Goal: Task Accomplishment & Management: Manage account settings

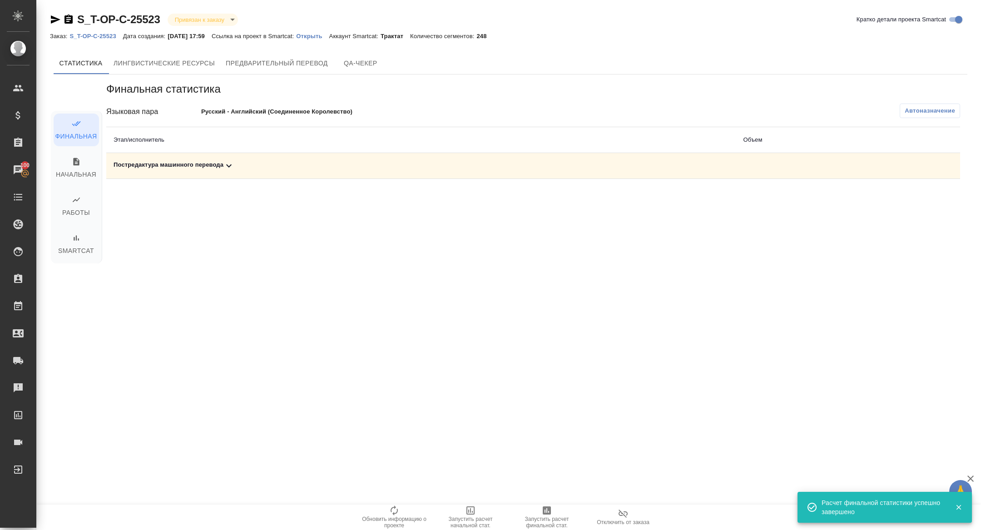
click at [226, 167] on icon at bounding box center [228, 165] width 11 height 11
click at [925, 198] on icon "button" at bounding box center [920, 197] width 11 height 11
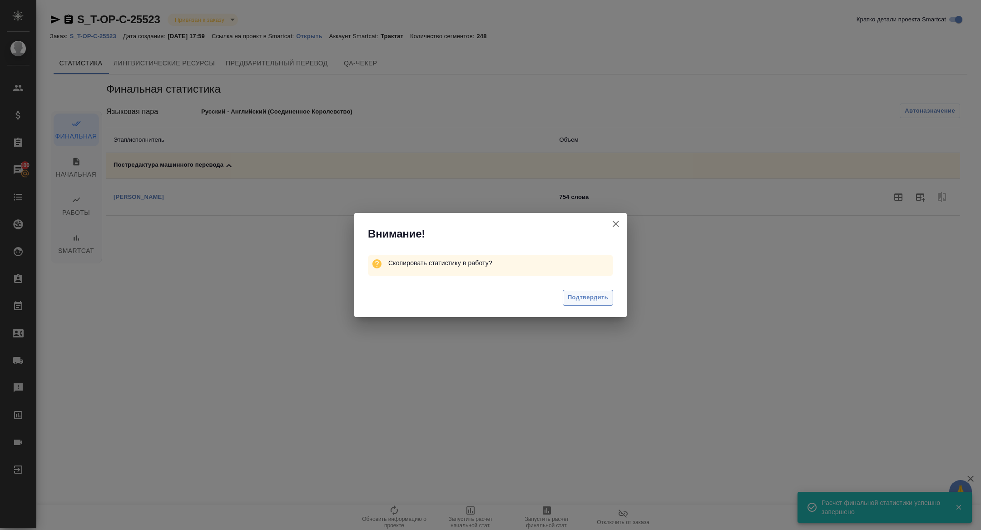
click at [594, 301] on span "Подтвердить" at bounding box center [588, 298] width 40 height 10
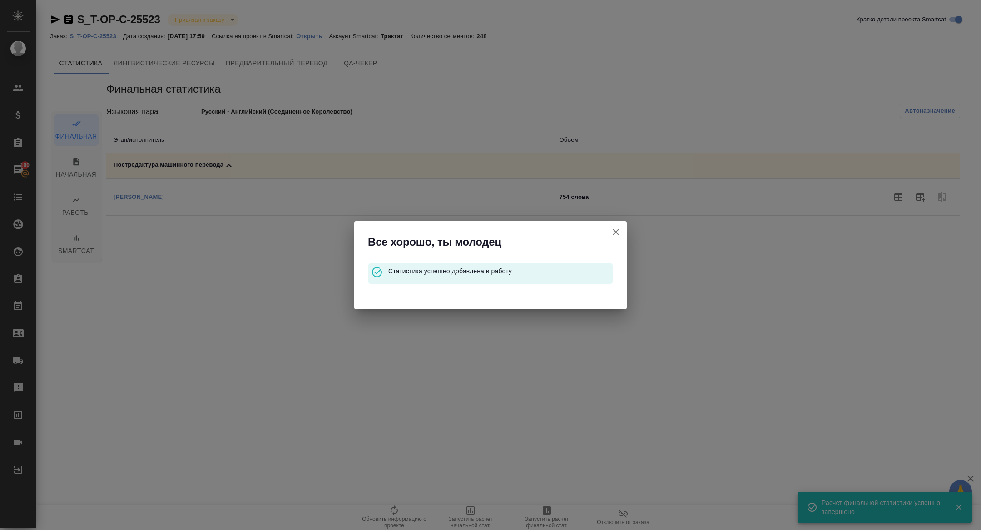
click at [614, 229] on icon "button" at bounding box center [616, 232] width 6 height 6
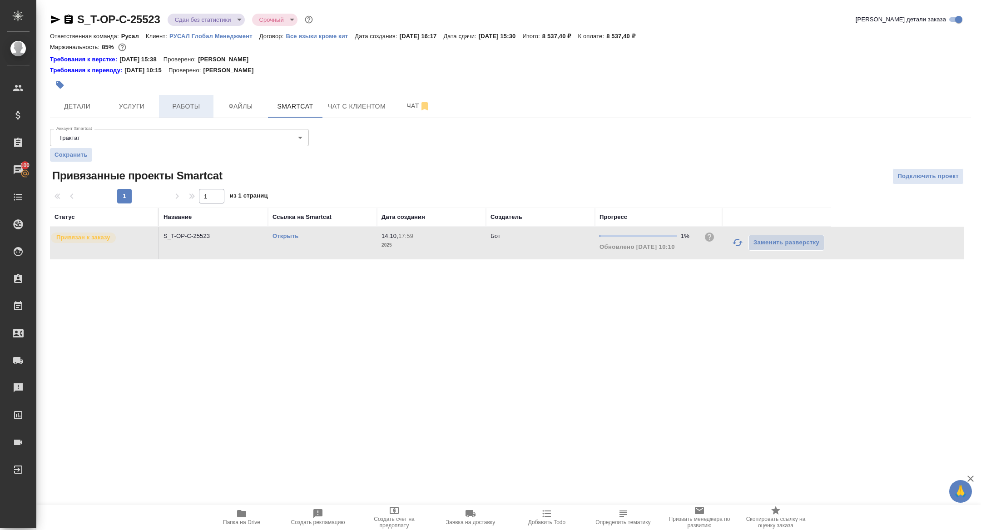
click at [196, 107] on span "Работы" at bounding box center [186, 106] width 44 height 11
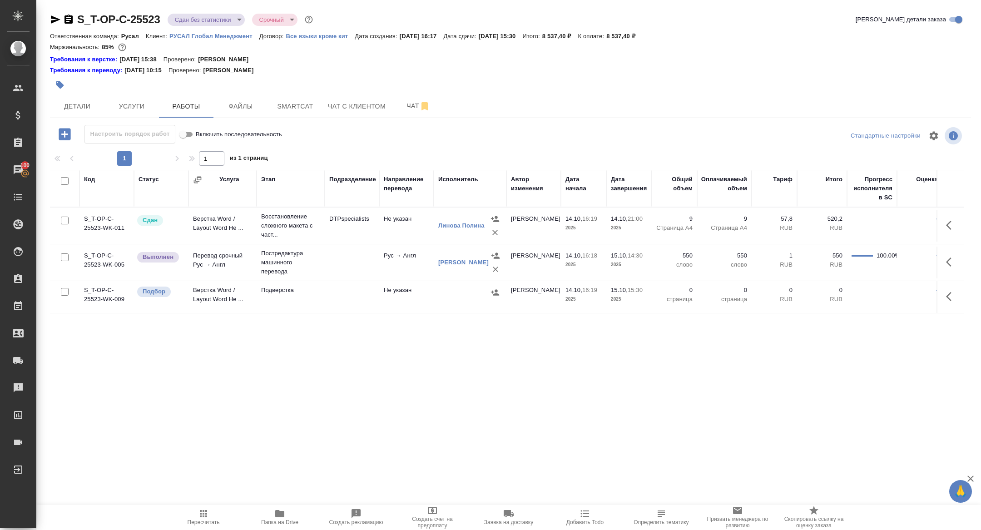
click at [948, 258] on icon "button" at bounding box center [951, 262] width 11 height 11
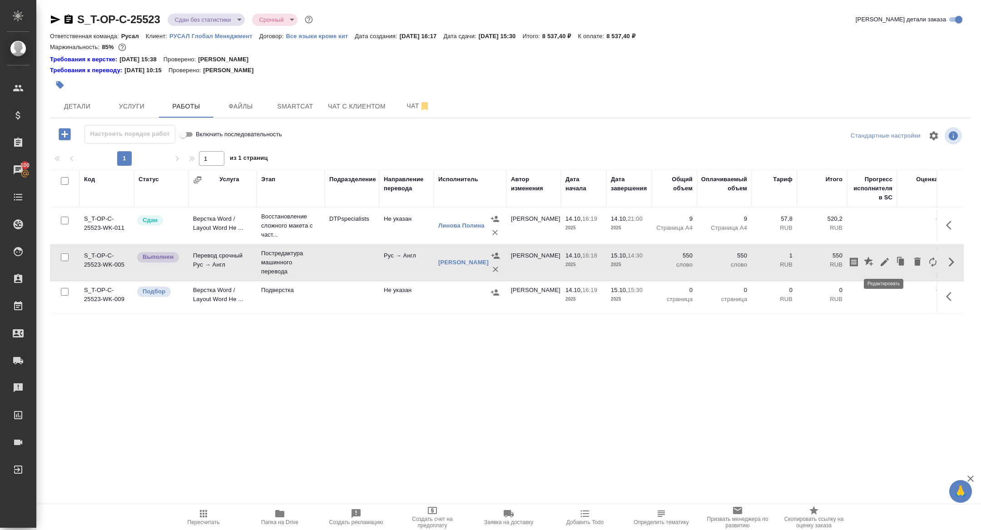
click at [883, 261] on icon "button" at bounding box center [884, 262] width 11 height 11
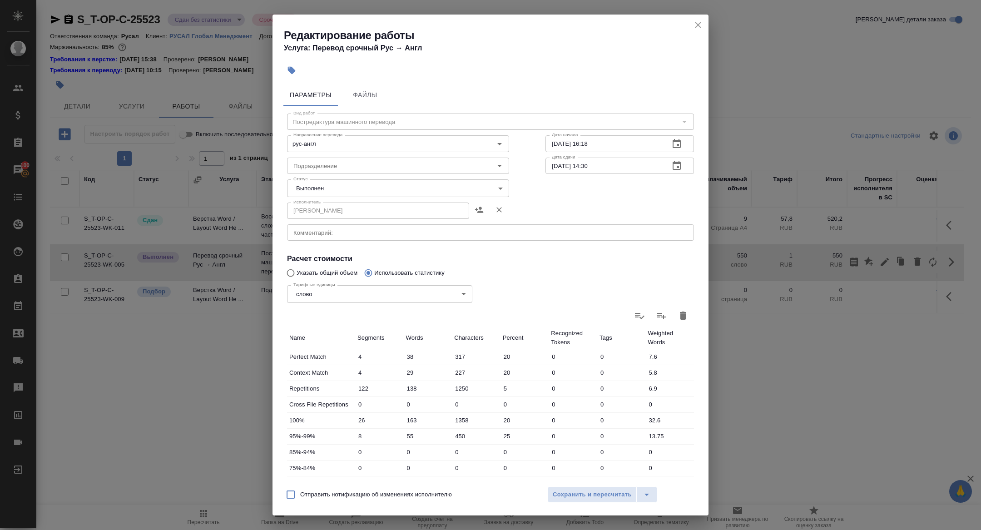
click at [304, 189] on body "🙏 .cls-1 fill:#fff; AWATERA Zhuravleva Alexandra Клиенты Спецификации Заказы 10…" at bounding box center [490, 265] width 981 height 530
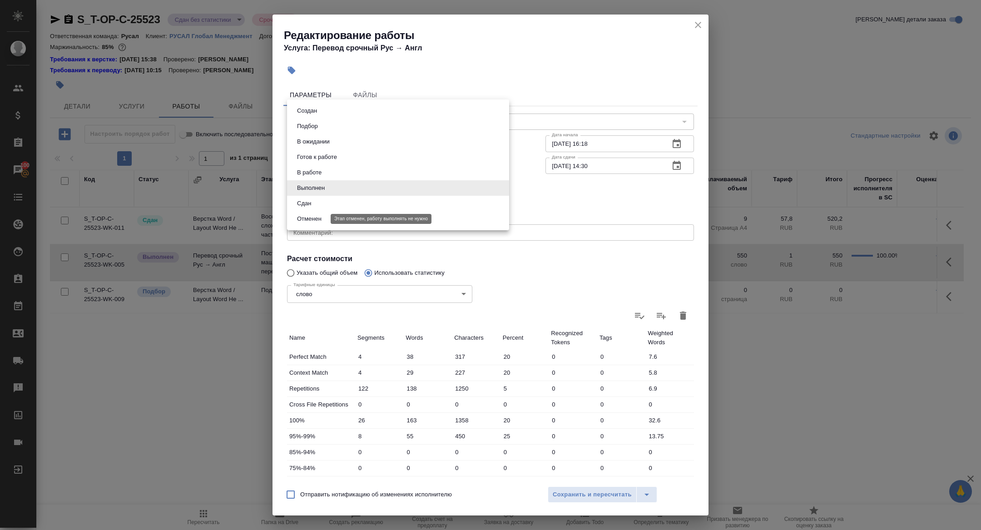
click at [313, 204] on button "Сдан" at bounding box center [304, 203] width 20 height 10
type input "closed"
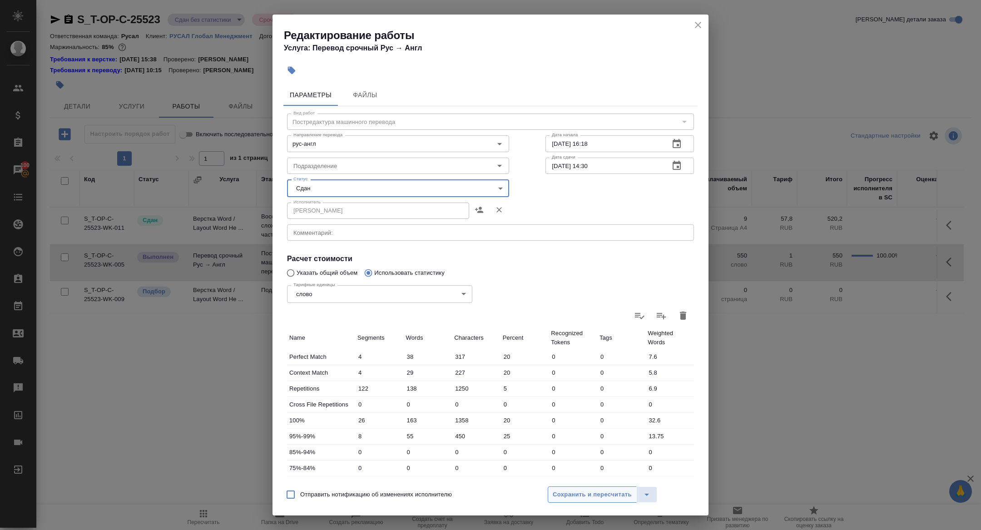
click at [571, 493] on span "Сохранить и пересчитать" at bounding box center [592, 495] width 79 height 10
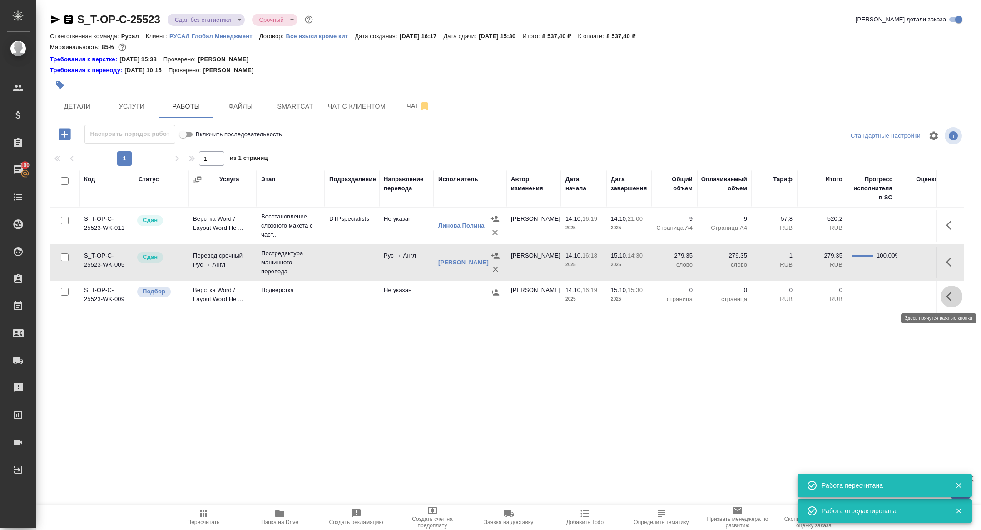
click at [948, 297] on icon "button" at bounding box center [948, 296] width 5 height 9
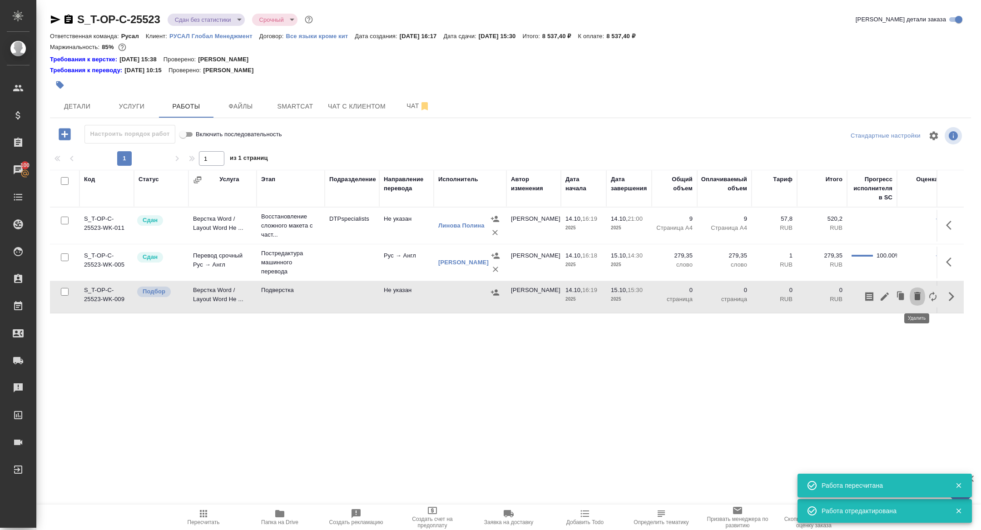
click at [920, 296] on icon "button" at bounding box center [917, 296] width 6 height 8
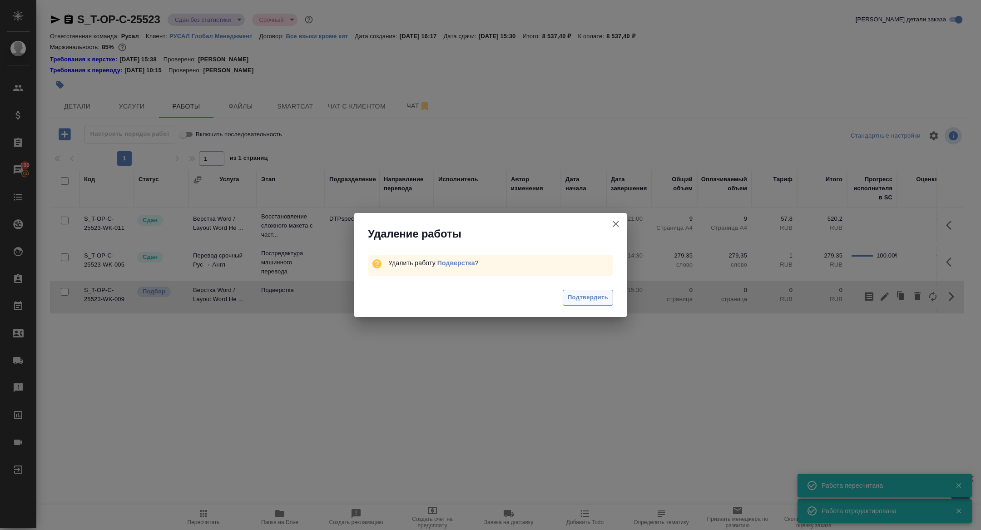
click at [585, 299] on span "Подтвердить" at bounding box center [588, 298] width 40 height 10
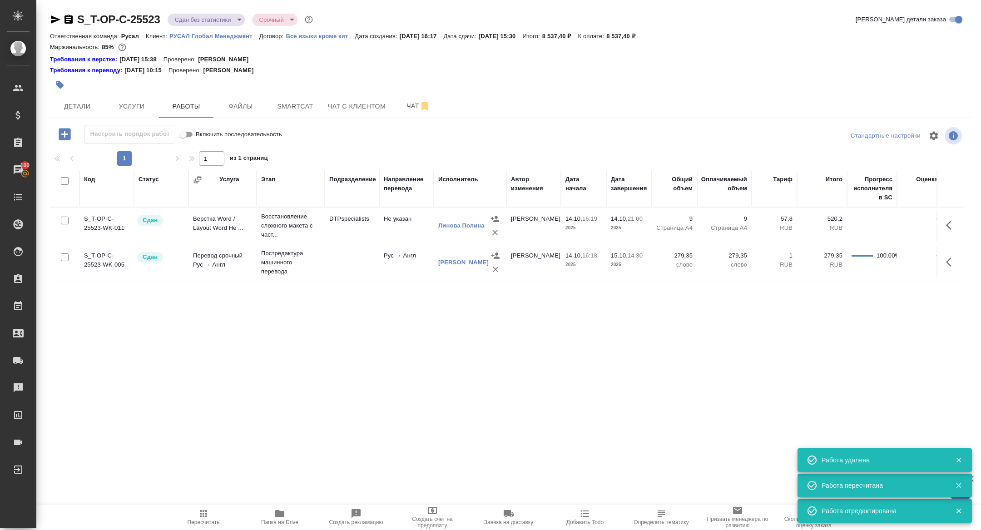
click at [197, 17] on body "🙏 .cls-1 fill:#fff; AWATERA Zhuravleva Alexandra Клиенты Спецификации Заказы 10…" at bounding box center [490, 265] width 981 height 530
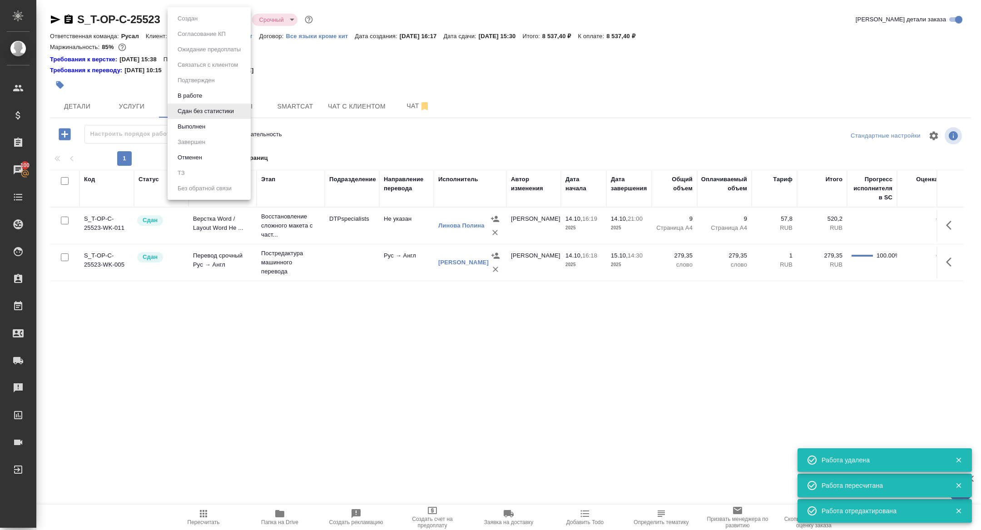
click at [196, 124] on button "Выполнен" at bounding box center [191, 127] width 33 height 10
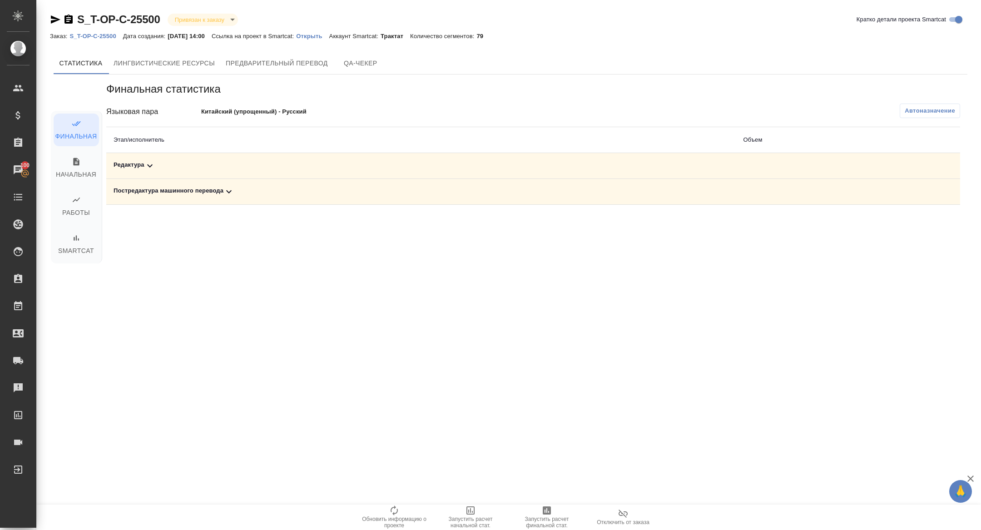
click at [291, 185] on td "Постредактура машинного перевода" at bounding box center [421, 192] width 630 height 26
click at [282, 190] on div "Постредактура машинного перевода" at bounding box center [421, 191] width 615 height 11
drag, startPoint x: 927, startPoint y: 228, endPoint x: 887, endPoint y: 228, distance: 39.5
click at [917, 227] on button "button" at bounding box center [920, 223] width 22 height 22
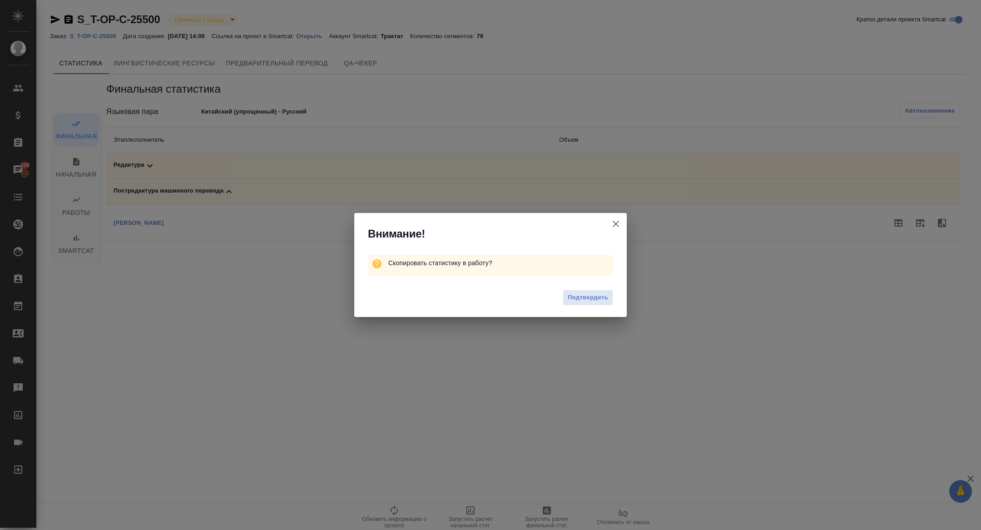
drag, startPoint x: 586, startPoint y: 301, endPoint x: 492, endPoint y: 244, distance: 109.8
click at [585, 300] on span "Подтвердить" at bounding box center [588, 298] width 40 height 10
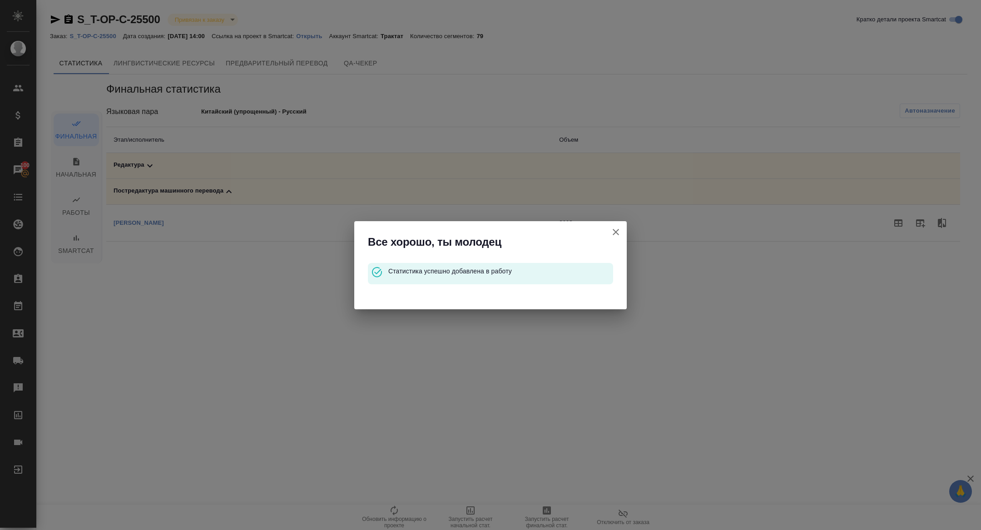
click at [235, 170] on div "Все хорошо, ты молодец Статистика успешно добавлена в работу" at bounding box center [490, 265] width 981 height 530
drag, startPoint x: 620, startPoint y: 231, endPoint x: 516, endPoint y: 221, distance: 104.5
click at [619, 230] on icon "button" at bounding box center [615, 232] width 11 height 11
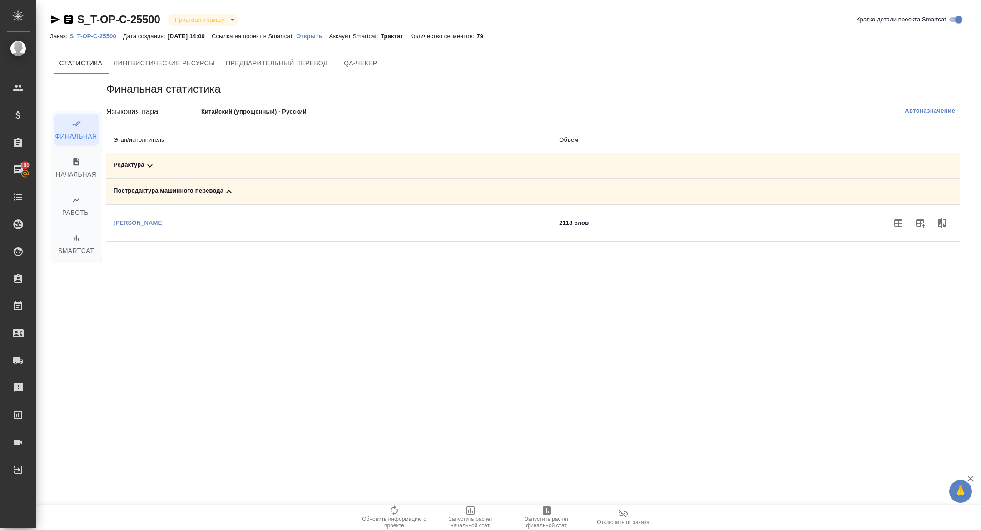
click at [250, 162] on div "Редактура" at bounding box center [329, 165] width 431 height 11
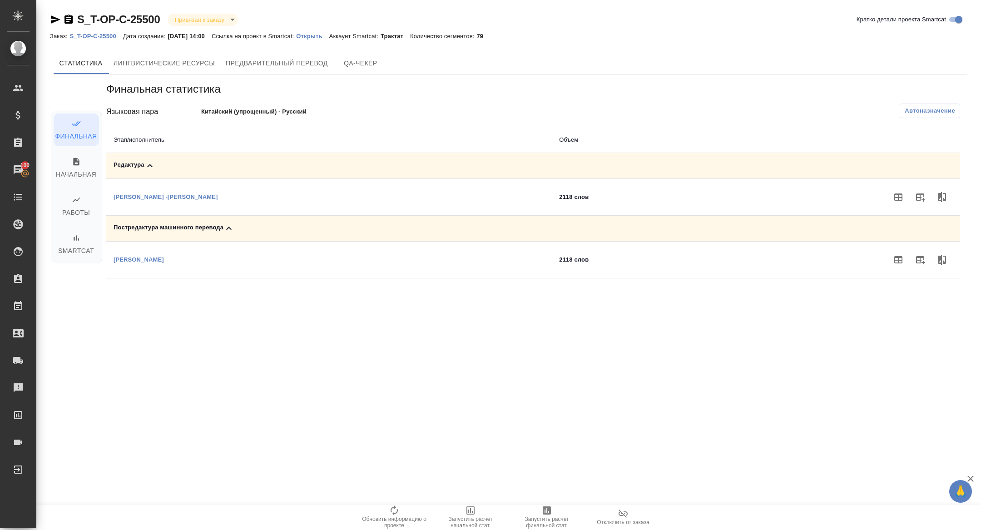
drag, startPoint x: 930, startPoint y: 198, endPoint x: 665, endPoint y: 212, distance: 264.7
click at [928, 198] on button "button" at bounding box center [920, 197] width 22 height 22
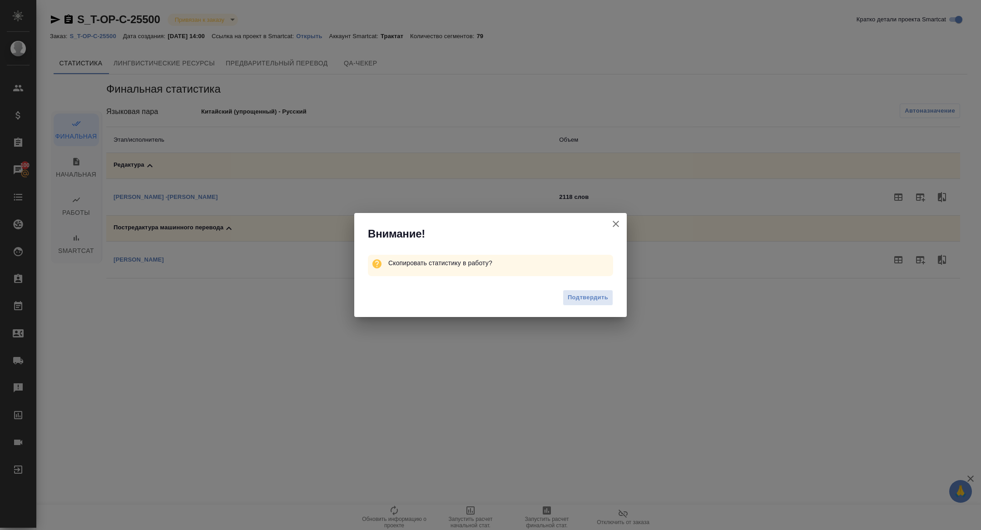
drag, startPoint x: 591, startPoint y: 294, endPoint x: 579, endPoint y: 293, distance: 12.3
click at [591, 294] on span "Подтвердить" at bounding box center [588, 298] width 40 height 10
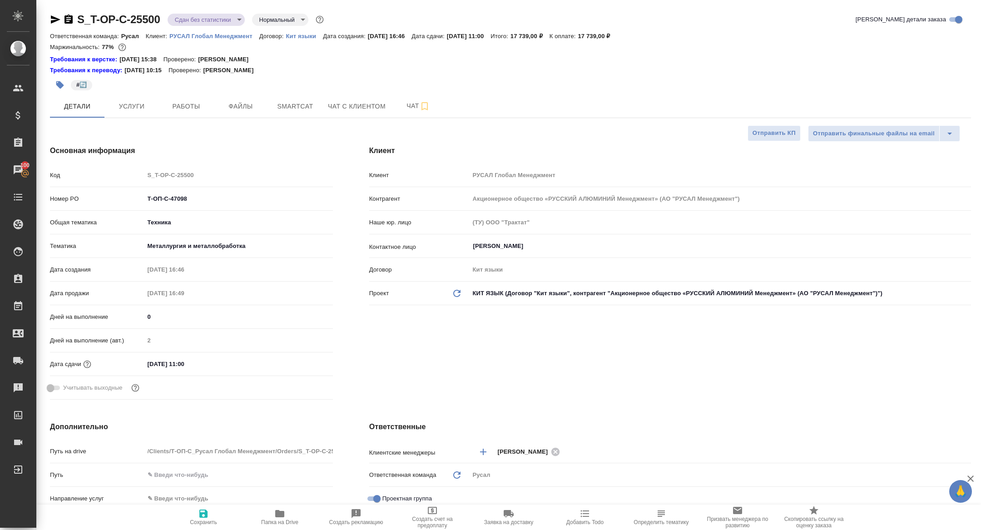
select select "RU"
click at [182, 104] on span "Работы" at bounding box center [186, 106] width 44 height 11
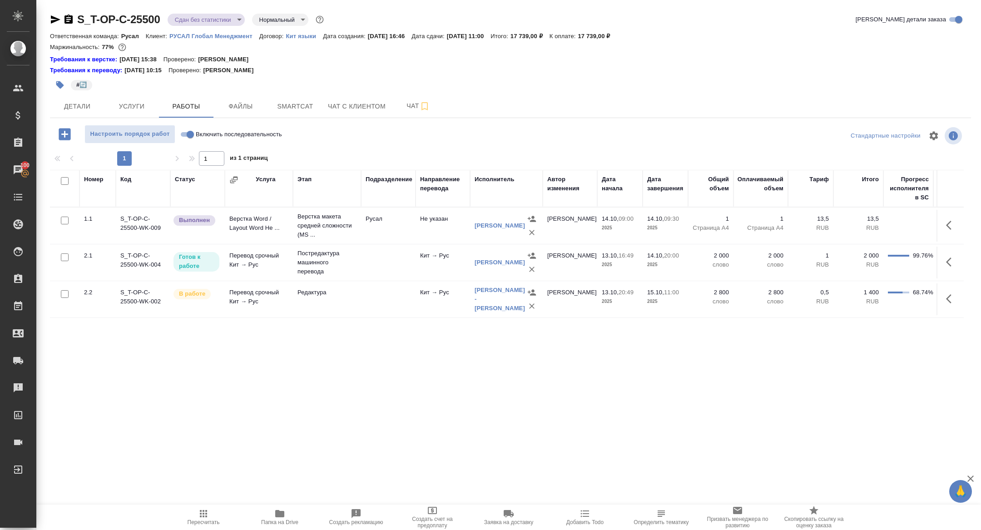
click at [954, 293] on icon "button" at bounding box center [951, 298] width 11 height 11
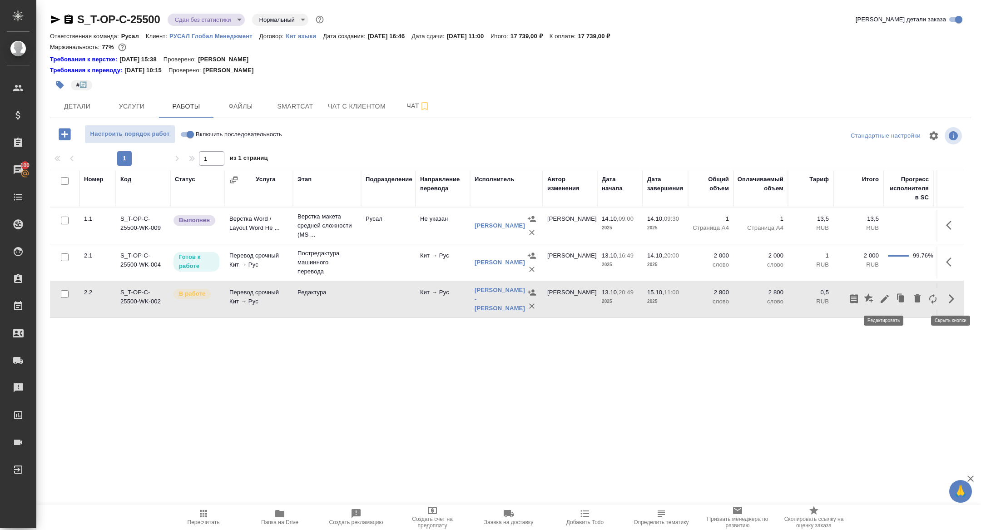
click at [878, 299] on button "button" at bounding box center [884, 299] width 15 height 22
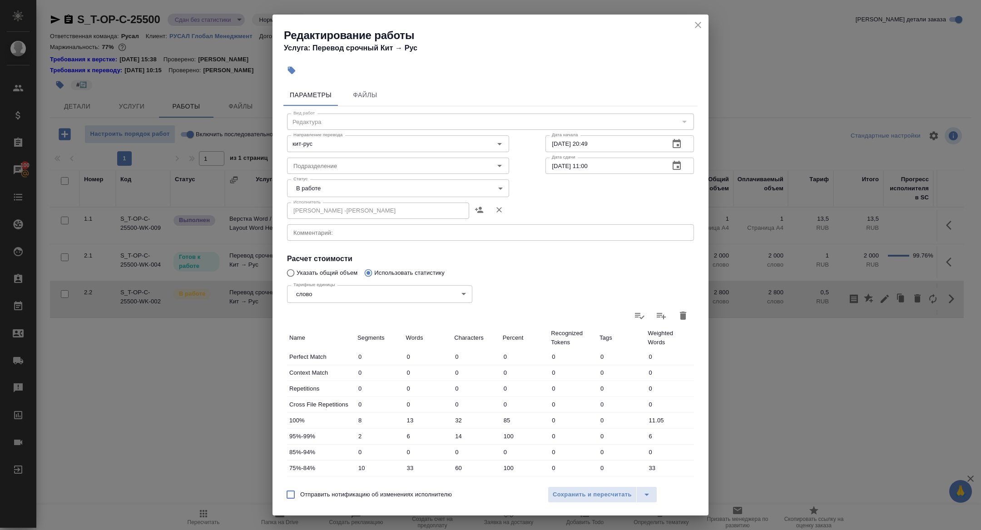
click at [333, 191] on body "🙏 .cls-1 fill:#fff; AWATERA Zhuravleva Alexandra Клиенты Спецификации Заказы 10…" at bounding box center [490, 265] width 981 height 530
drag, startPoint x: 305, startPoint y: 222, endPoint x: 531, endPoint y: 421, distance: 301.3
click at [306, 222] on button "Сдан" at bounding box center [304, 219] width 20 height 10
type input "closed"
click at [581, 491] on span "Сохранить и пересчитать" at bounding box center [592, 495] width 79 height 10
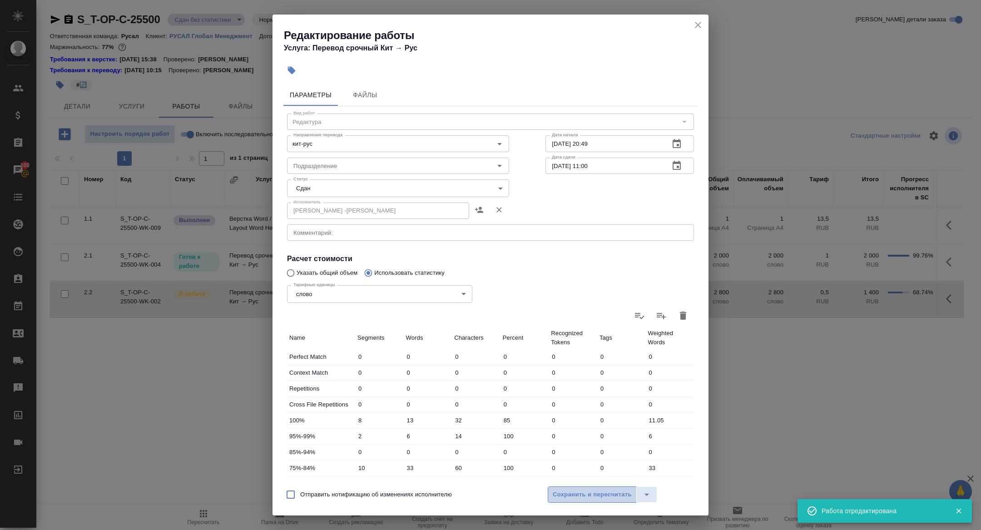
click at [586, 490] on span "Сохранить и пересчитать" at bounding box center [592, 495] width 79 height 10
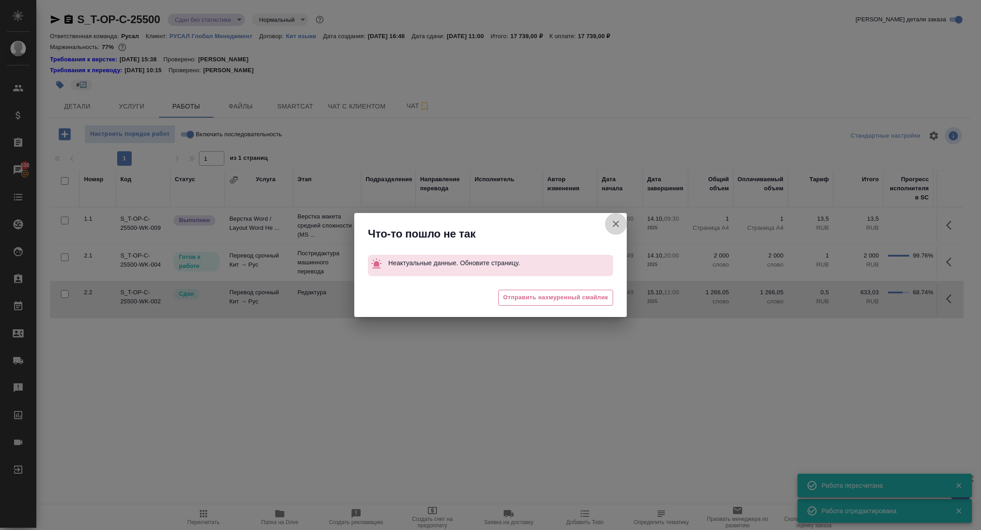
click at [619, 223] on icon "button" at bounding box center [615, 223] width 11 height 11
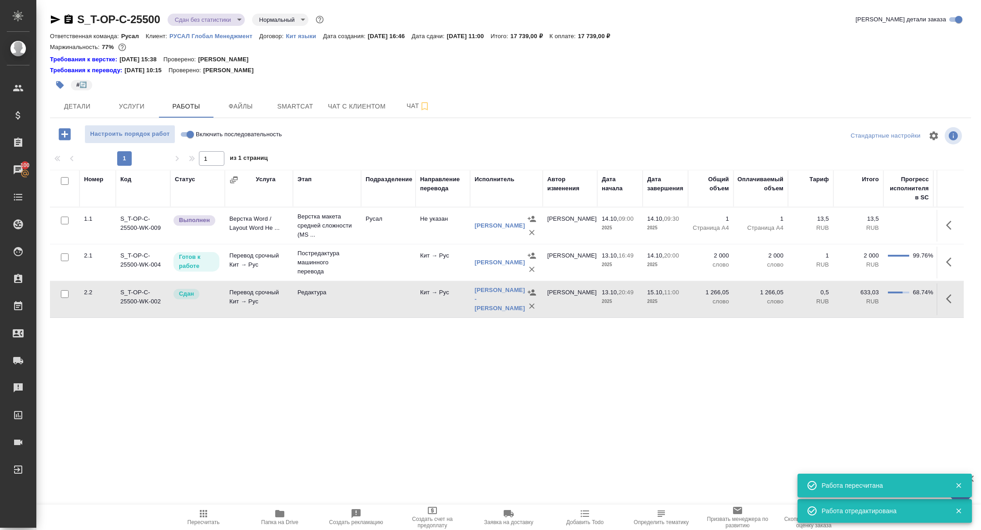
drag, startPoint x: 951, startPoint y: 253, endPoint x: 947, endPoint y: 259, distance: 7.9
click at [948, 257] on td at bounding box center [950, 263] width 27 height 32
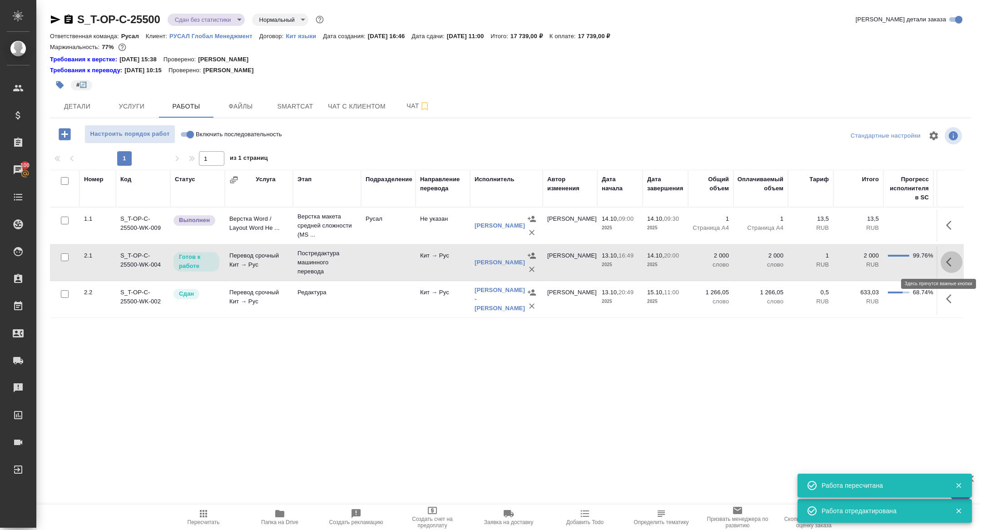
click at [946, 259] on icon "button" at bounding box center [951, 262] width 11 height 11
click at [885, 257] on icon "button" at bounding box center [884, 262] width 11 height 11
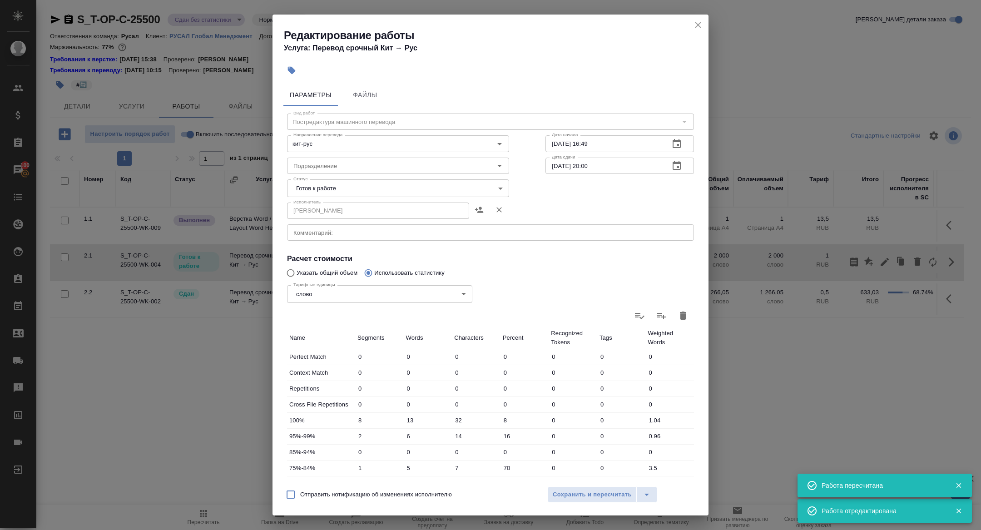
click at [335, 189] on body "🙏 .cls-1 fill:#fff; AWATERA Zhuravleva Alexandra Клиенты Спецификации Заказы 10…" at bounding box center [490, 265] width 981 height 530
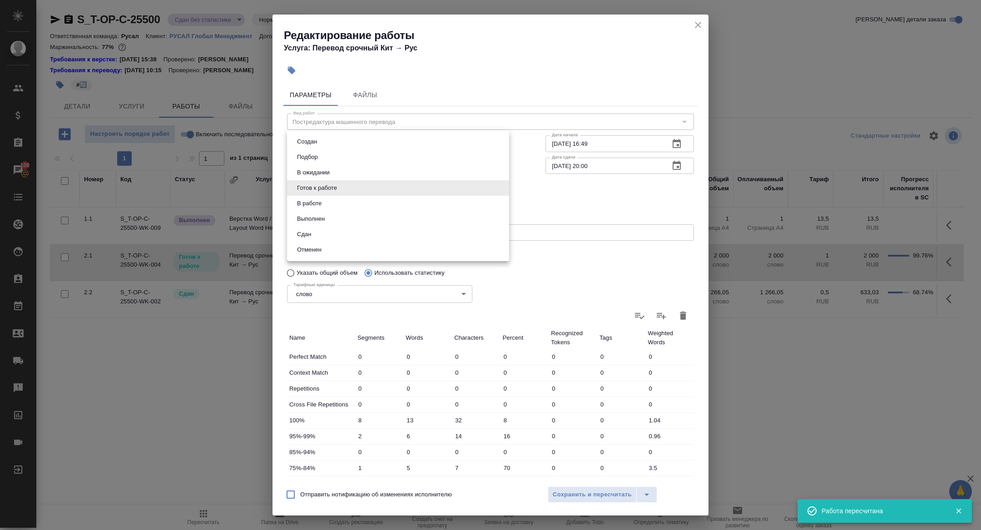
click at [316, 232] on li "Сдан" at bounding box center [398, 234] width 222 height 15
type input "closed"
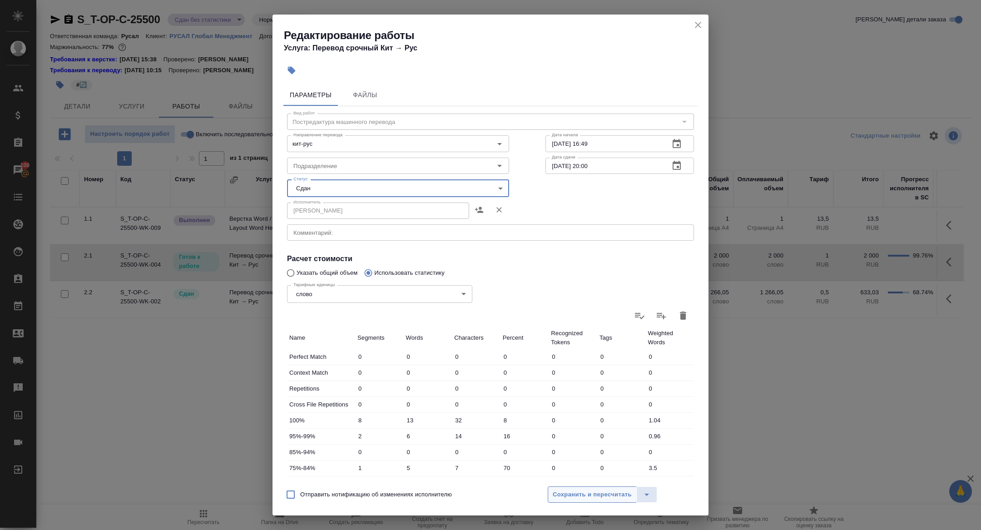
click at [556, 500] on span "Сохранить и пересчитать" at bounding box center [592, 495] width 79 height 10
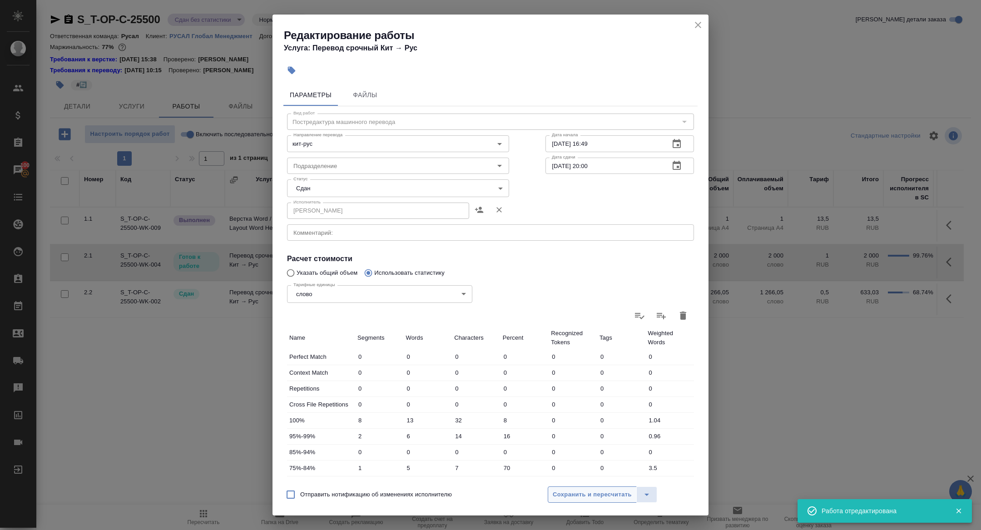
click at [565, 495] on span "Сохранить и пересчитать" at bounding box center [592, 495] width 79 height 10
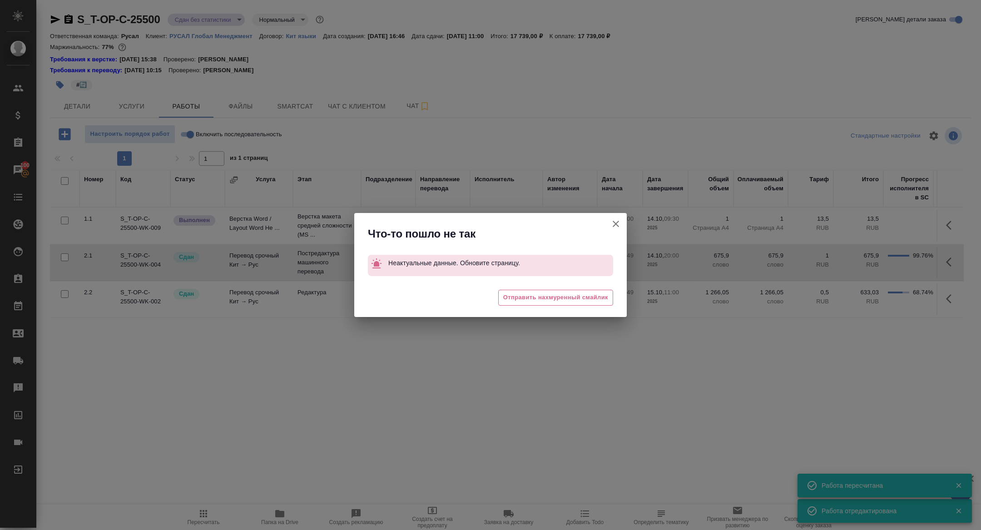
drag, startPoint x: 612, startPoint y: 221, endPoint x: 396, endPoint y: 298, distance: 229.3
click at [612, 221] on icon "button" at bounding box center [615, 223] width 11 height 11
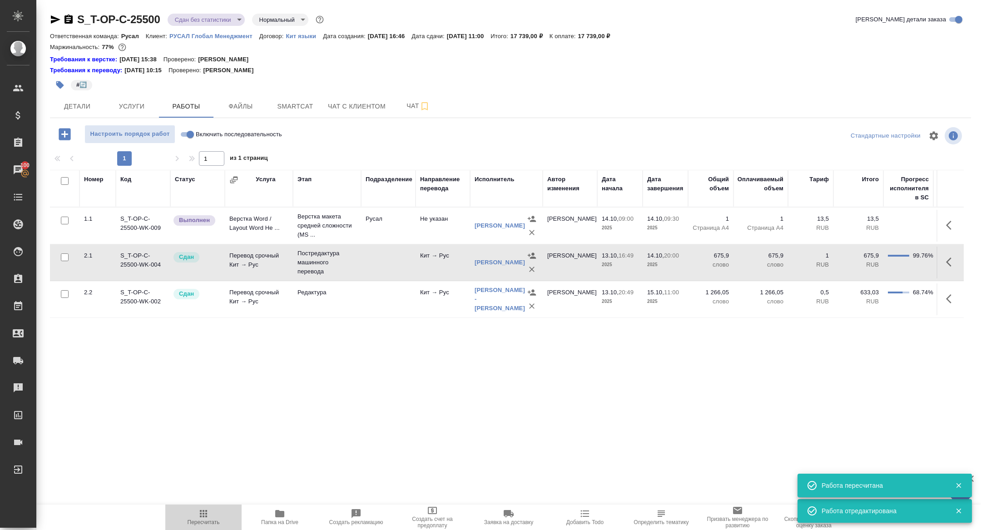
drag, startPoint x: 180, startPoint y: 526, endPoint x: 185, endPoint y: 525, distance: 5.2
click at [180, 526] on button "Пересчитать" at bounding box center [203, 517] width 76 height 25
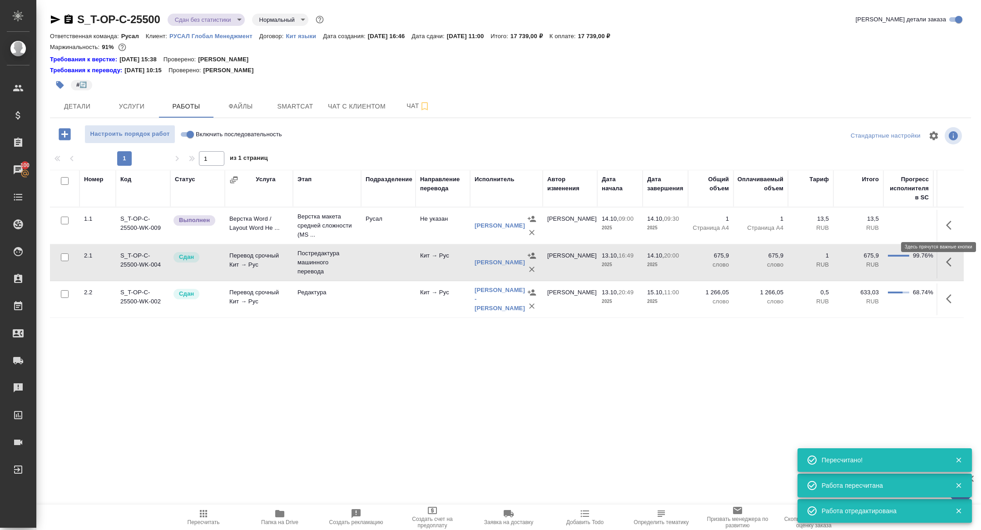
click at [948, 224] on icon "button" at bounding box center [948, 225] width 5 height 9
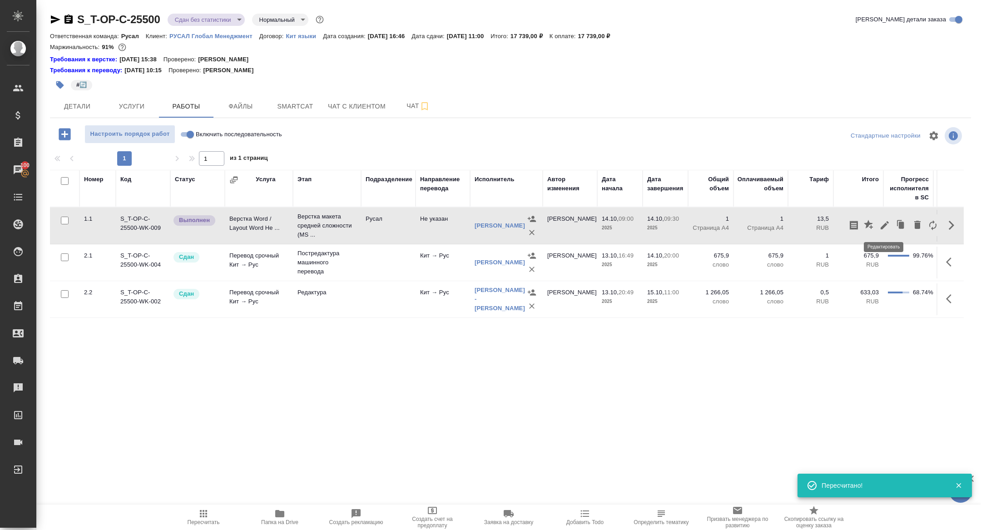
click at [880, 227] on icon "button" at bounding box center [884, 225] width 11 height 11
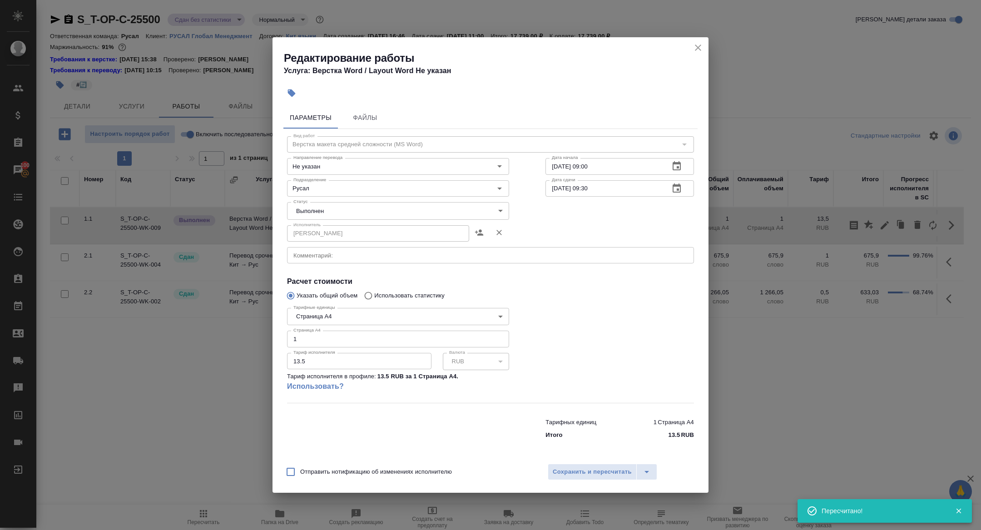
click at [327, 217] on body "🙏 .cls-1 fill:#fff; AWATERA Zhuravleva Alexandra Клиенты Спецификации Заказы 10…" at bounding box center [490, 265] width 981 height 530
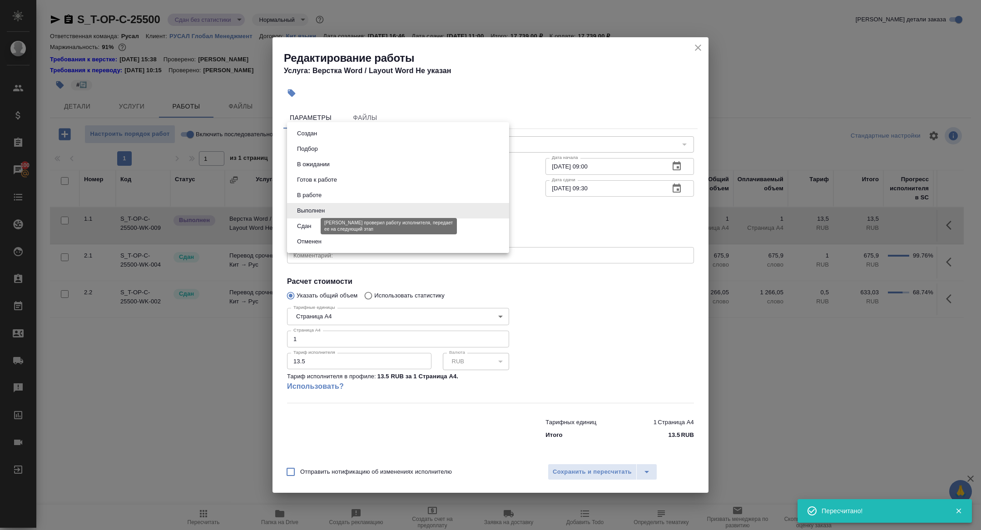
drag, startPoint x: 312, startPoint y: 227, endPoint x: 432, endPoint y: 409, distance: 217.7
click at [312, 228] on button "Сдан" at bounding box center [304, 226] width 20 height 10
type input "closed"
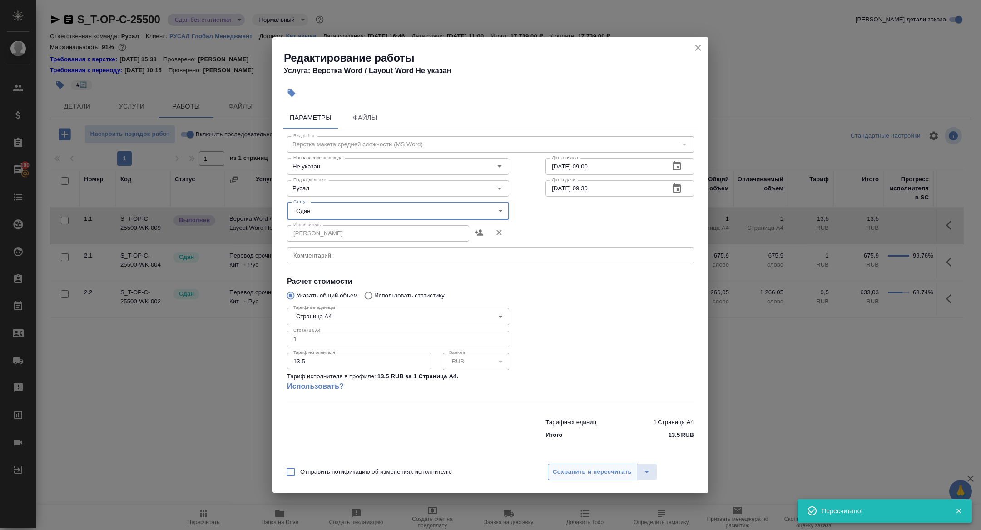
click at [594, 476] on span "Сохранить и пересчитать" at bounding box center [592, 472] width 79 height 10
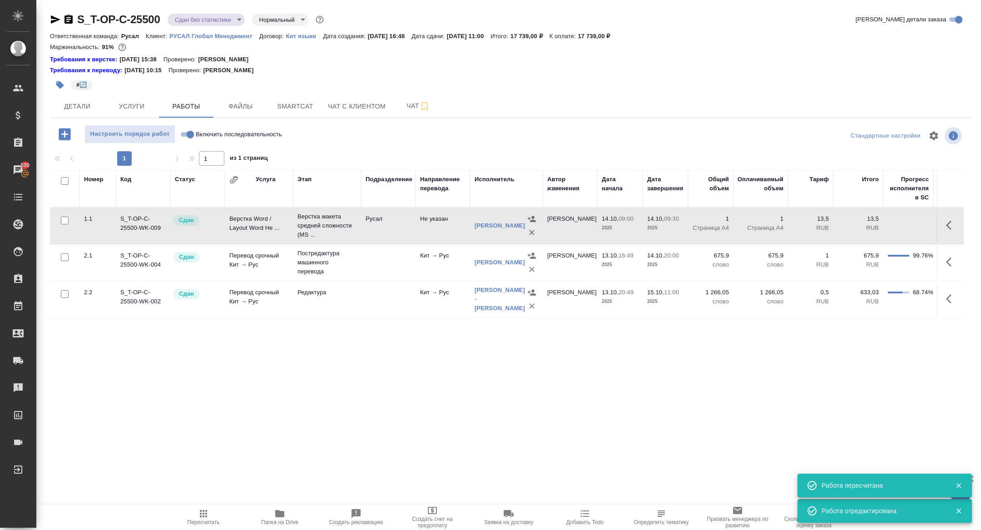
click at [187, 20] on body "🙏 .cls-1 fill:#fff; AWATERA Zhuravleva Alexandra Клиенты Спецификации Заказы 10…" at bounding box center [490, 265] width 981 height 530
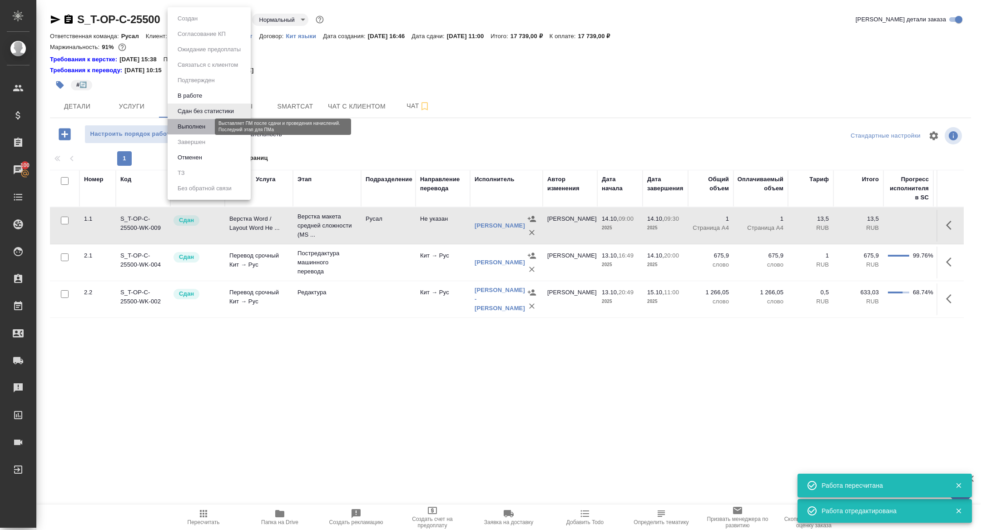
click at [182, 129] on button "Выполнен" at bounding box center [191, 127] width 33 height 10
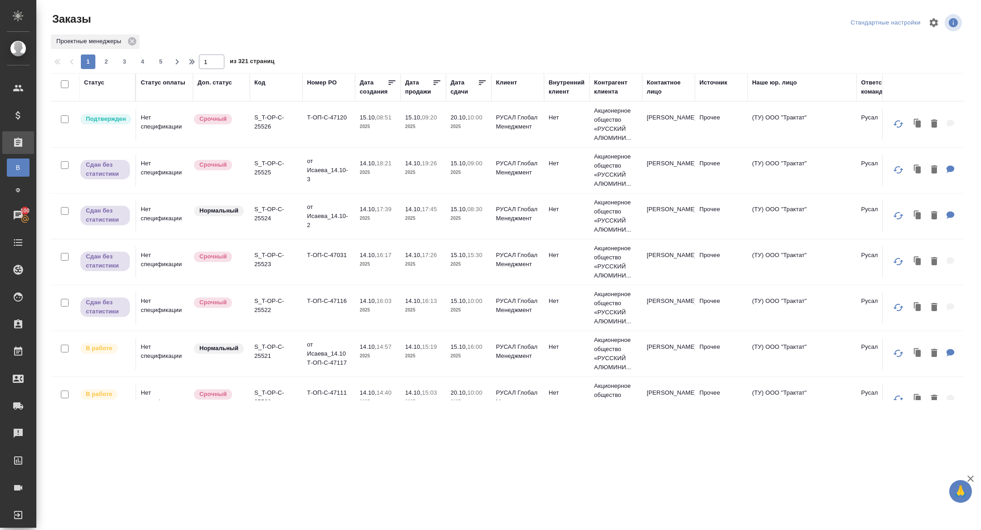
click at [462, 97] on th "Дата сдачи" at bounding box center [468, 87] width 45 height 28
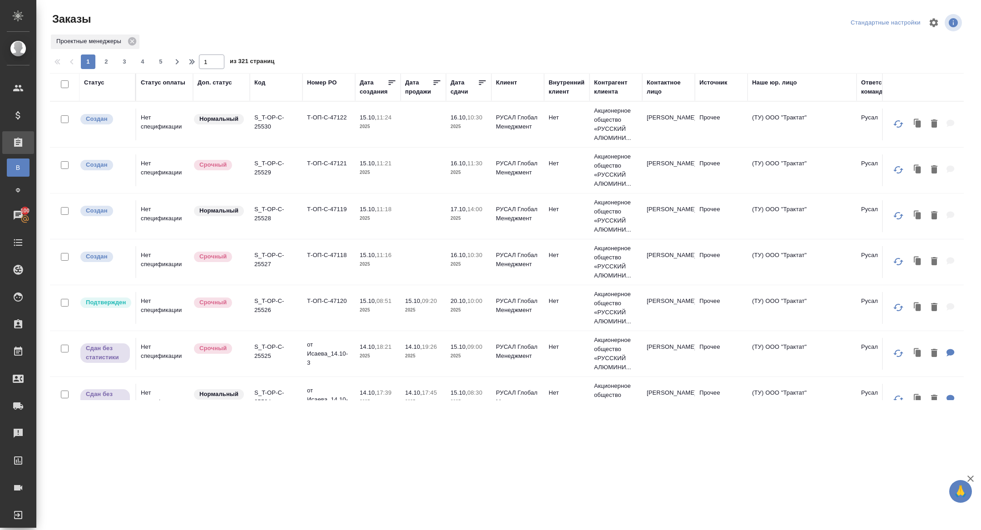
click at [463, 92] on div "Дата сдачи" at bounding box center [464, 87] width 27 height 18
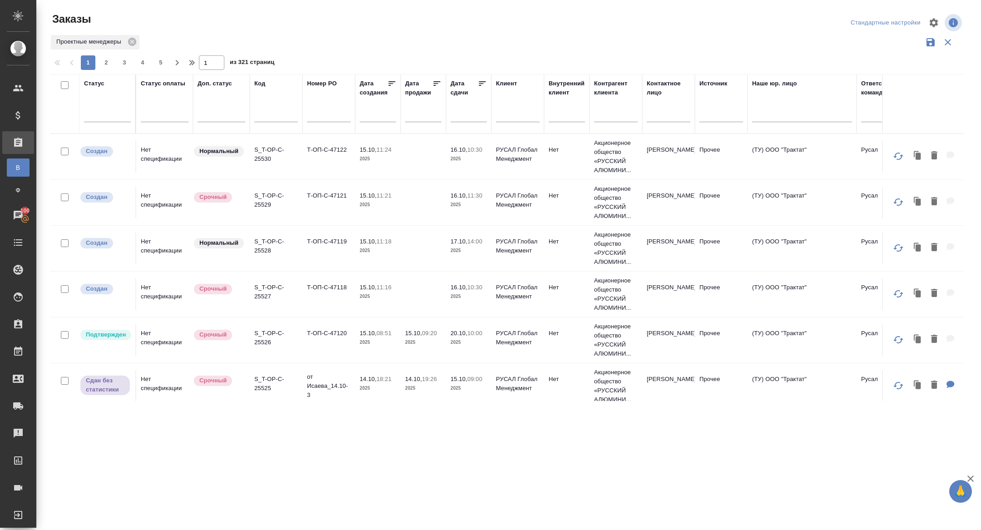
click at [471, 119] on input "text" at bounding box center [471, 114] width 31 height 13
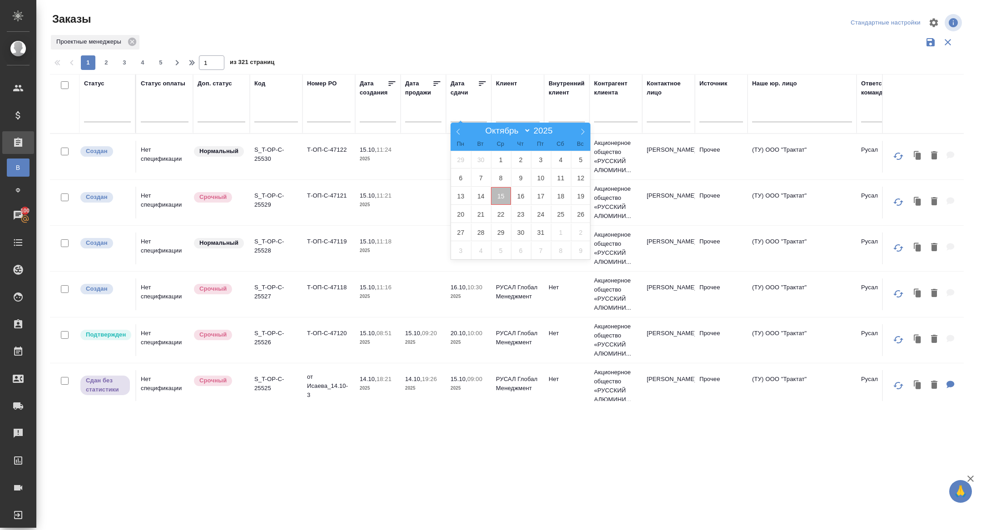
drag, startPoint x: 500, startPoint y: 193, endPoint x: 505, endPoint y: 193, distance: 5.0
click at [505, 193] on span "15" at bounding box center [501, 196] width 20 height 18
type div "2025-10-14T21:00:00.000Z"
click at [512, 193] on span "16" at bounding box center [521, 196] width 20 height 18
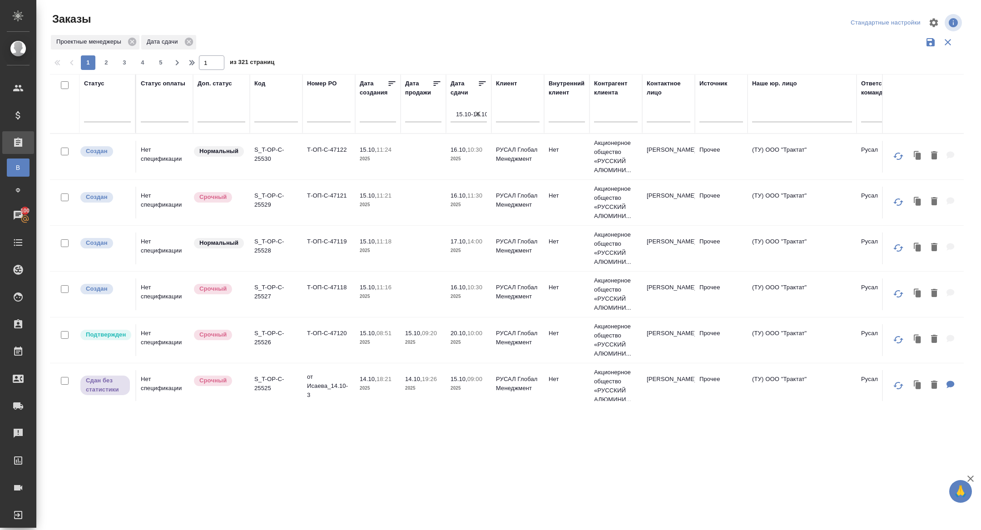
click at [481, 83] on icon at bounding box center [482, 83] width 7 height 5
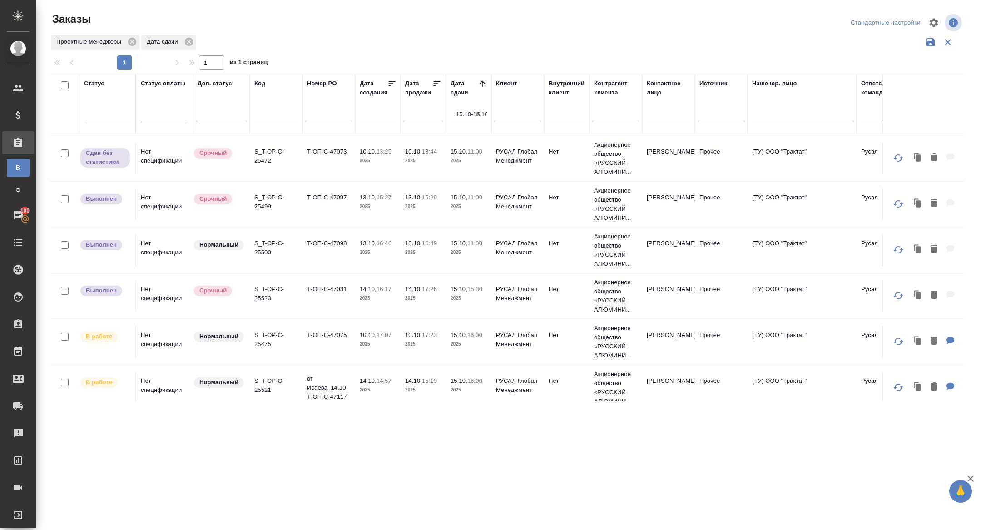
scroll to position [281, 0]
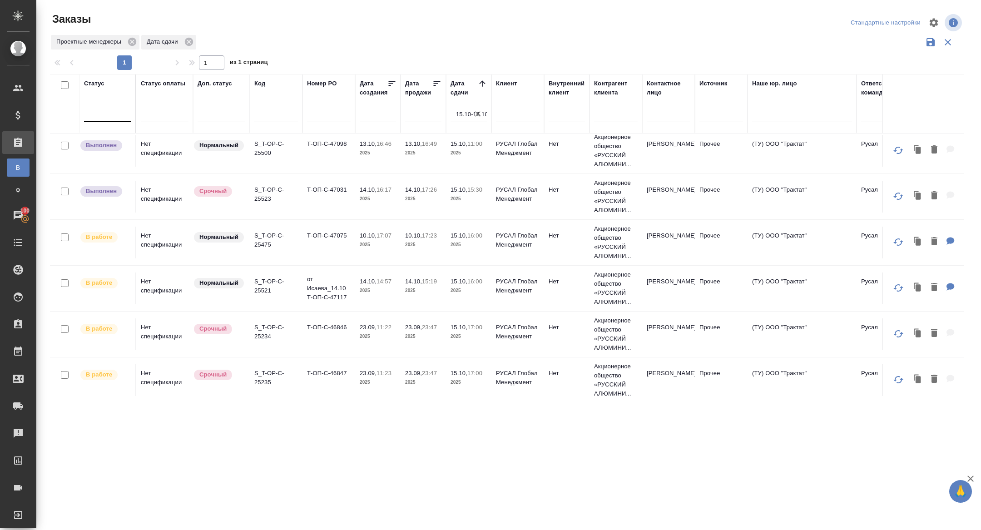
click at [120, 112] on div at bounding box center [107, 112] width 47 height 13
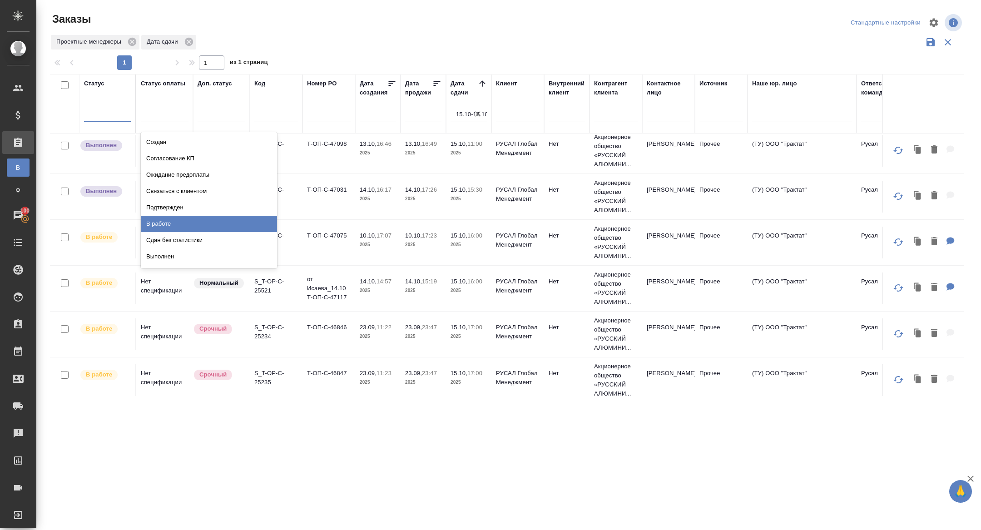
click at [165, 223] on div "В работе" at bounding box center [209, 224] width 136 height 16
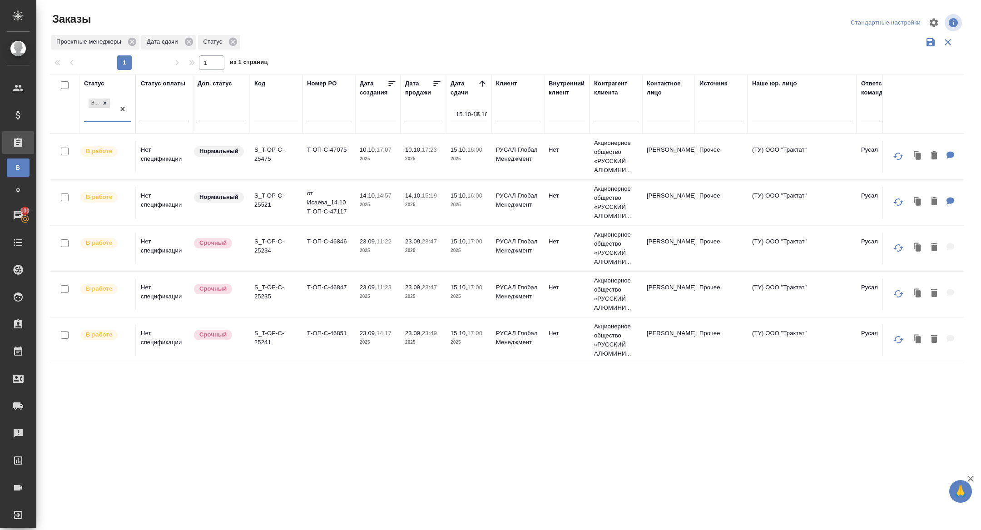
scroll to position [0, 0]
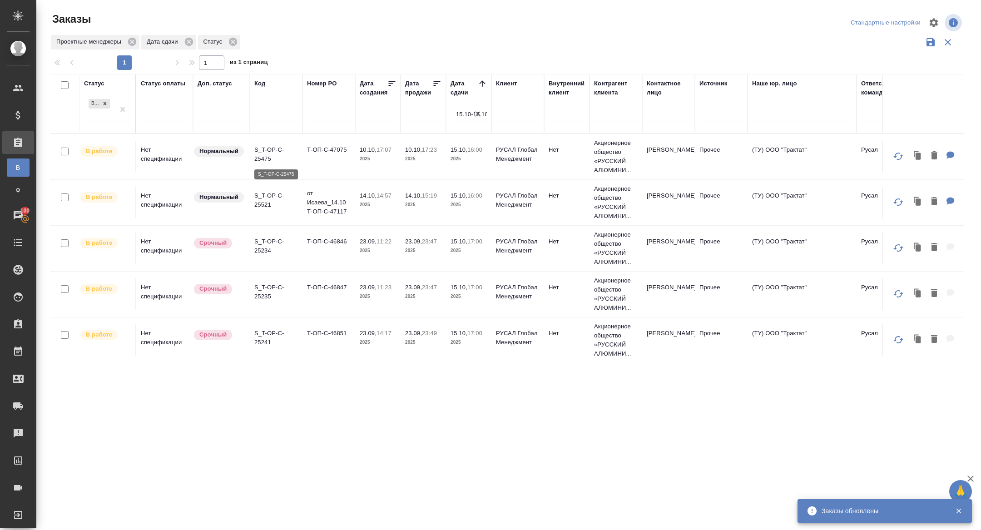
click at [265, 154] on p "S_T-OP-C-25475" at bounding box center [276, 154] width 44 height 18
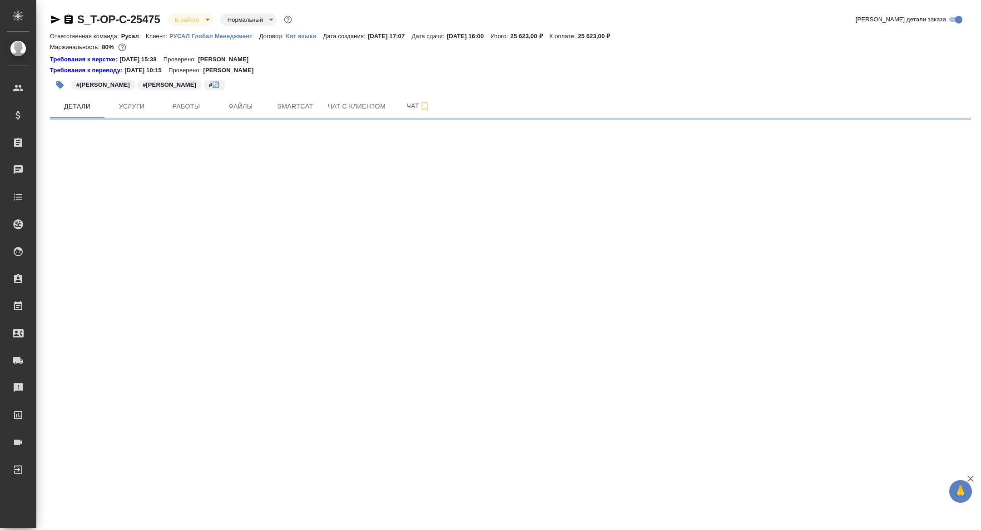
select select "RU"
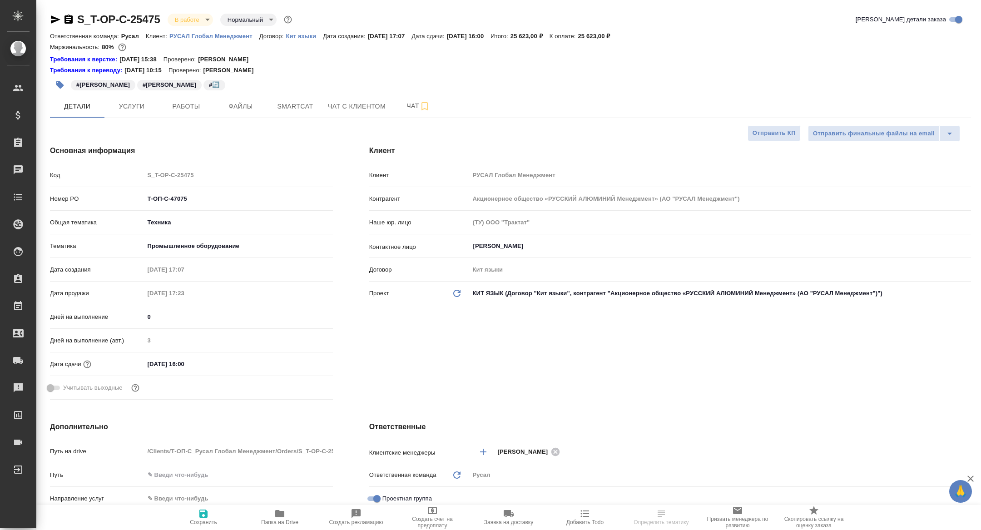
type textarea "x"
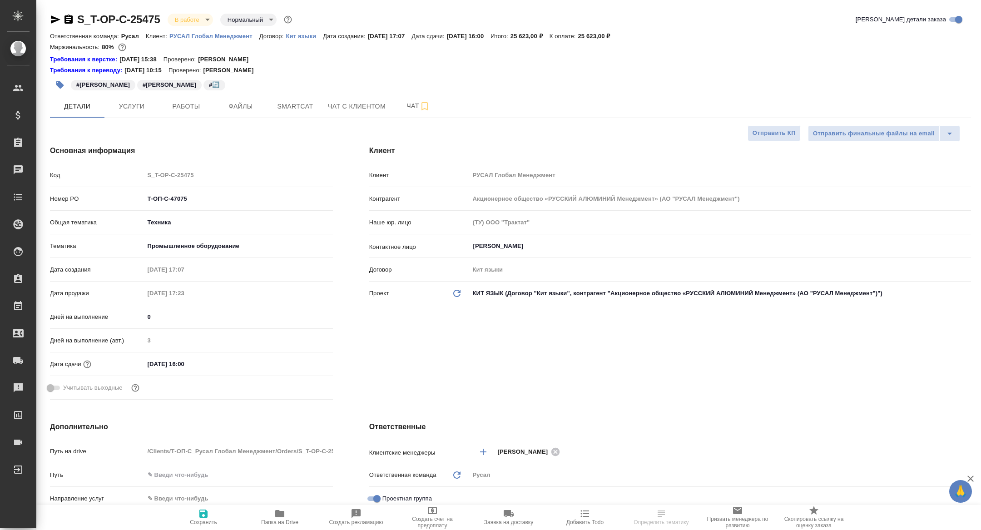
type textarea "x"
type input "[PERSON_NAME]"
type textarea "x"
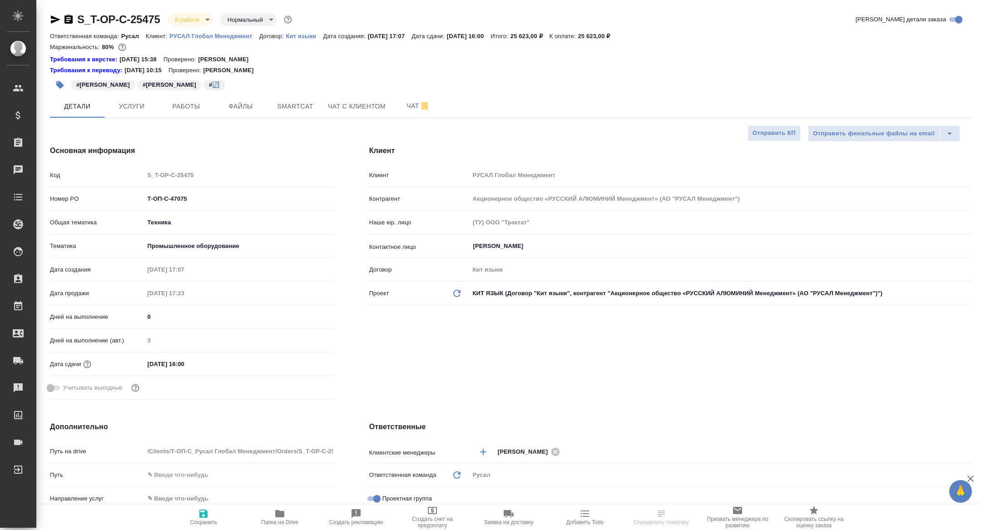
type textarea "x"
click at [189, 104] on span "Работы" at bounding box center [186, 106] width 44 height 11
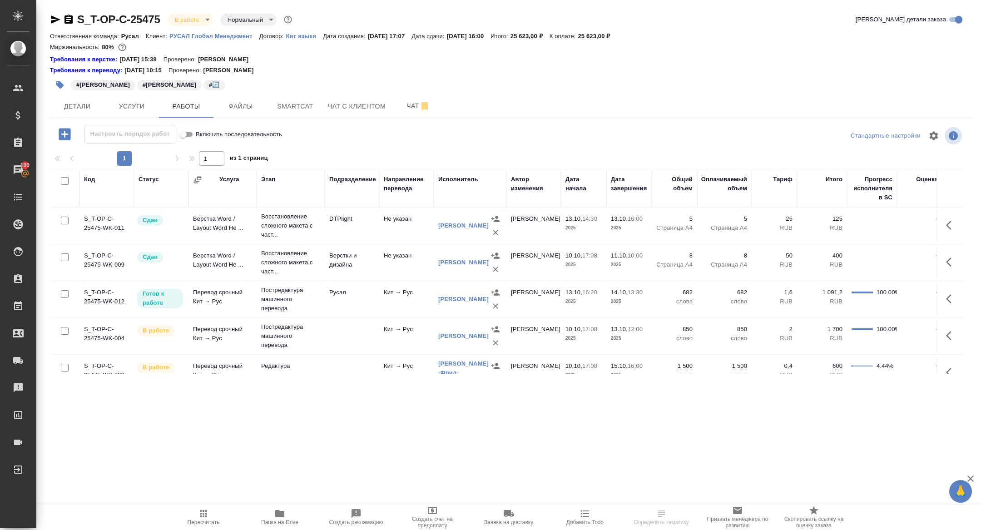
scroll to position [85, 0]
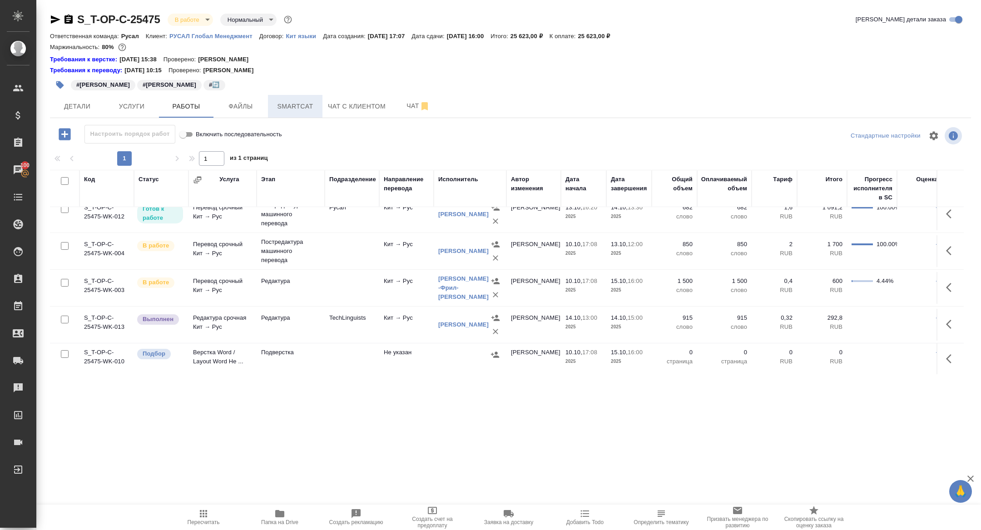
click at [298, 110] on span "Smartcat" at bounding box center [295, 106] width 44 height 11
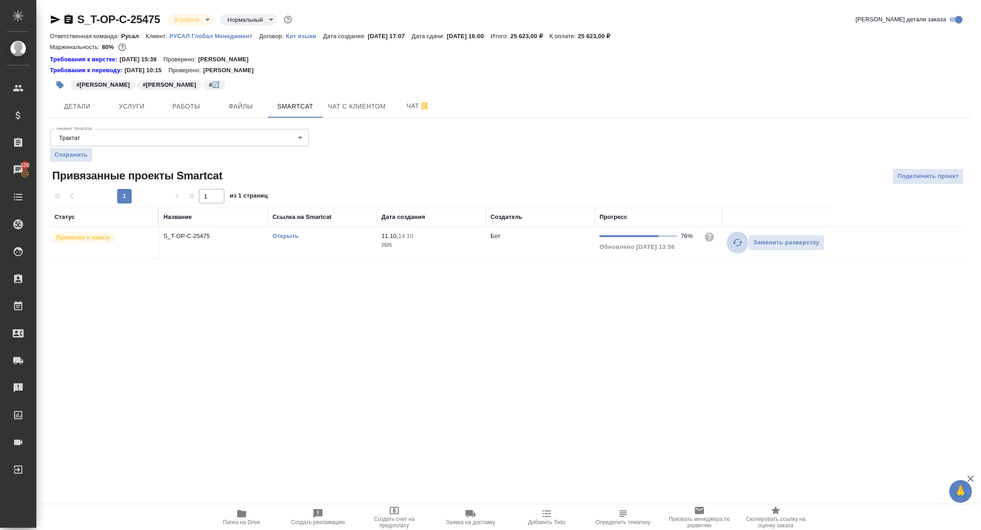
click at [737, 236] on button "button" at bounding box center [738, 243] width 22 height 22
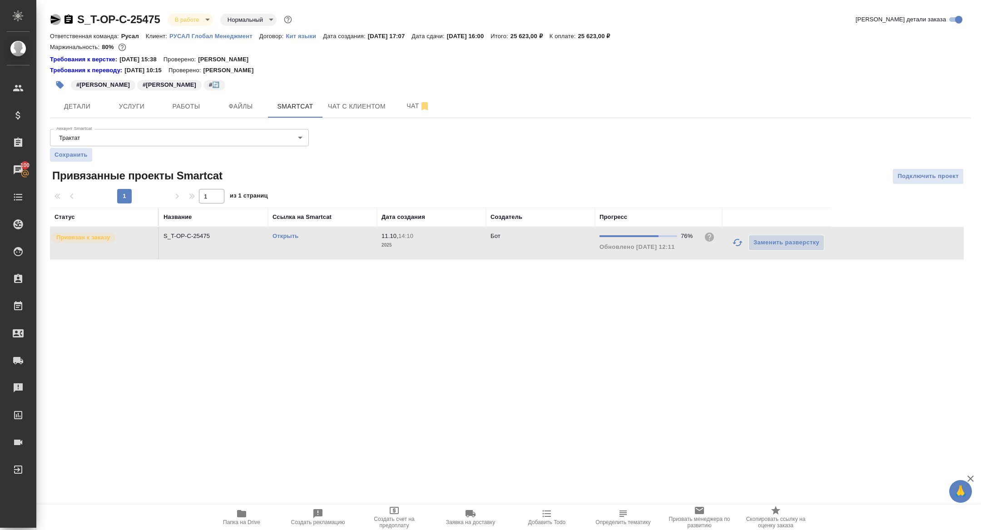
drag, startPoint x: 57, startPoint y: 20, endPoint x: 79, endPoint y: 1, distance: 29.7
click at [59, 17] on icon "button" at bounding box center [55, 19] width 11 height 11
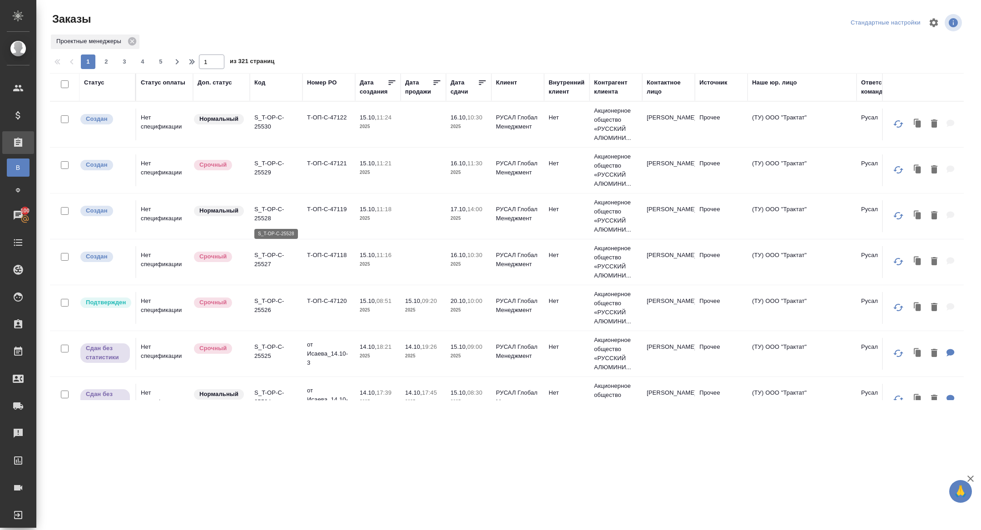
click at [263, 214] on p "S_T-OP-C-25528" at bounding box center [276, 214] width 44 height 18
click at [254, 256] on p "S_T-OP-C-25527" at bounding box center [276, 260] width 44 height 18
click at [267, 169] on p "S_T-OP-C-25529" at bounding box center [276, 168] width 44 height 18
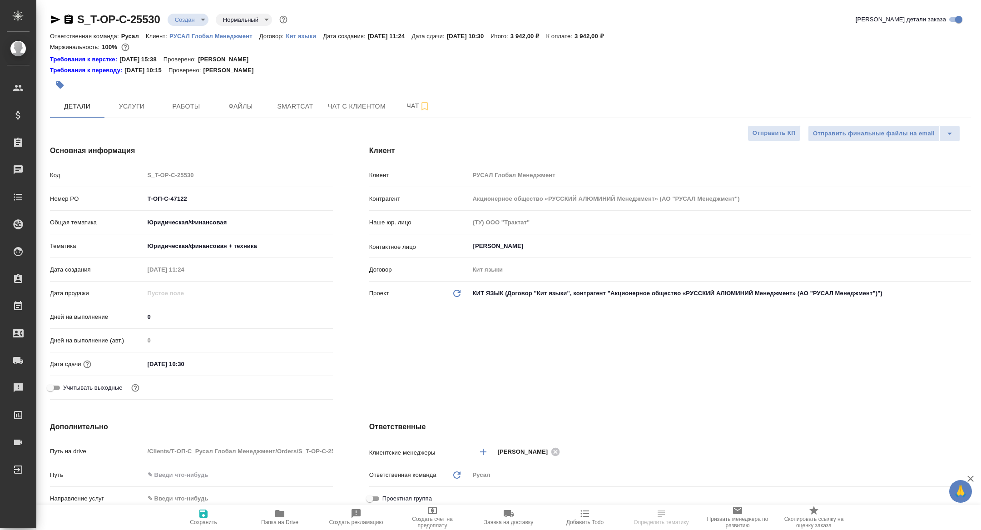
select select "RU"
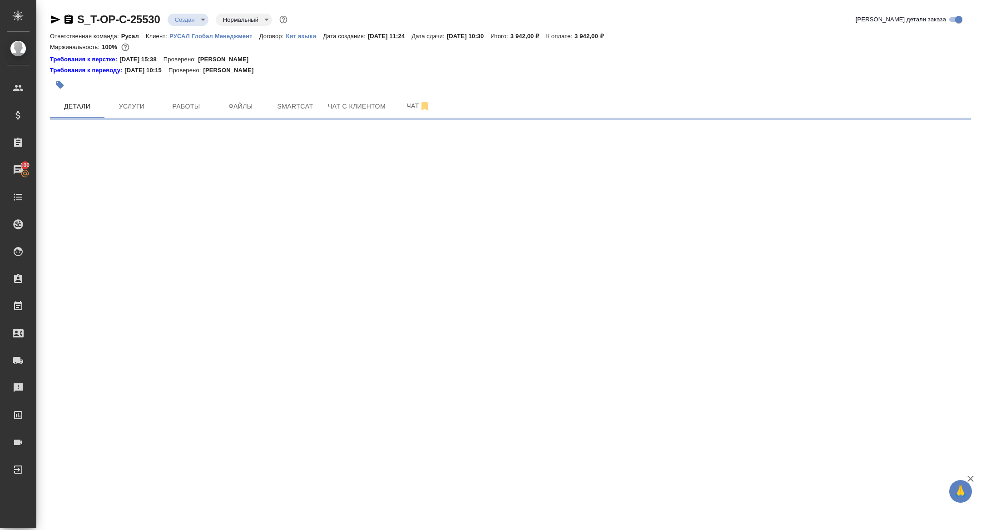
select select "RU"
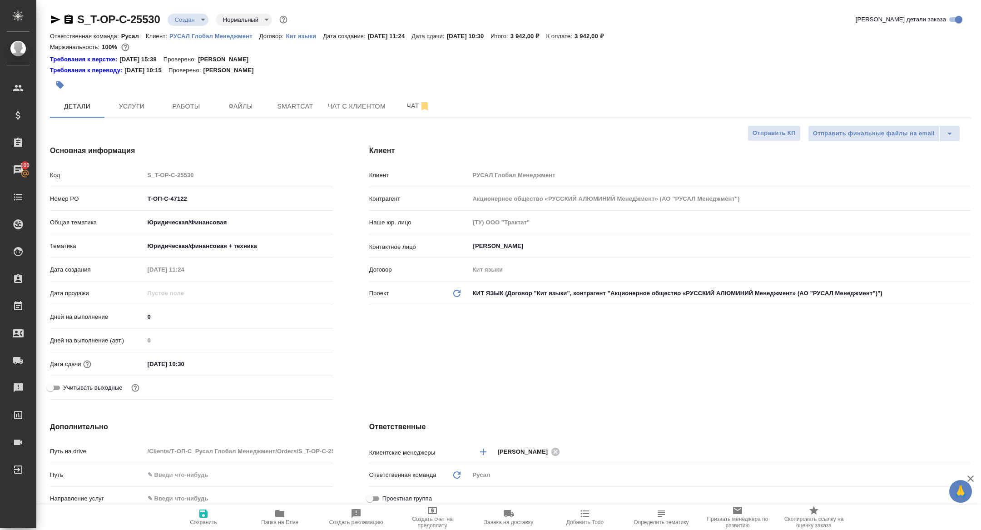
type textarea "x"
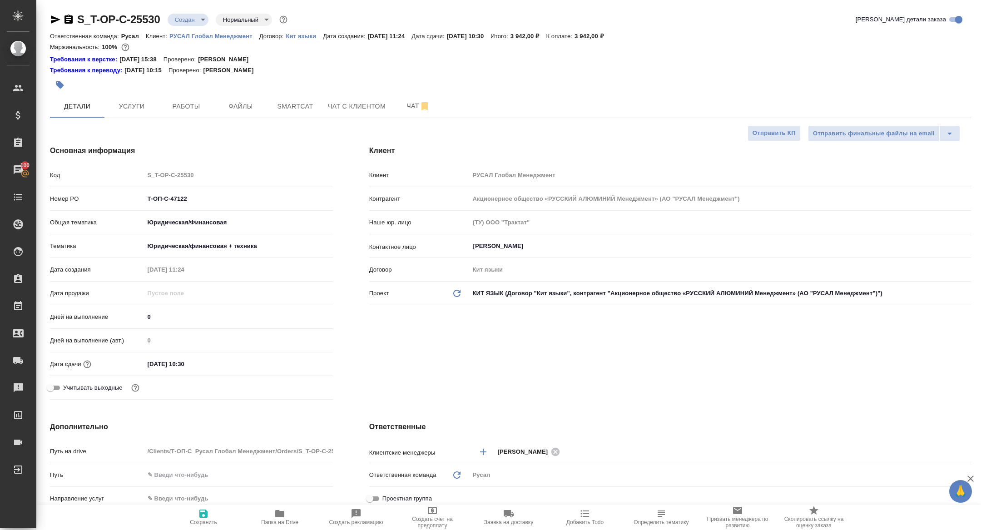
type textarea "x"
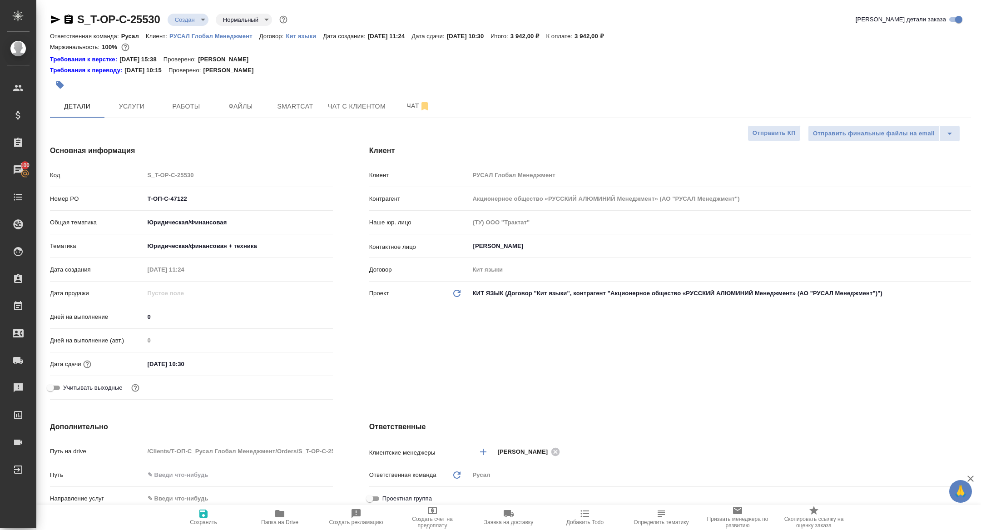
type textarea "x"
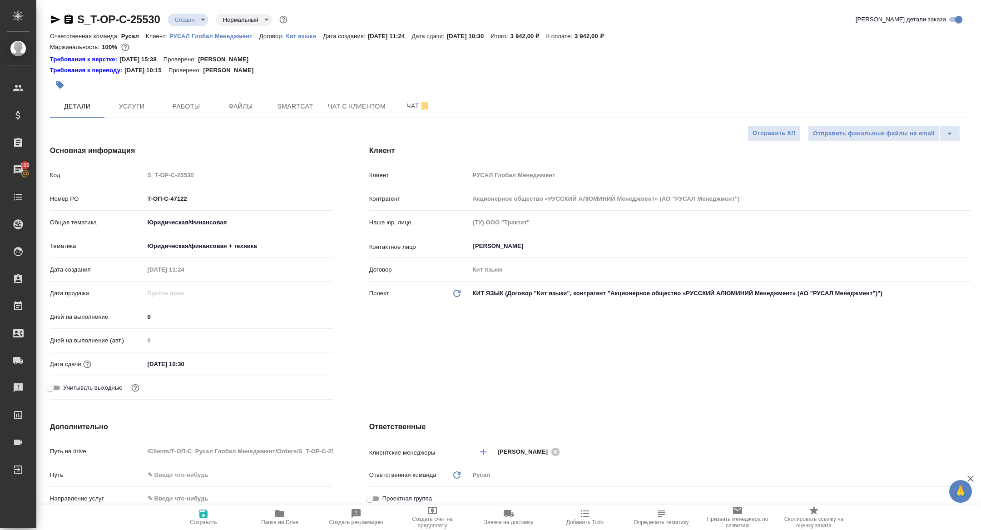
type textarea "x"
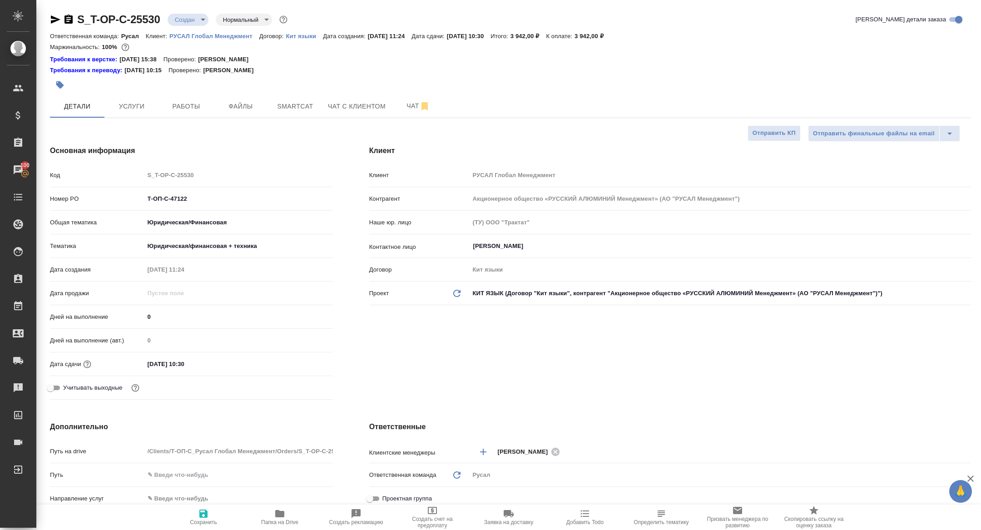
type textarea "x"
click at [276, 515] on icon "button" at bounding box center [279, 513] width 9 height 7
type textarea "x"
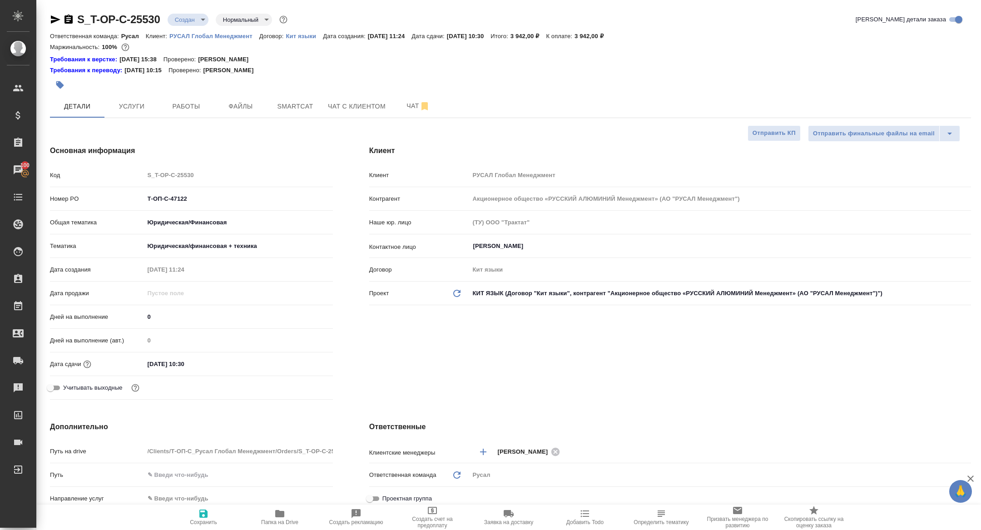
type textarea "x"
click at [434, 109] on span "Чат" at bounding box center [419, 105] width 44 height 11
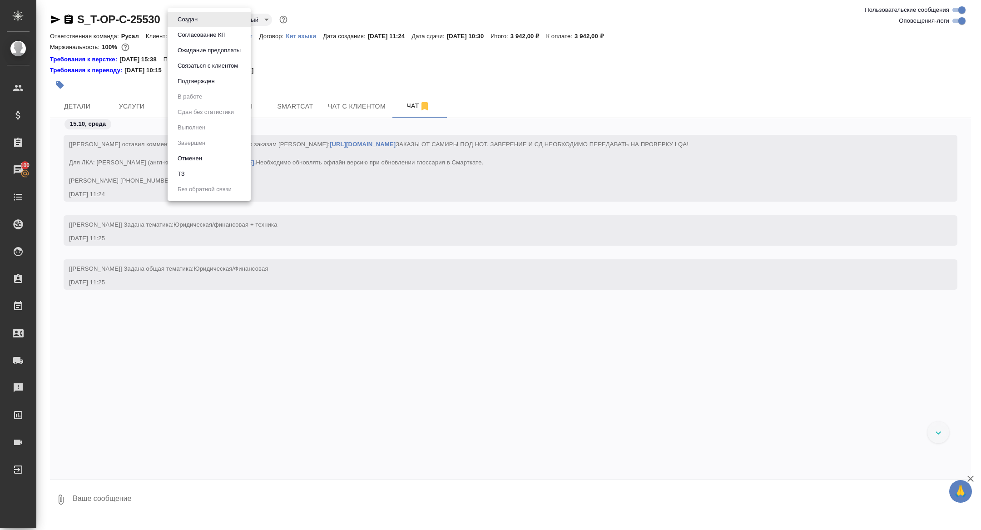
click at [197, 20] on body "🙏 .cls-1 fill:#fff; AWATERA Zhuravleva Alexandra Клиенты Спецификации Заказы 10…" at bounding box center [490, 265] width 981 height 530
click at [207, 175] on li "ТЗ" at bounding box center [209, 173] width 83 height 15
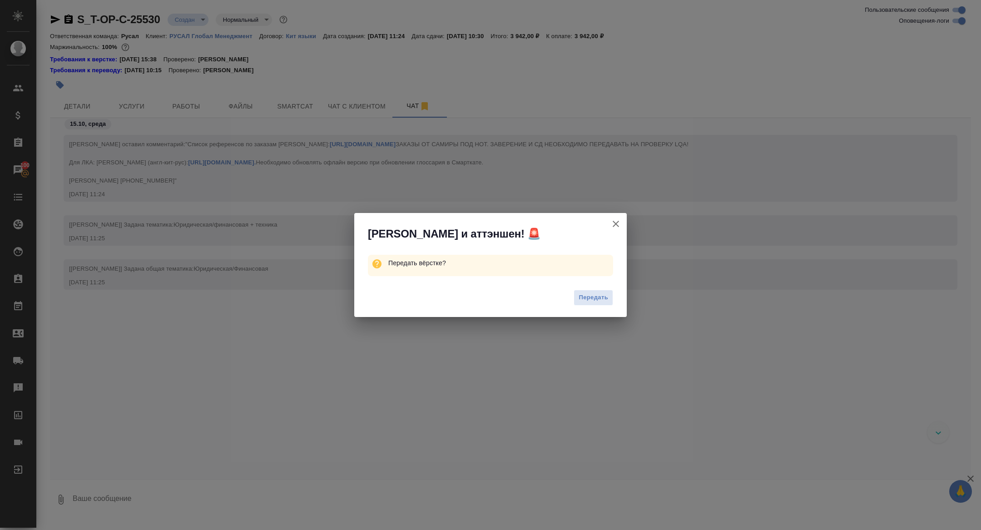
drag, startPoint x: 595, startPoint y: 302, endPoint x: 398, endPoint y: 54, distance: 316.8
click at [594, 301] on span "Передать" at bounding box center [594, 298] width 30 height 10
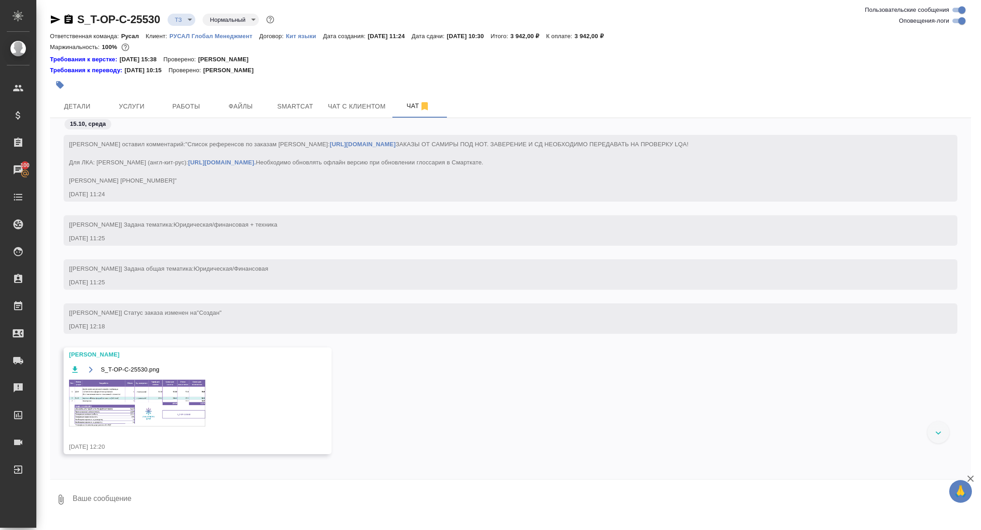
scroll to position [20, 0]
click at [175, 403] on img at bounding box center [137, 400] width 136 height 47
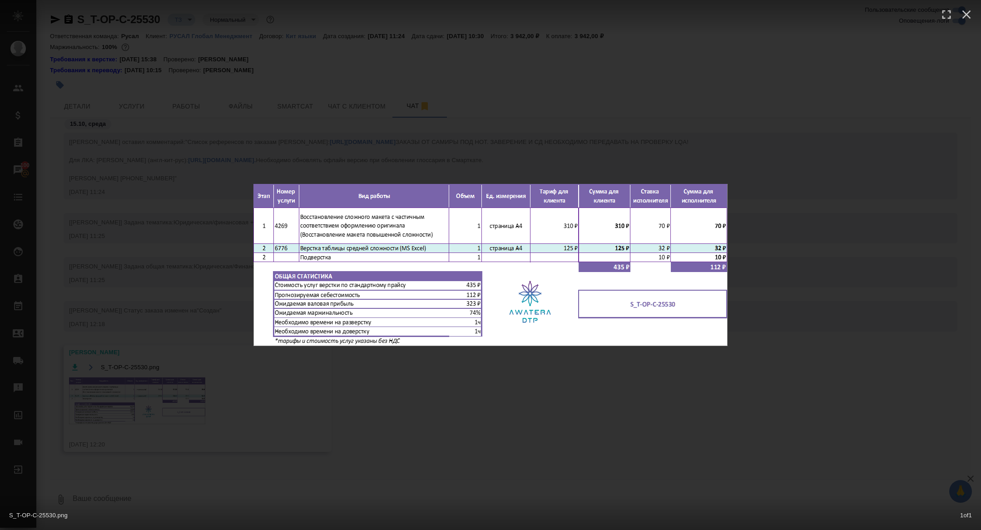
click at [177, 469] on div "S_T-OP-C-25530.png 1 of 1" at bounding box center [490, 265] width 981 height 530
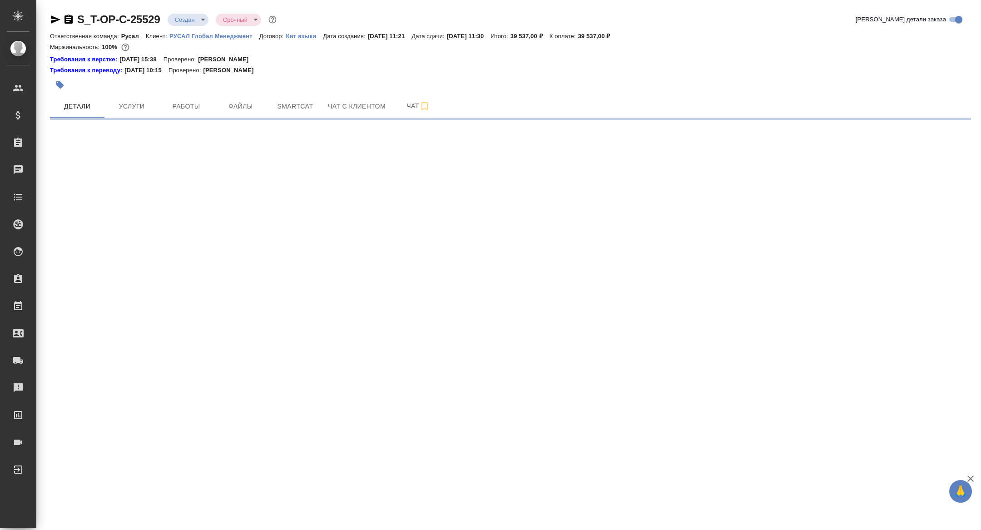
select select "RU"
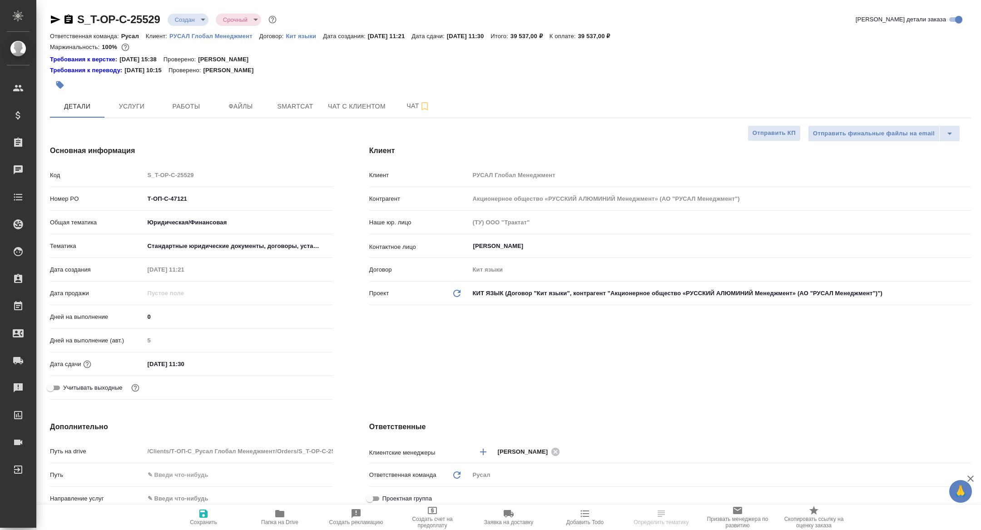
type textarea "x"
select select "RU"
type textarea "x"
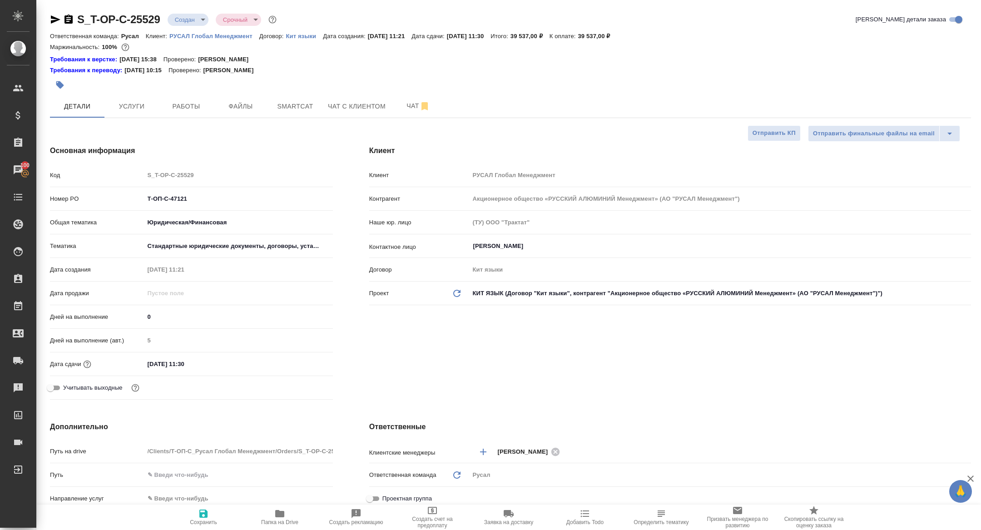
type textarea "x"
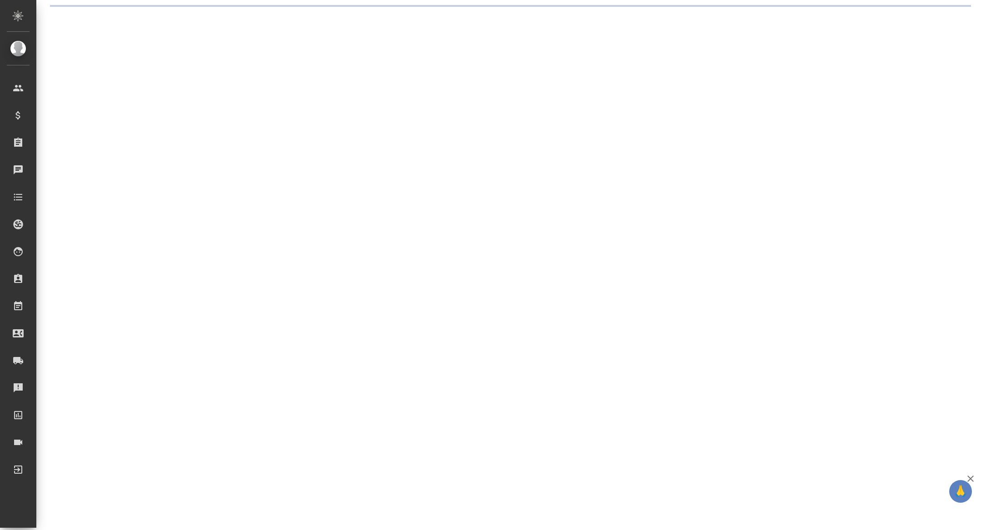
select select "RU"
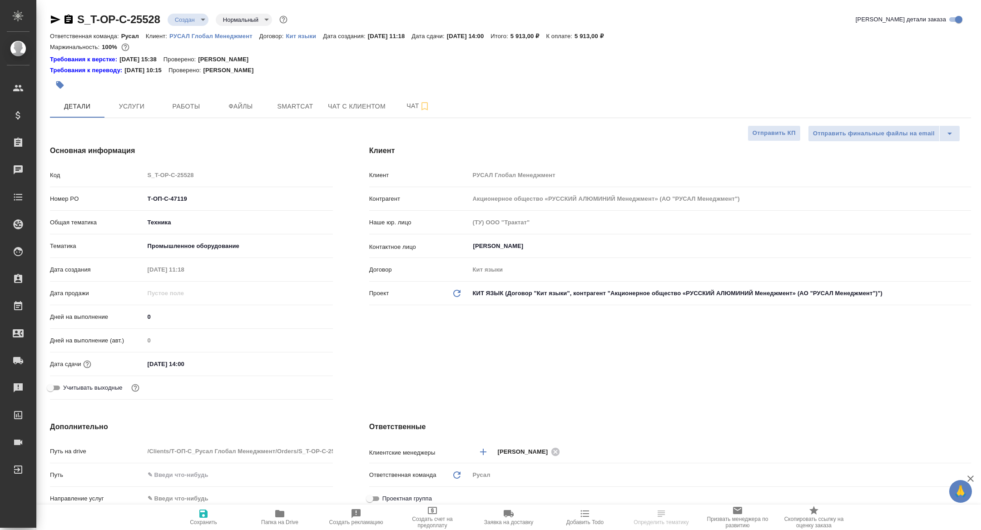
type textarea "x"
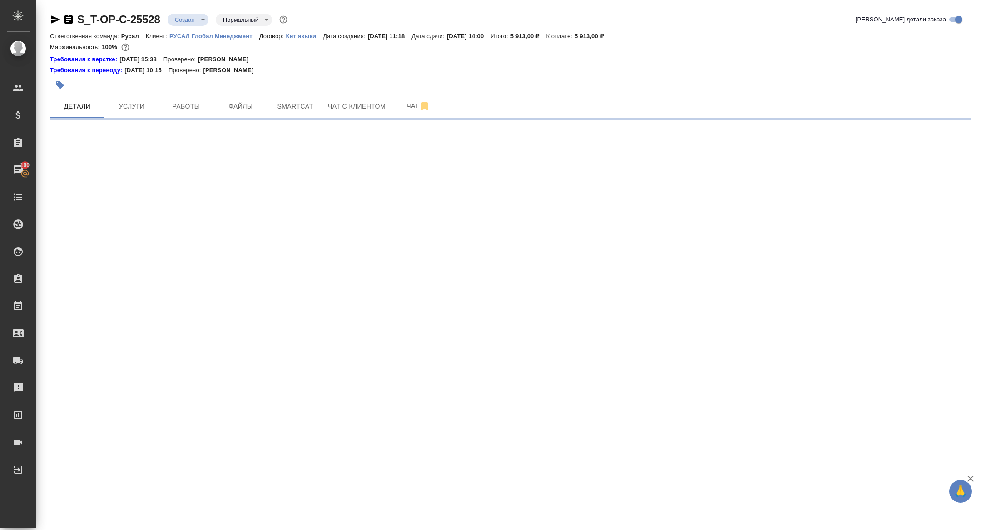
select select "RU"
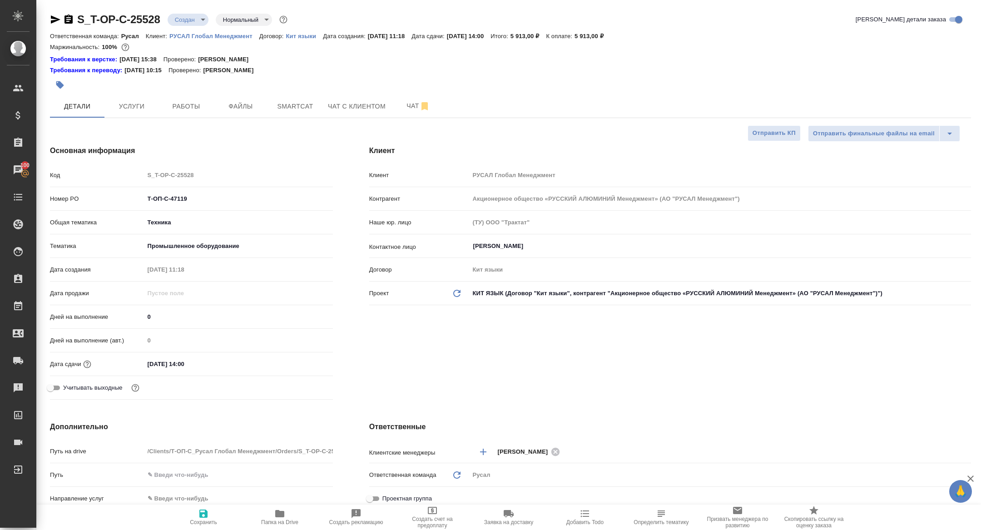
type textarea "x"
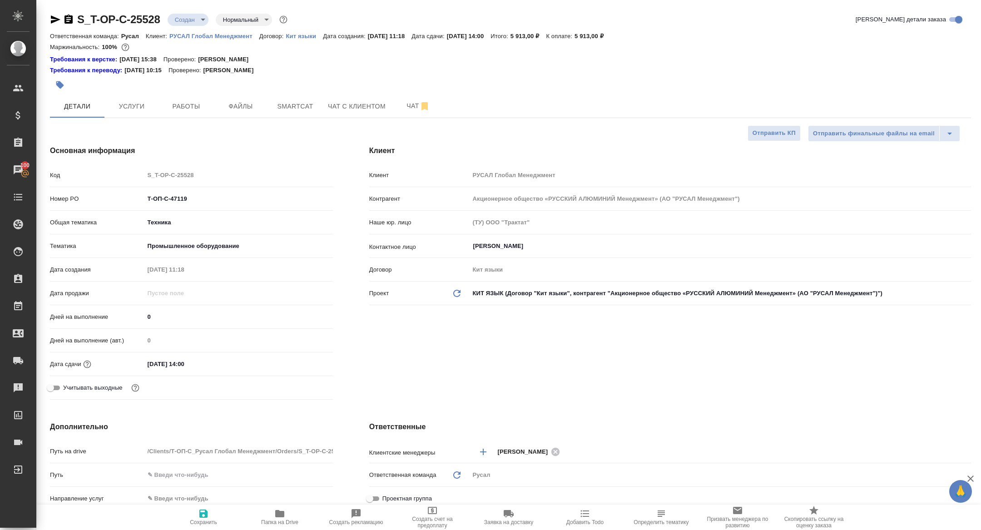
type textarea "x"
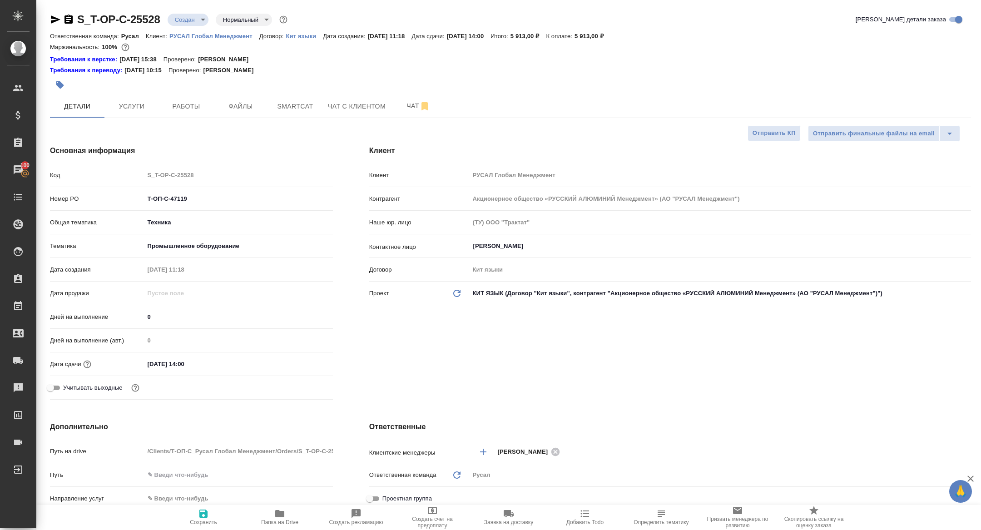
type textarea "x"
drag, startPoint x: 285, startPoint y: 520, endPoint x: 287, endPoint y: 514, distance: 6.3
click at [285, 520] on span "Папка на Drive" at bounding box center [279, 522] width 37 height 6
type textarea "x"
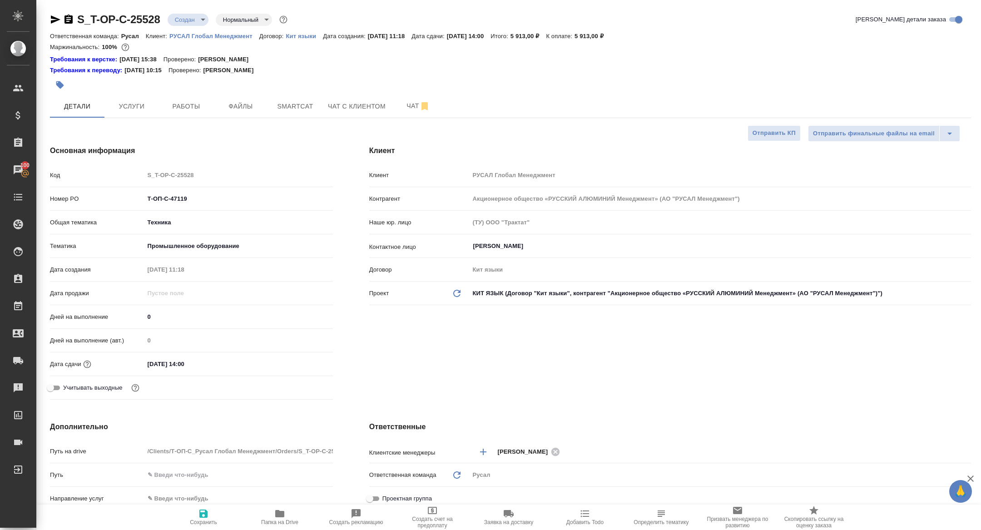
type textarea "x"
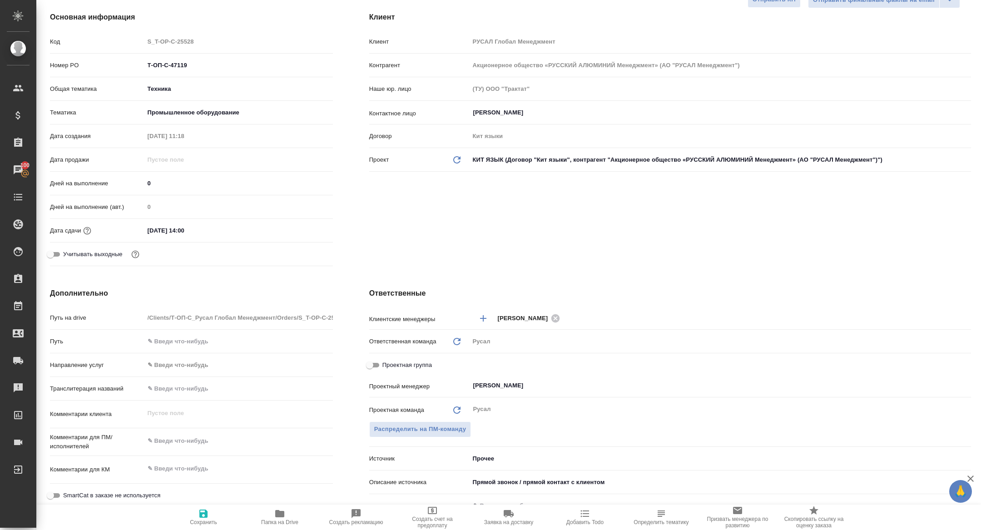
scroll to position [154, 0]
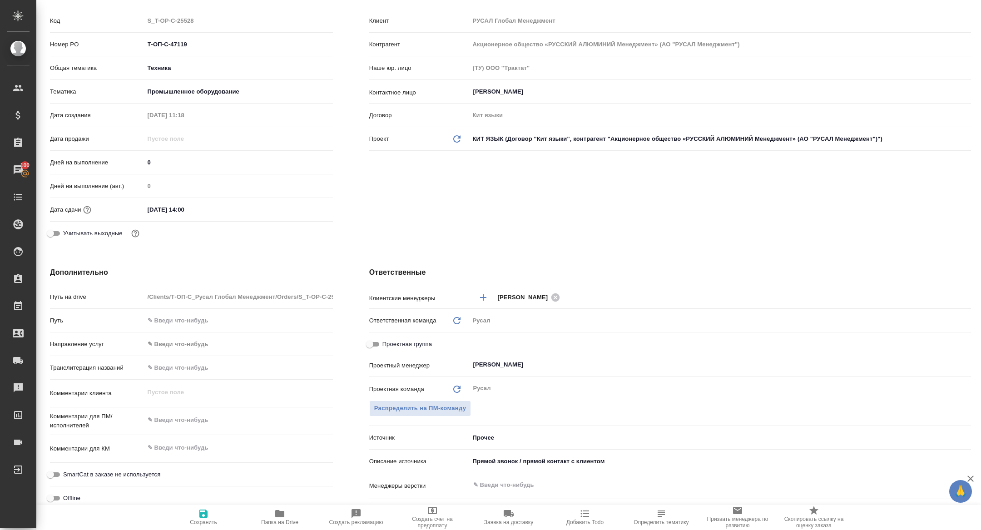
type textarea "x"
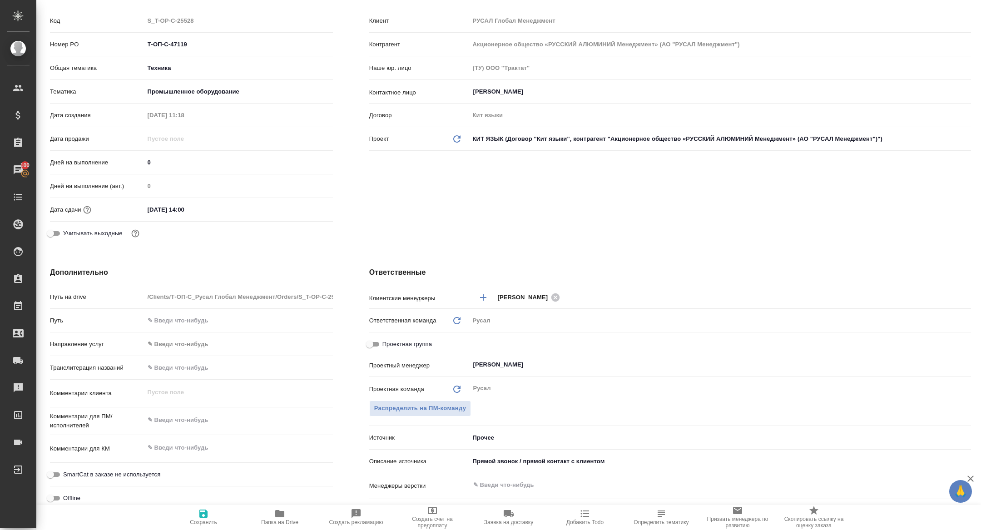
type textarea "x"
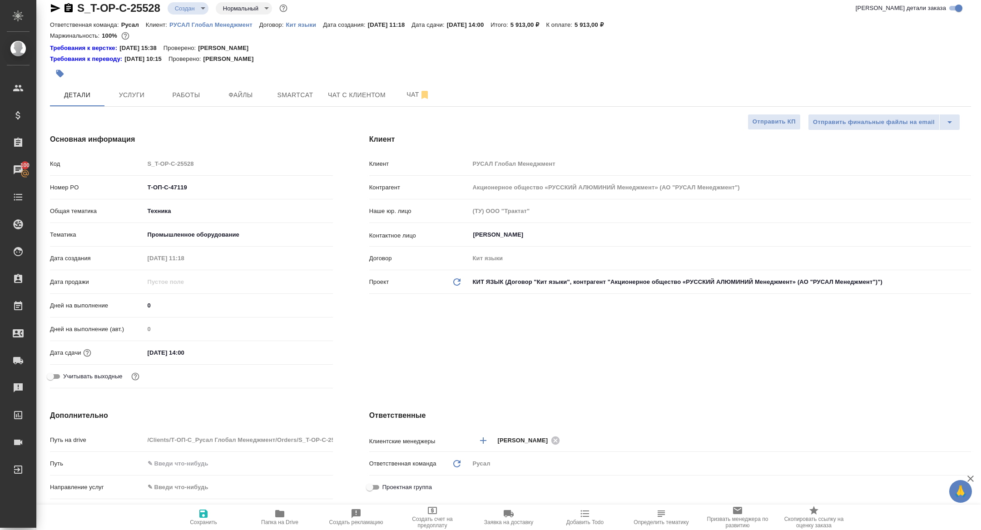
scroll to position [0, 0]
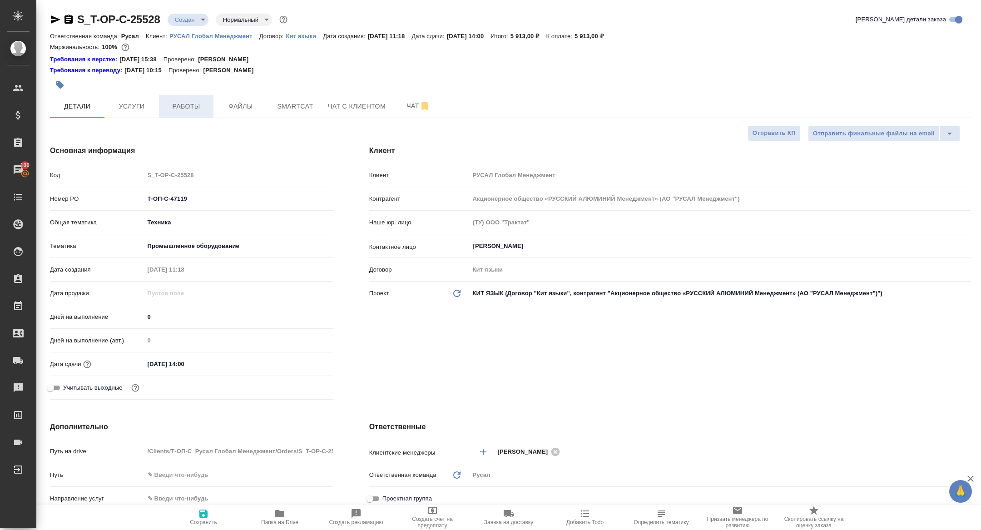
click at [195, 106] on span "Работы" at bounding box center [186, 106] width 44 height 11
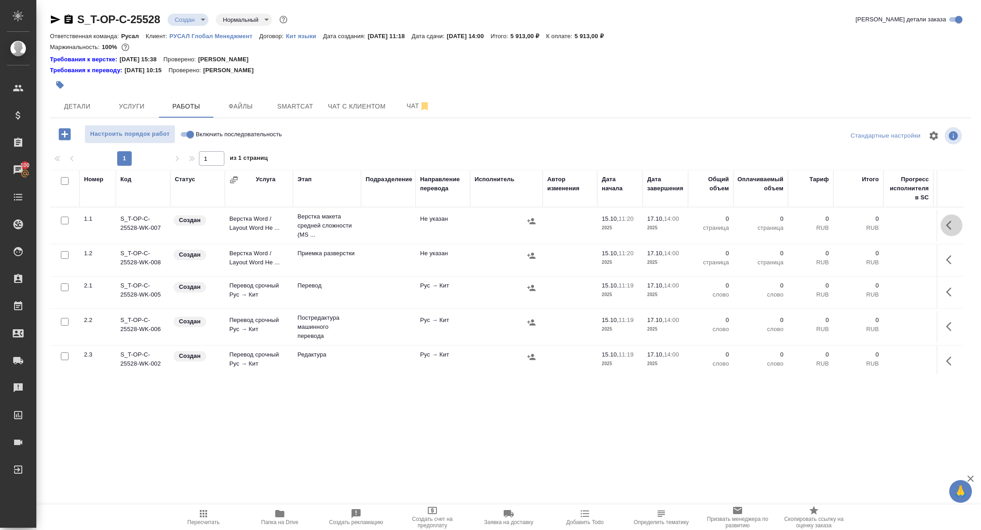
drag, startPoint x: 958, startPoint y: 231, endPoint x: 945, endPoint y: 225, distance: 14.0
click at [958, 231] on button "button" at bounding box center [952, 225] width 22 height 22
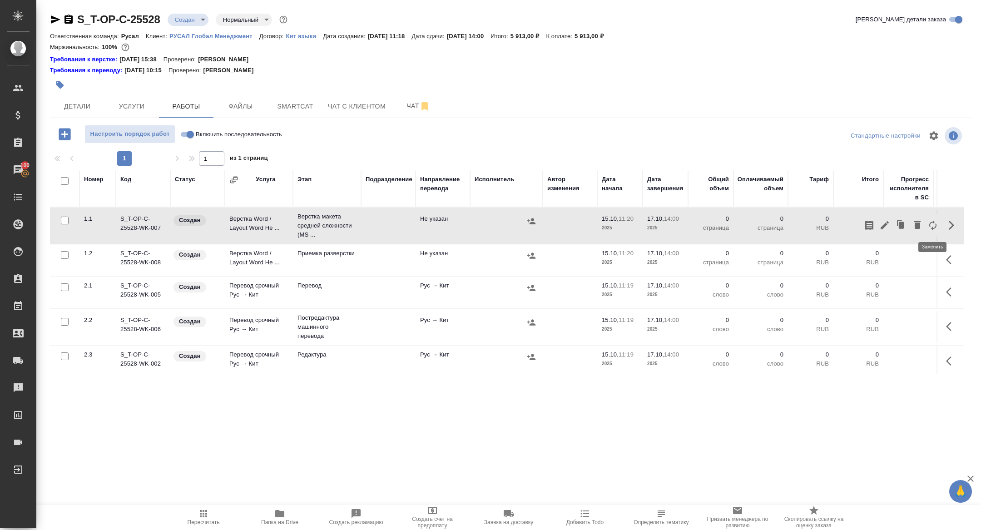
click at [936, 224] on icon "button" at bounding box center [932, 225] width 7 height 10
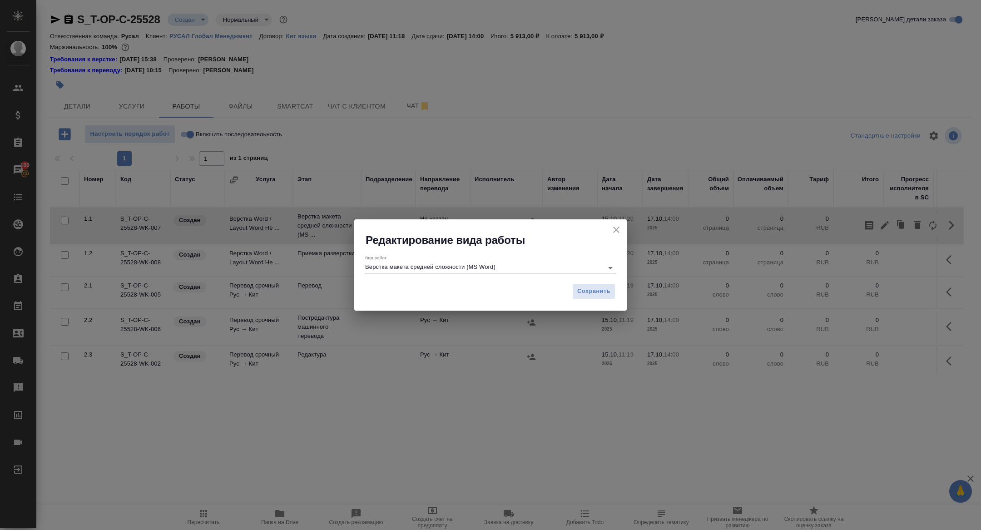
click at [455, 268] on input "Верстка макета средней сложности (MS Word)" at bounding box center [481, 267] width 233 height 11
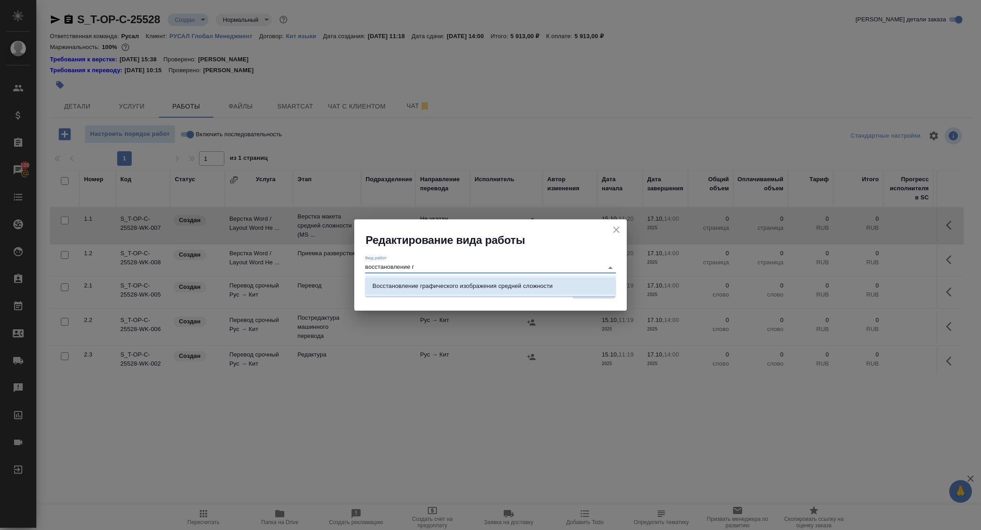
click at [500, 283] on p "Восстановление графического изображения средней сложности" at bounding box center [462, 286] width 180 height 9
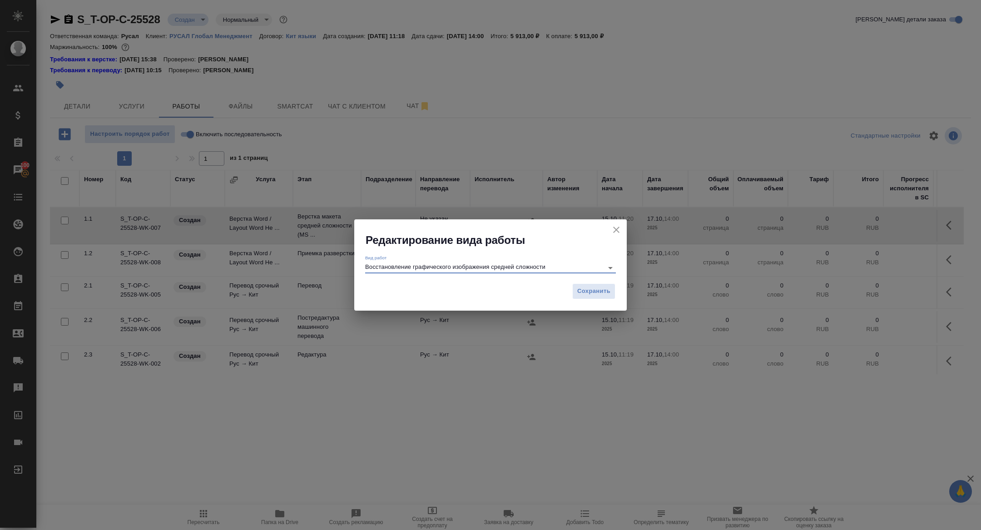
type input "Восстановление графического изображения средней сложности"
click at [570, 291] on div "Сохранить" at bounding box center [490, 295] width 273 height 32
click at [597, 290] on span "Сохранить" at bounding box center [593, 291] width 33 height 10
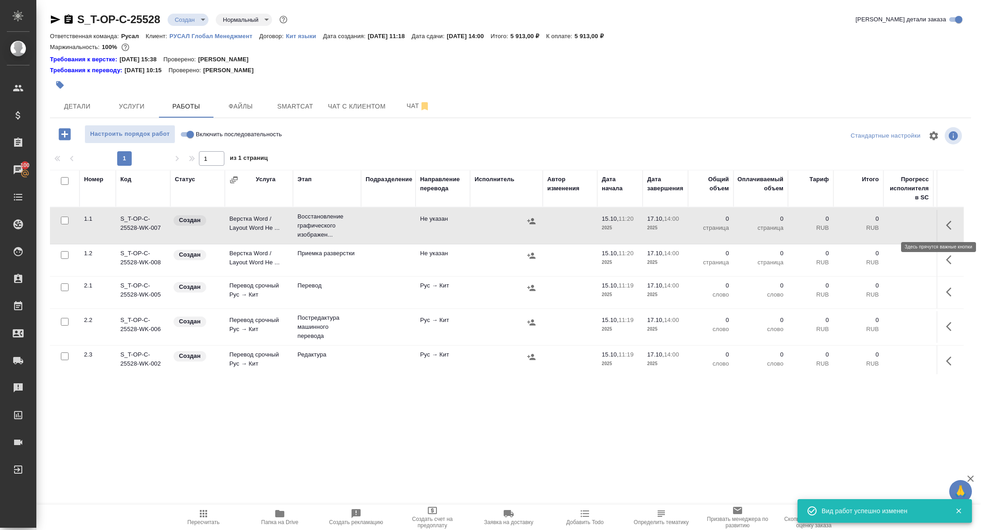
click at [950, 222] on icon "button" at bounding box center [948, 225] width 5 height 9
click at [887, 226] on icon "button" at bounding box center [884, 225] width 11 height 11
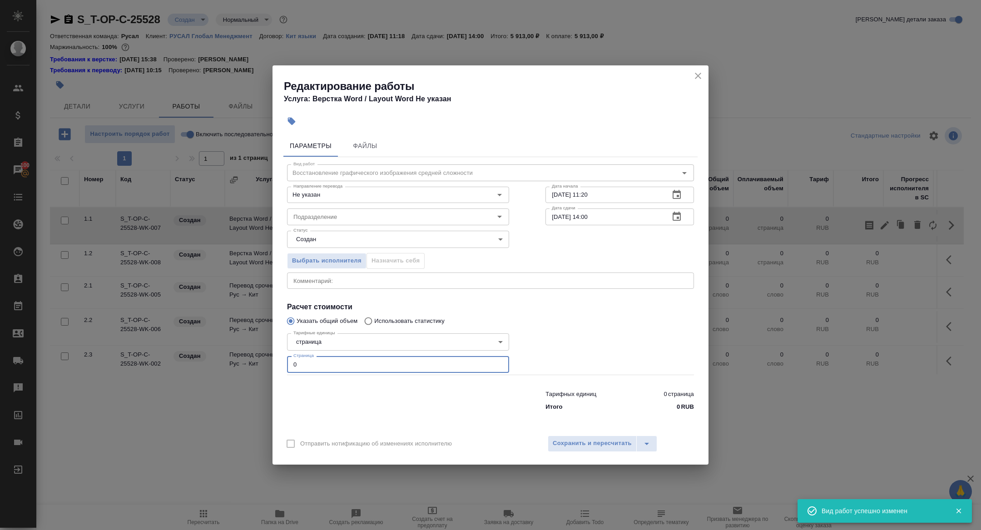
drag, startPoint x: 311, startPoint y: 370, endPoint x: 244, endPoint y: 354, distance: 68.2
click at [244, 354] on div "Редактирование работы Услуга: Верстка Word / Layout Word Не указан Параметры Фа…" at bounding box center [490, 265] width 981 height 530
type input "2"
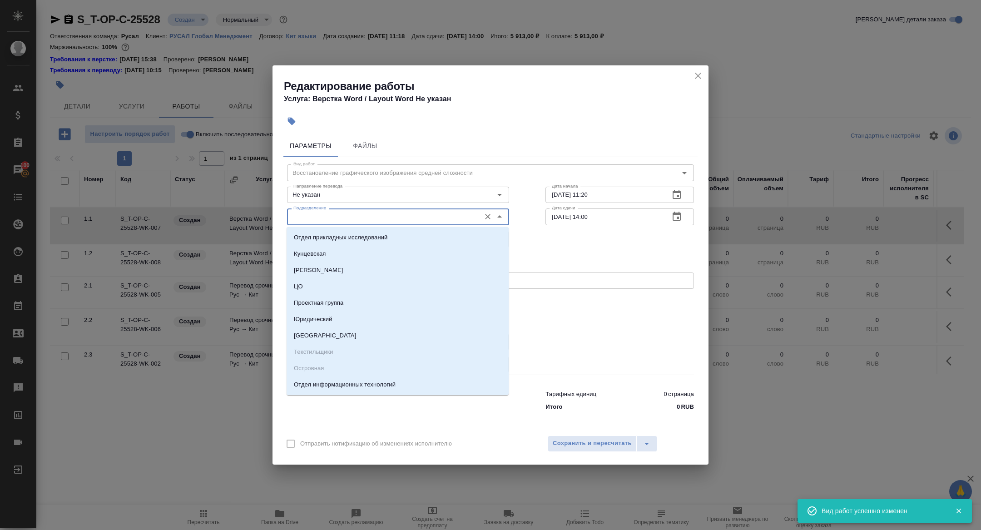
click at [314, 216] on input "Подразделение" at bounding box center [383, 216] width 186 height 11
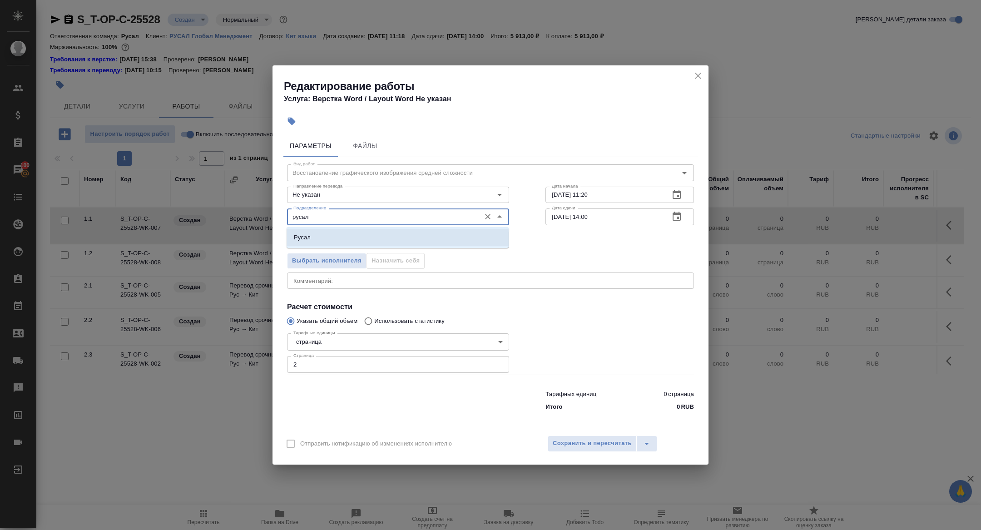
click at [317, 231] on li "Русал" at bounding box center [398, 237] width 222 height 16
type input "Русал"
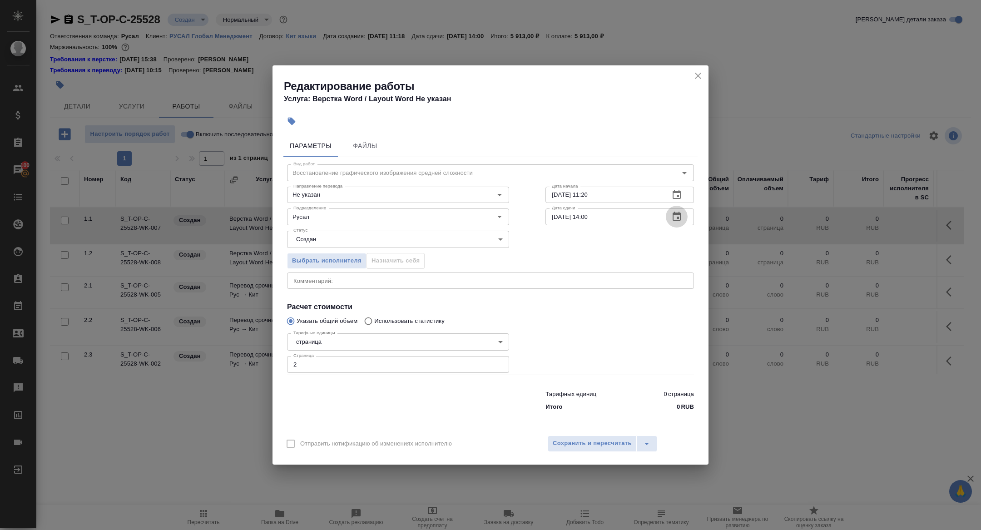
click at [678, 219] on icon "button" at bounding box center [676, 216] width 11 height 11
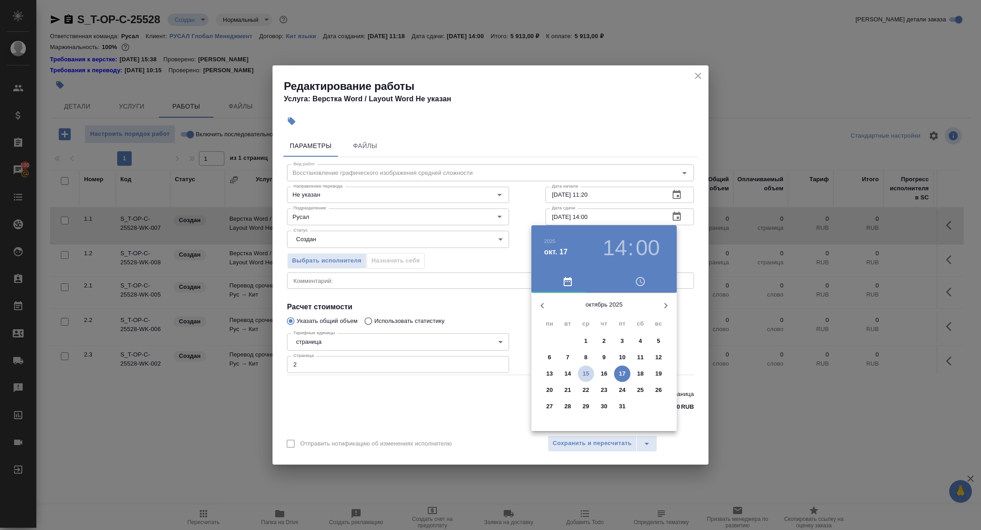
click at [592, 372] on span "15" at bounding box center [586, 373] width 16 height 9
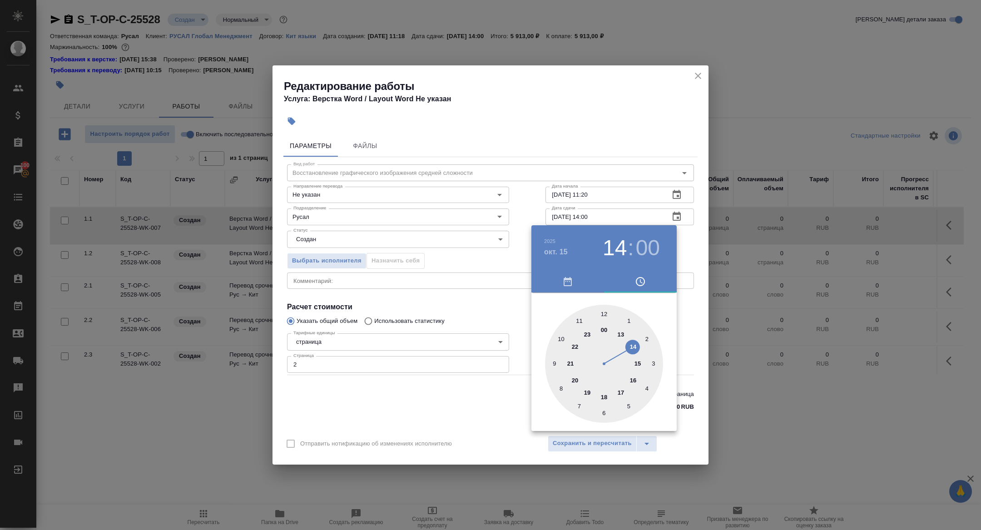
click at [620, 336] on div at bounding box center [604, 364] width 118 height 118
click at [652, 358] on div at bounding box center [604, 364] width 118 height 118
click at [657, 363] on div at bounding box center [604, 364] width 118 height 118
type input "15.10.2025 13:15"
drag, startPoint x: 430, startPoint y: 334, endPoint x: 547, endPoint y: 414, distance: 141.6
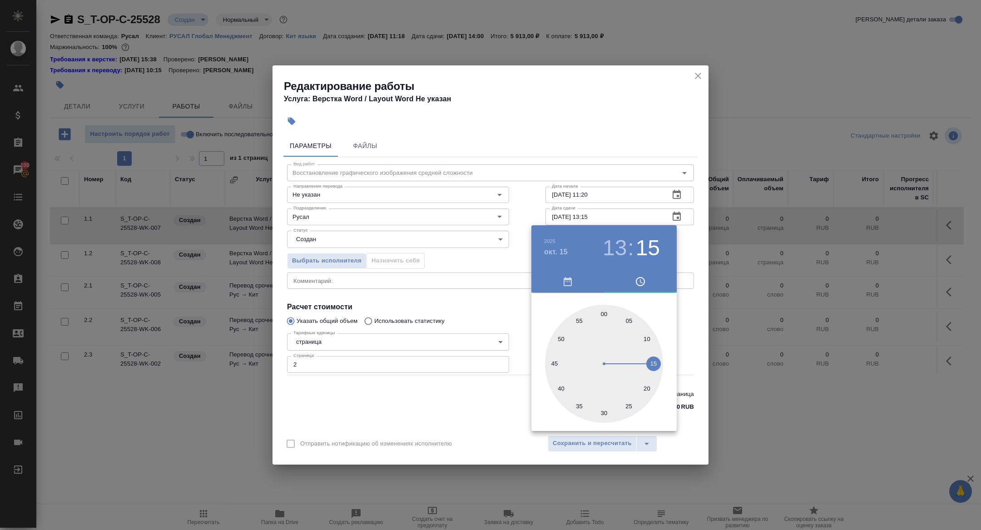
click at [434, 336] on div at bounding box center [490, 265] width 981 height 530
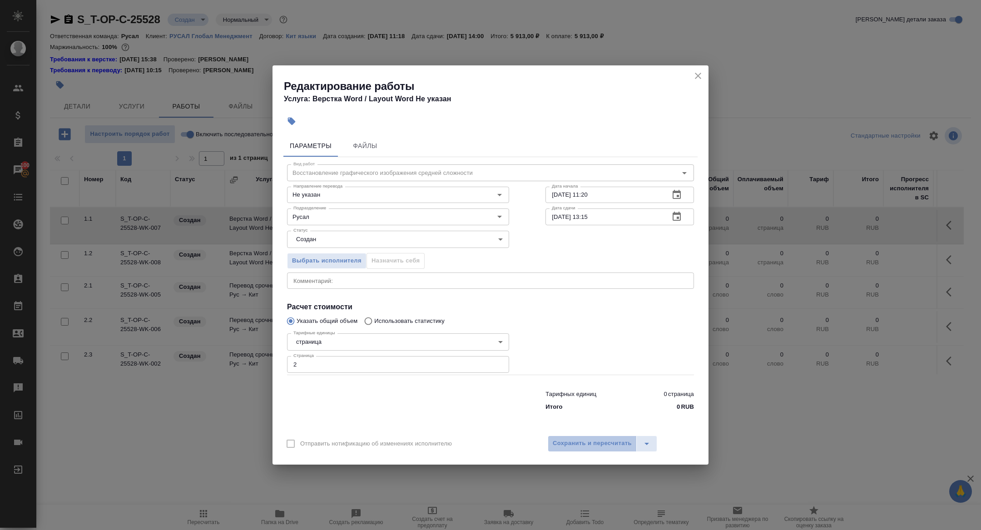
drag, startPoint x: 563, startPoint y: 436, endPoint x: 569, endPoint y: 432, distance: 6.7
click at [567, 434] on div "Отправить нотификацию об изменениях исполнителю Сохранить и пересчитать" at bounding box center [491, 447] width 436 height 35
click at [623, 454] on div "Отправить нотификацию об изменениях исполнителю Сохранить и пересчитать" at bounding box center [491, 447] width 436 height 35
click at [620, 448] on button "Сохранить и пересчитать" at bounding box center [592, 444] width 89 height 16
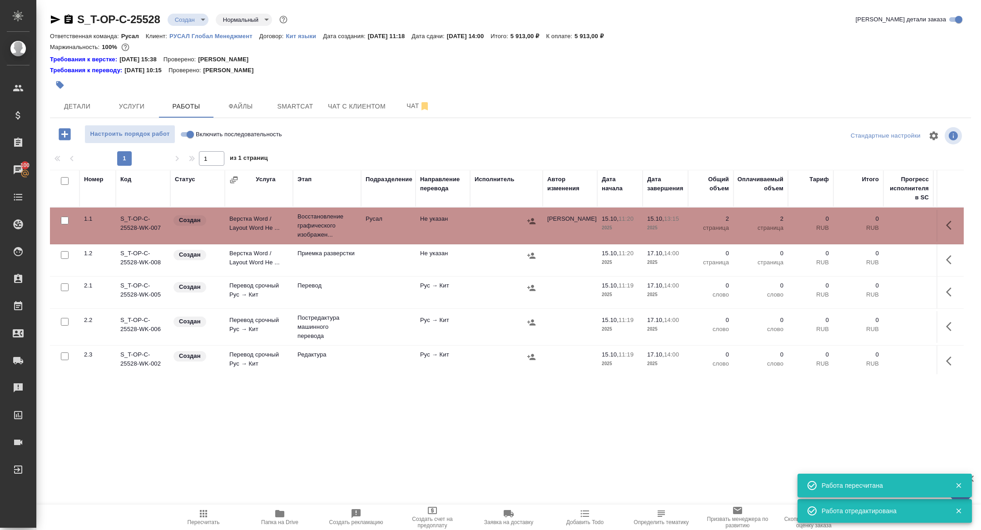
click at [192, 134] on input "Включить последовательность" at bounding box center [190, 134] width 33 height 11
checkbox input "true"
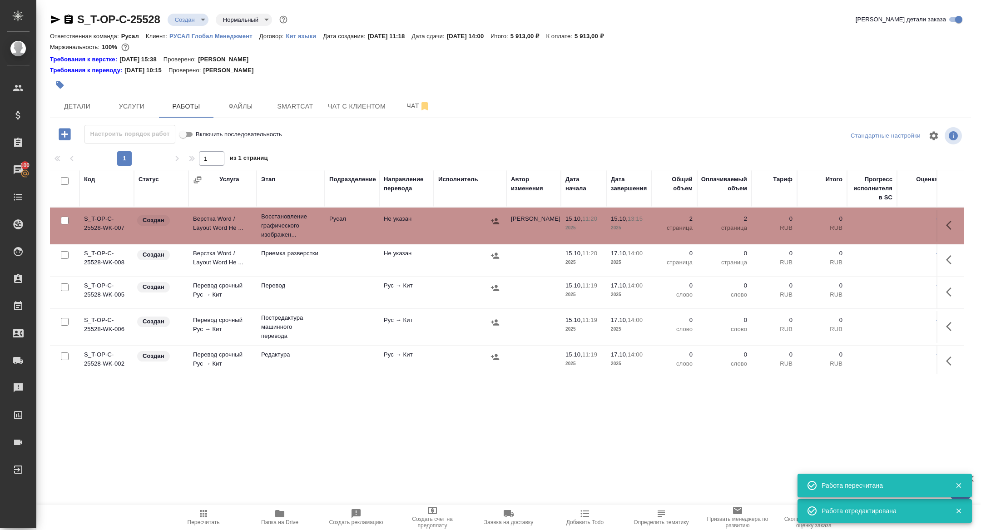
click at [177, 16] on body "🙏 .cls-1 fill:#fff; AWATERA Zhuravleva Alexandra Клиенты Спецификации Заказы 10…" at bounding box center [490, 265] width 981 height 530
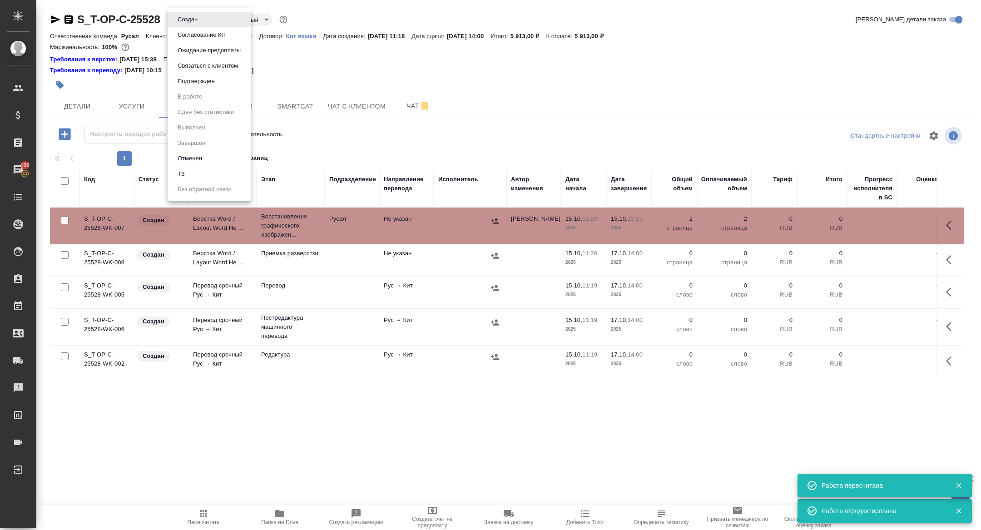
click at [192, 75] on li "Подтвержден" at bounding box center [209, 81] width 83 height 15
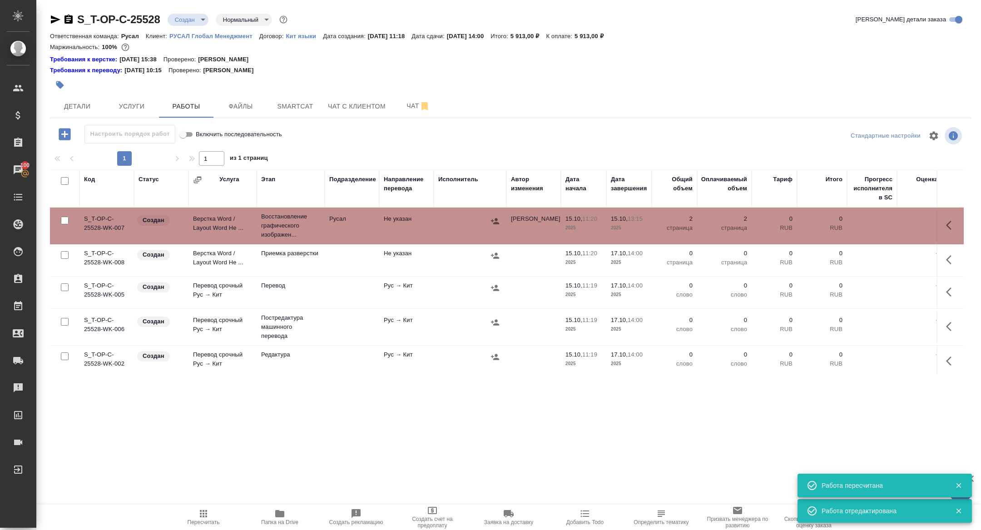
click at [210, 228] on td "Верстка Word / Layout Word Не ..." at bounding box center [223, 226] width 68 height 32
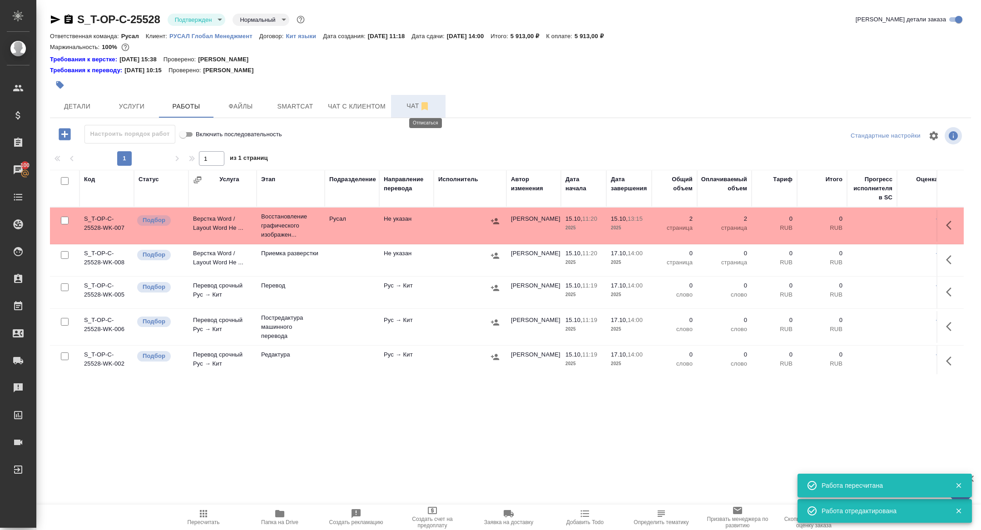
drag, startPoint x: 421, startPoint y: 107, endPoint x: 418, endPoint y: 89, distance: 17.9
click at [420, 106] on icon "button" at bounding box center [424, 106] width 11 height 11
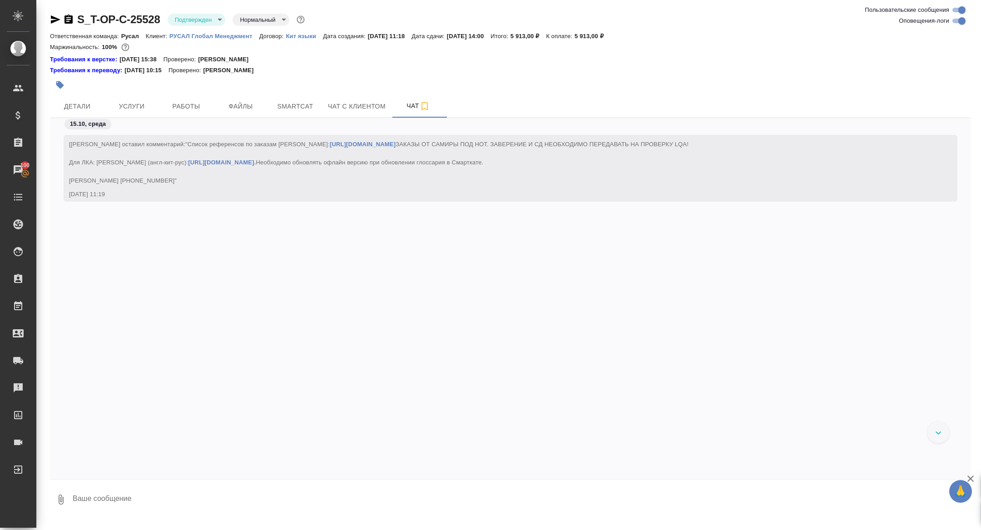
scroll to position [1106, 0]
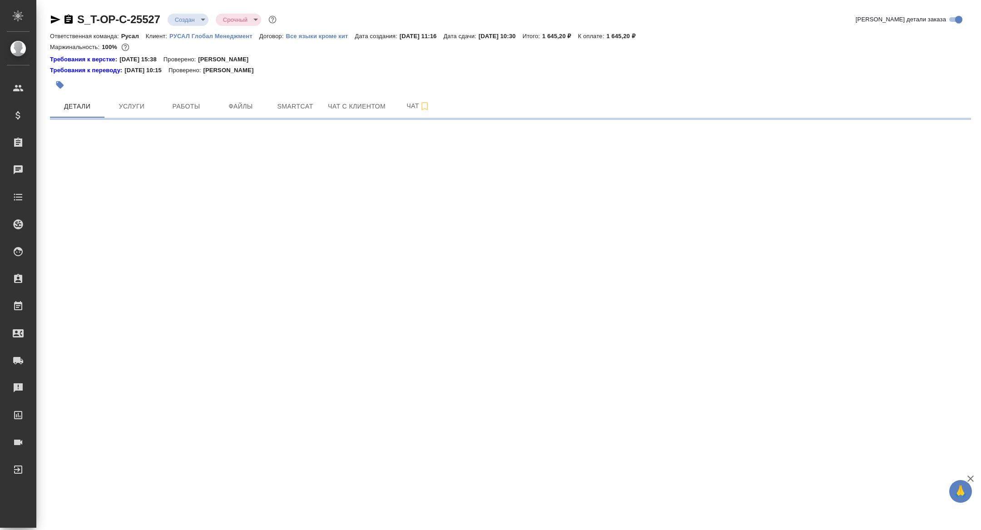
select select "RU"
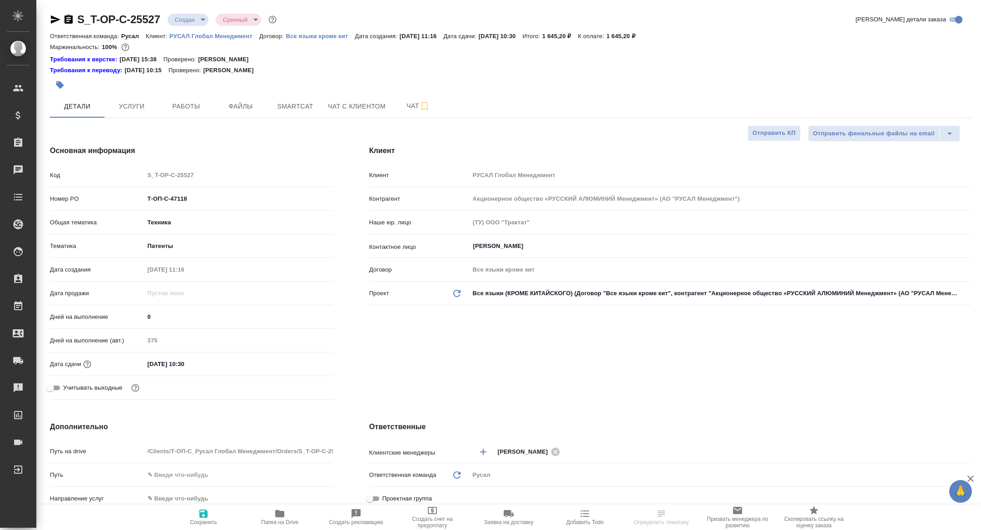
type textarea "x"
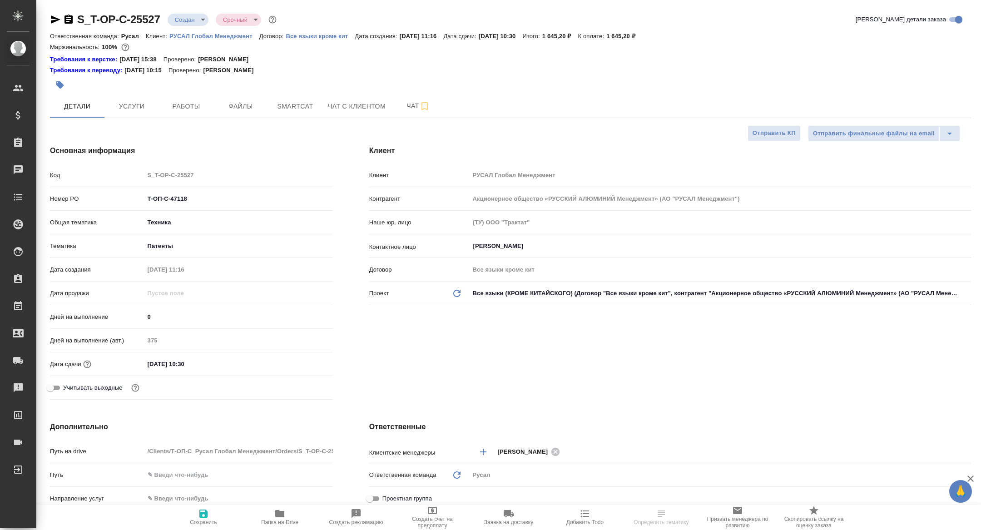
type textarea "x"
click at [197, 112] on button "Работы" at bounding box center [186, 106] width 55 height 23
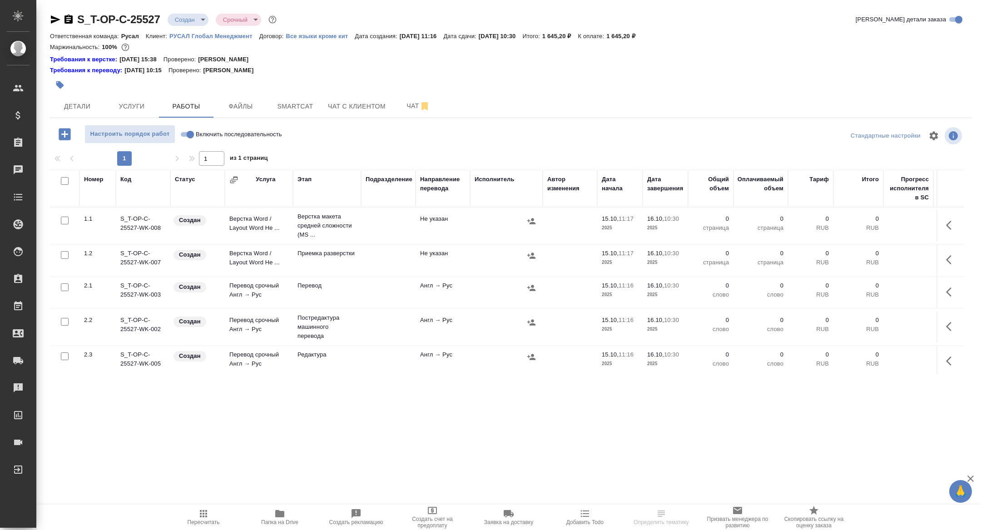
click at [279, 513] on icon "button" at bounding box center [279, 513] width 9 height 7
click at [198, 102] on span "Работы" at bounding box center [186, 106] width 44 height 11
click at [950, 227] on icon "button" at bounding box center [951, 225] width 11 height 11
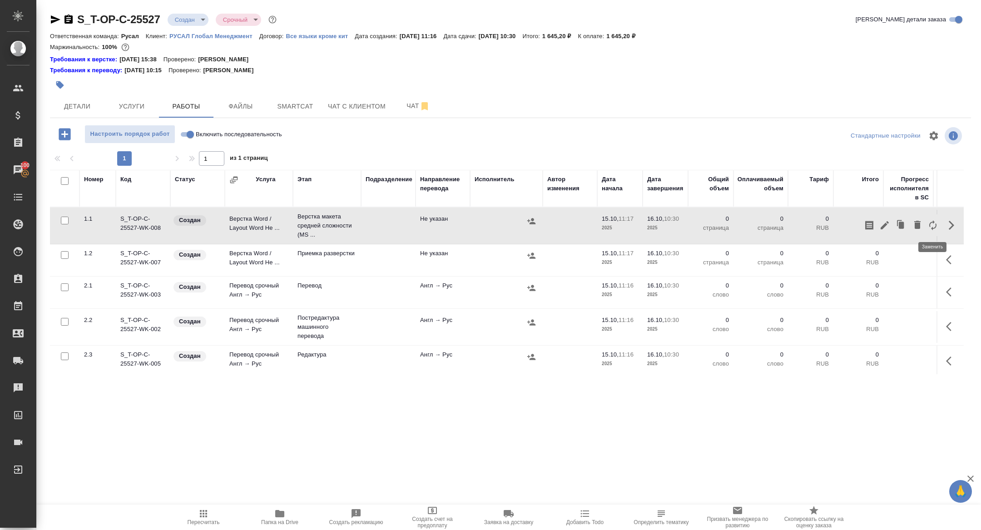
click at [935, 227] on icon "button" at bounding box center [932, 225] width 7 height 10
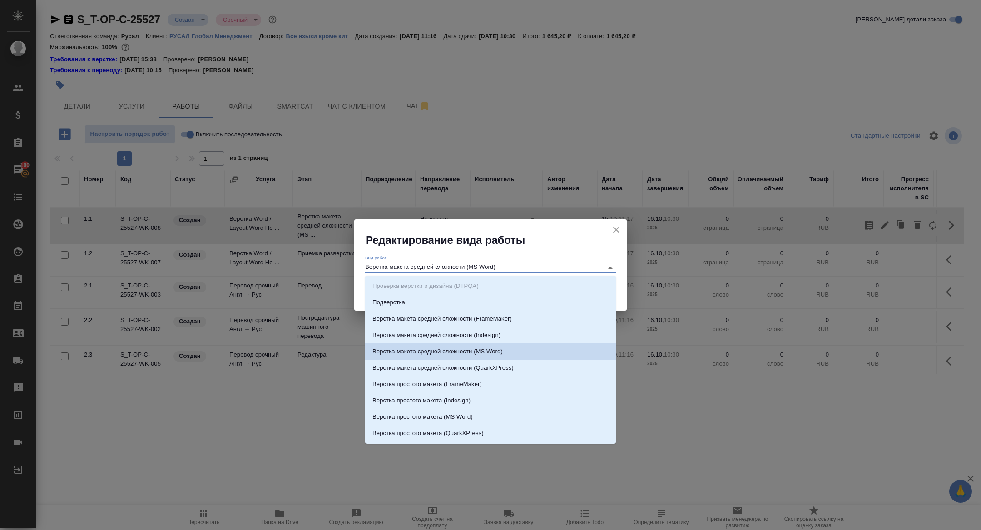
click at [522, 269] on input "Верстка макета средней сложности (MS Word)" at bounding box center [481, 267] width 233 height 11
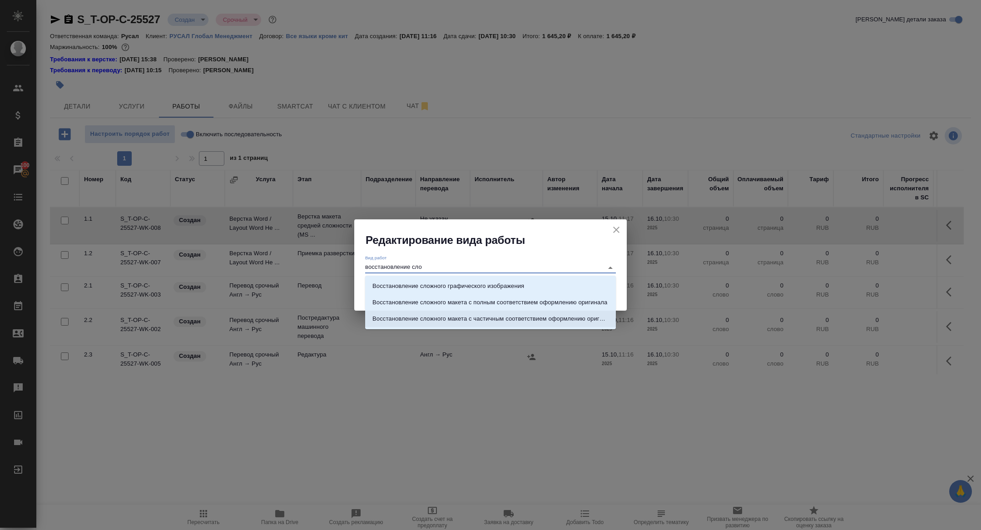
click at [547, 314] on p "Восстановление сложного макета с частичным соответствием оформлению оригинала" at bounding box center [490, 318] width 236 height 9
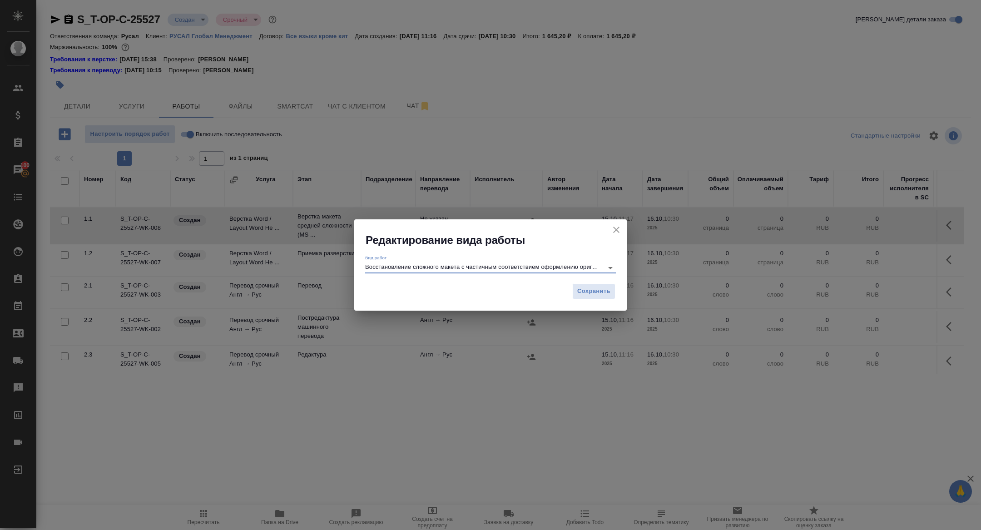
type input "Восстановление сложного макета с частичным соответствием оформлению оригинала"
click at [603, 278] on div "Вид работ Восстановление сложного макета с частичным соответствием оформлению о…" at bounding box center [490, 263] width 273 height 31
click at [600, 285] on button "Сохранить" at bounding box center [593, 291] width 43 height 16
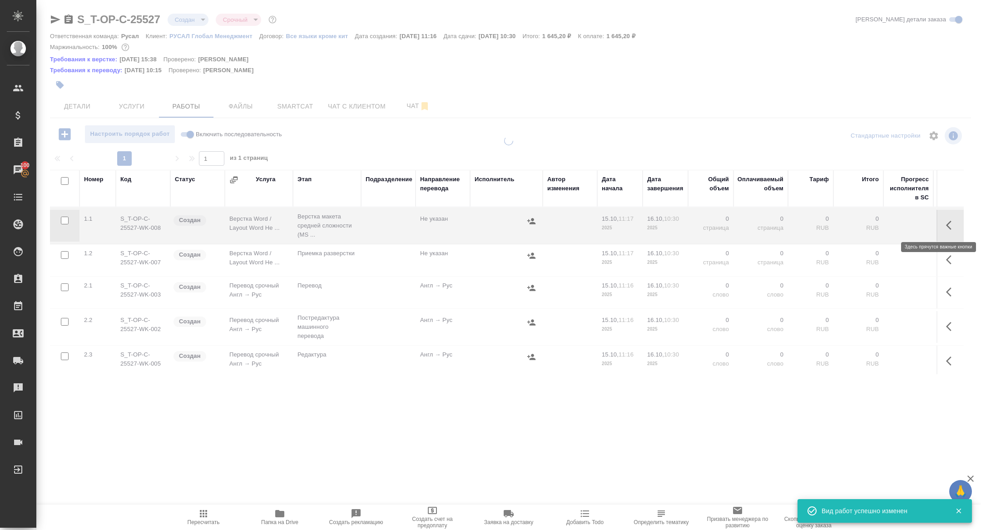
click at [946, 227] on icon "button" at bounding box center [951, 225] width 11 height 11
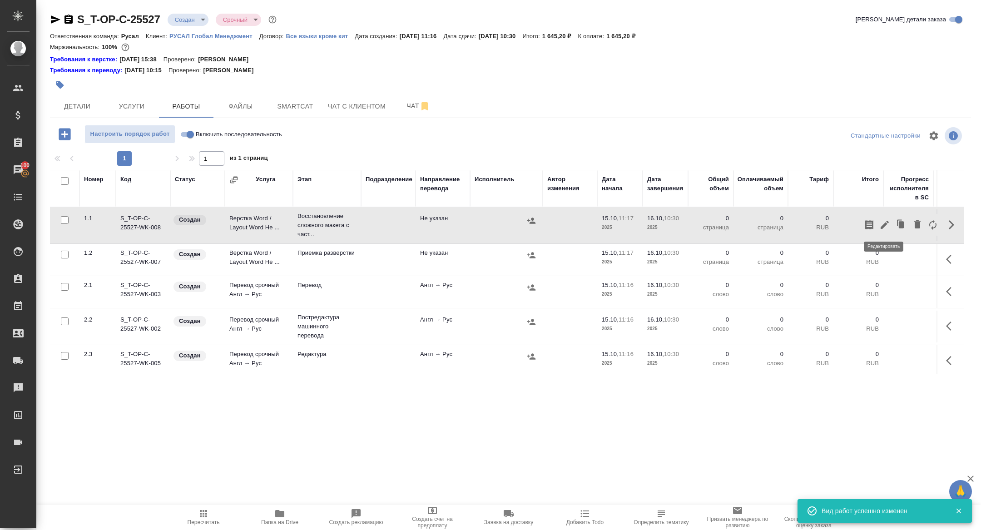
click at [880, 224] on icon "button" at bounding box center [884, 224] width 11 height 11
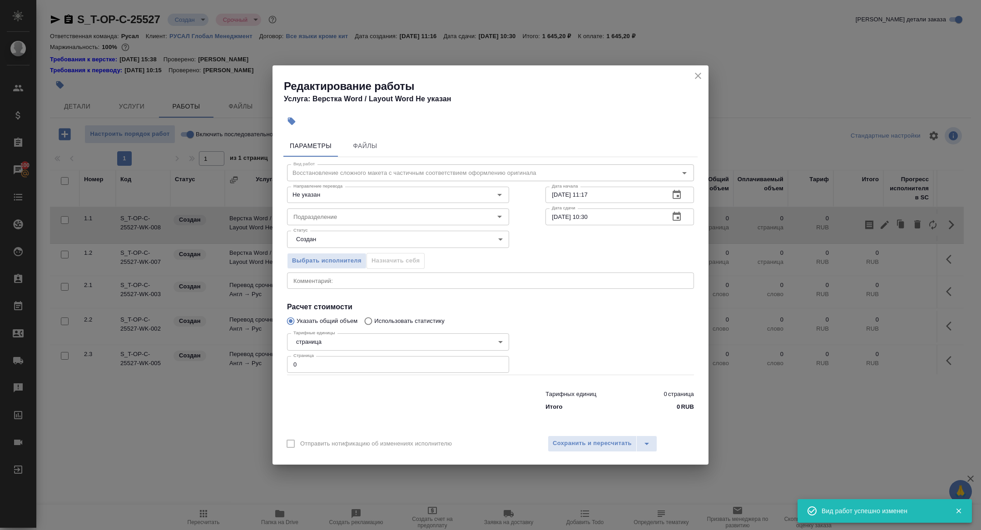
scroll to position [3, 0]
drag, startPoint x: 301, startPoint y: 365, endPoint x: 269, endPoint y: 359, distance: 32.3
click at [269, 359] on div "Редактирование работы Услуга: Верстка Word / Layout Word Не указан Параметры Фа…" at bounding box center [490, 265] width 981 height 530
drag, startPoint x: 307, startPoint y: 364, endPoint x: 263, endPoint y: 357, distance: 43.8
click at [263, 357] on div "Редактирование работы Услуга: Верстка Word / Layout Word Не указан Параметры Фа…" at bounding box center [490, 265] width 981 height 530
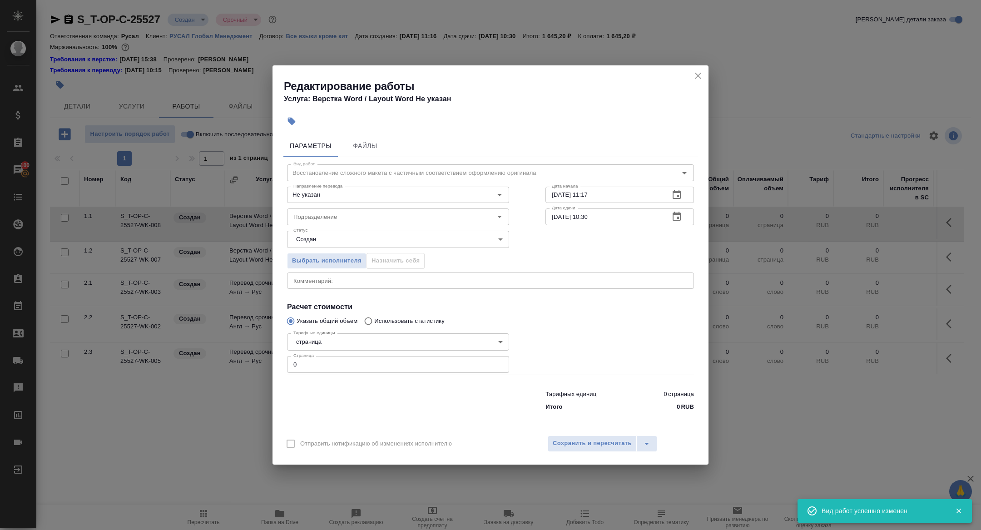
drag, startPoint x: 316, startPoint y: 363, endPoint x: 312, endPoint y: 367, distance: 5.8
click at [312, 367] on input "0" at bounding box center [398, 364] width 222 height 16
drag, startPoint x: 309, startPoint y: 366, endPoint x: 285, endPoint y: 364, distance: 24.6
click at [291, 365] on input "0" at bounding box center [398, 364] width 222 height 16
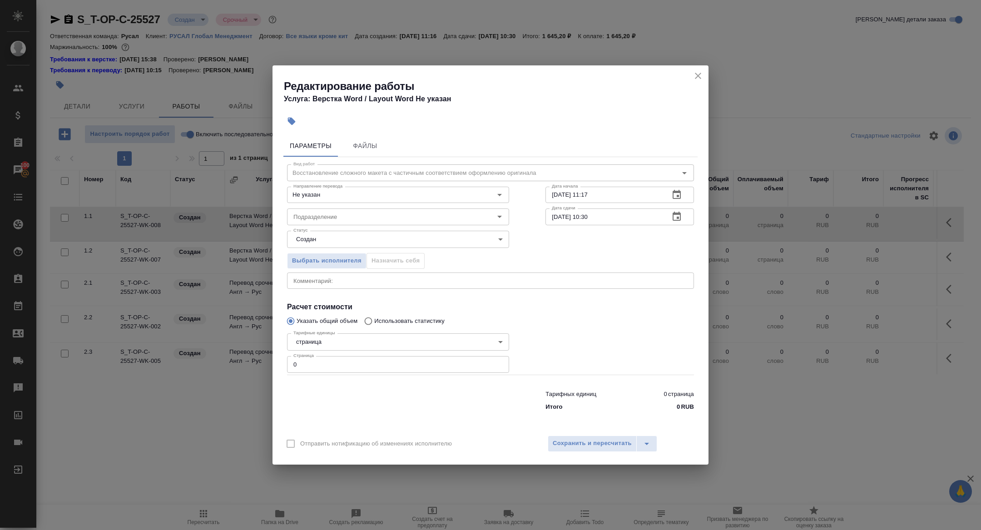
drag, startPoint x: 295, startPoint y: 364, endPoint x: 290, endPoint y: 362, distance: 4.7
click at [290, 362] on input "0" at bounding box center [398, 364] width 222 height 16
drag, startPoint x: 297, startPoint y: 365, endPoint x: 292, endPoint y: 364, distance: 4.6
click at [292, 364] on input "0" at bounding box center [398, 364] width 222 height 16
click at [300, 363] on input "0" at bounding box center [398, 364] width 222 height 16
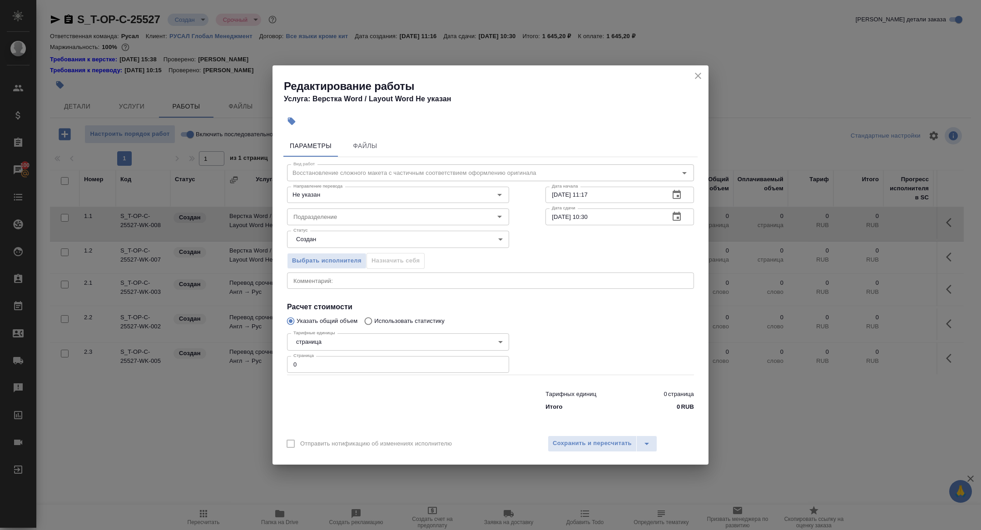
click at [313, 367] on input "0" at bounding box center [398, 364] width 222 height 16
drag, startPoint x: 308, startPoint y: 368, endPoint x: 256, endPoint y: 362, distance: 52.1
click at [256, 362] on div "Редактирование работы Услуга: Верстка Word / Layout Word Не указан Параметры Фа…" at bounding box center [490, 265] width 981 height 530
type input "1"
click at [670, 218] on button "button" at bounding box center [677, 217] width 22 height 22
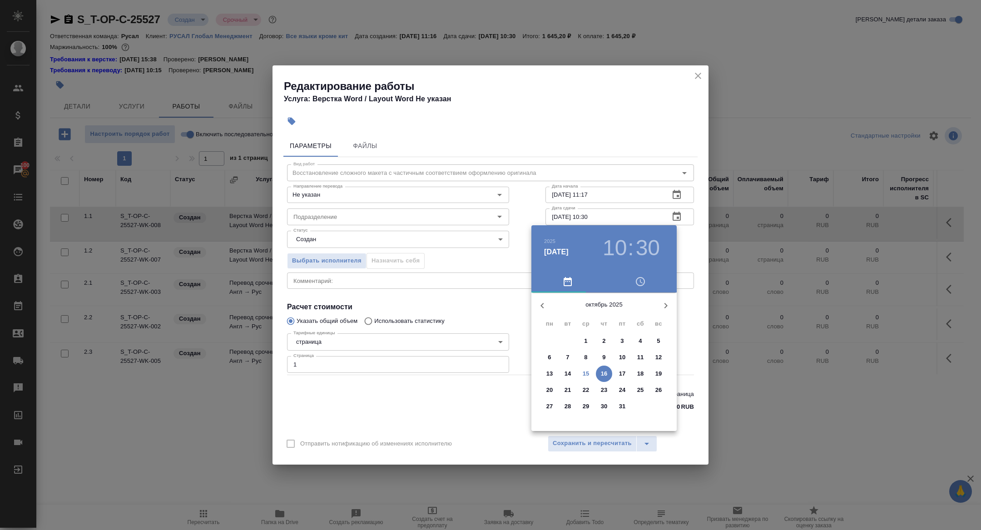
click at [581, 374] on span "15" at bounding box center [586, 373] width 16 height 9
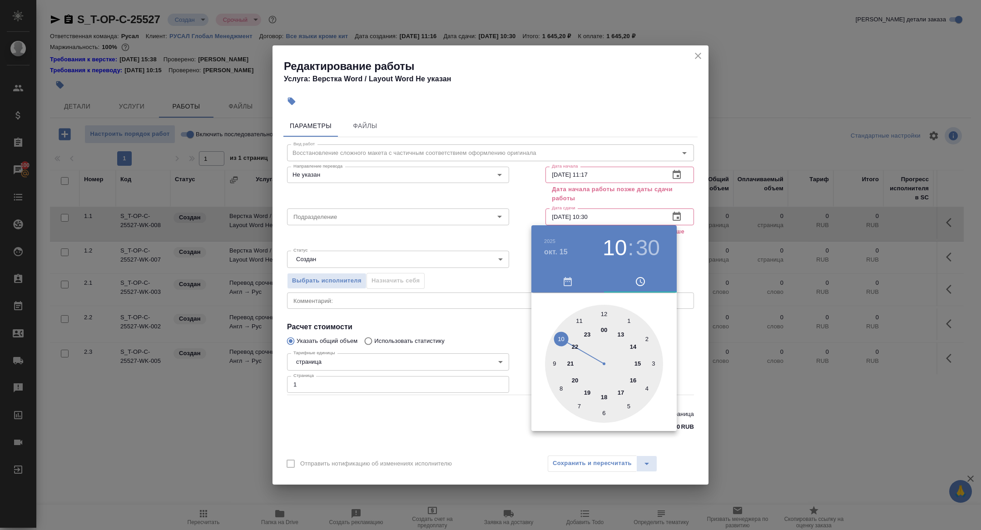
click at [620, 332] on div at bounding box center [604, 364] width 118 height 118
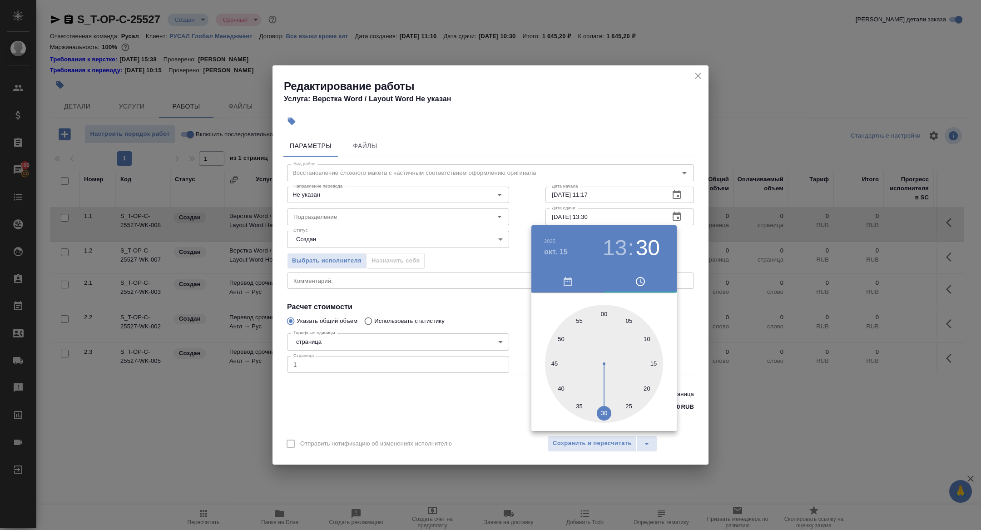
drag, startPoint x: 605, startPoint y: 312, endPoint x: 518, endPoint y: 307, distance: 86.9
click at [605, 312] on div at bounding box center [604, 364] width 118 height 118
type input "15.10.2025 13:00"
drag, startPoint x: 436, startPoint y: 307, endPoint x: 570, endPoint y: 416, distance: 172.5
click at [444, 312] on div at bounding box center [490, 265] width 981 height 530
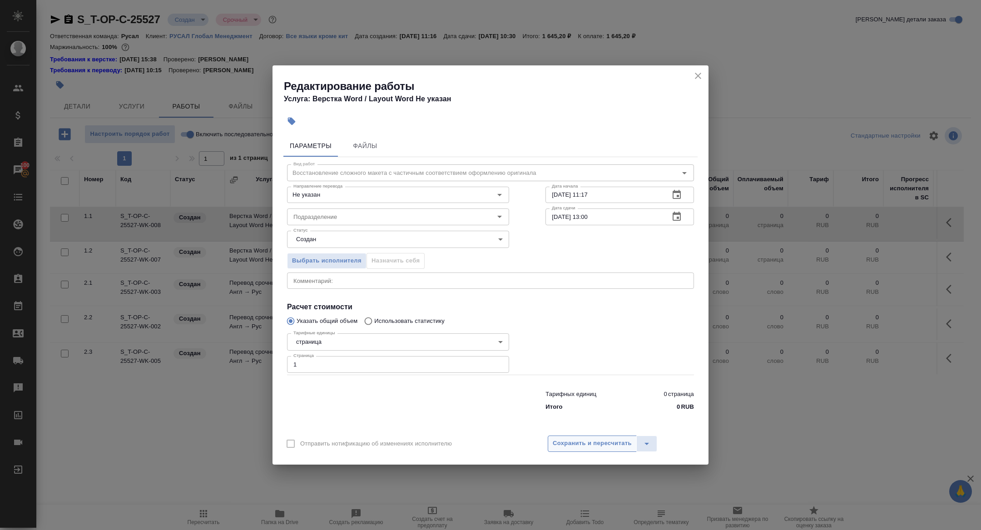
click at [593, 445] on span "Сохранить и пересчитать" at bounding box center [592, 443] width 79 height 10
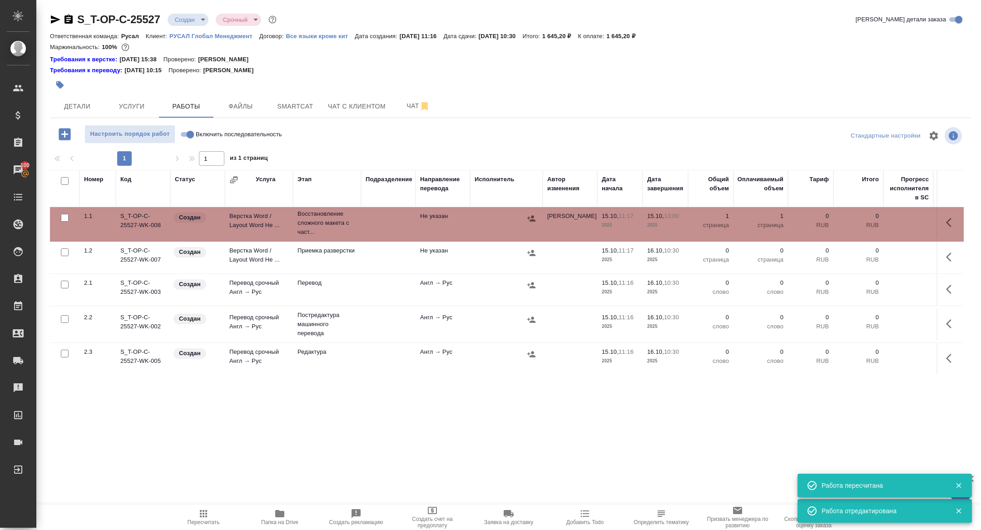
click at [189, 135] on input "Включить последовательность" at bounding box center [190, 134] width 33 height 11
checkbox input "true"
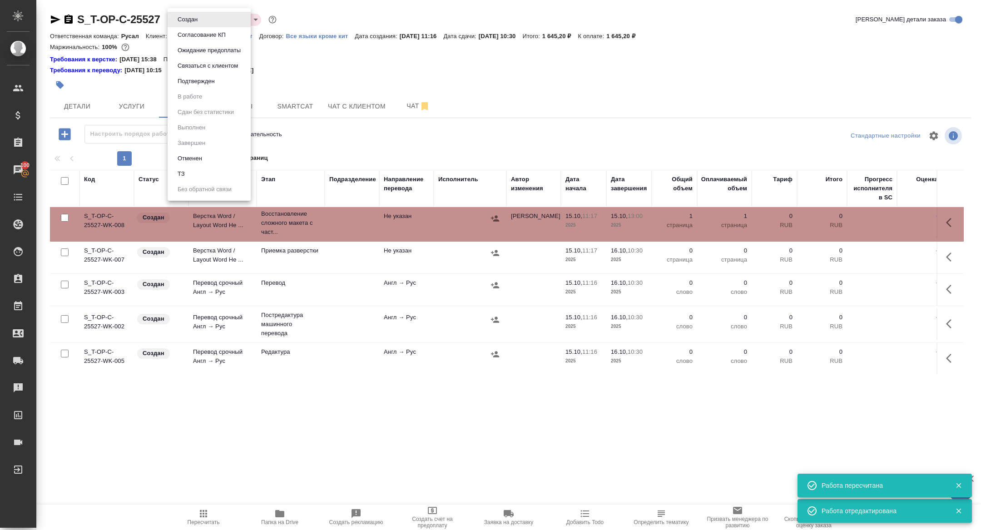
click at [190, 19] on body "🙏 .cls-1 fill:#fff; AWATERA Zhuravleva Alexandra Клиенты Спецификации Заказы 10…" at bounding box center [490, 265] width 981 height 530
click at [202, 83] on button "Подтвержден" at bounding box center [196, 81] width 43 height 10
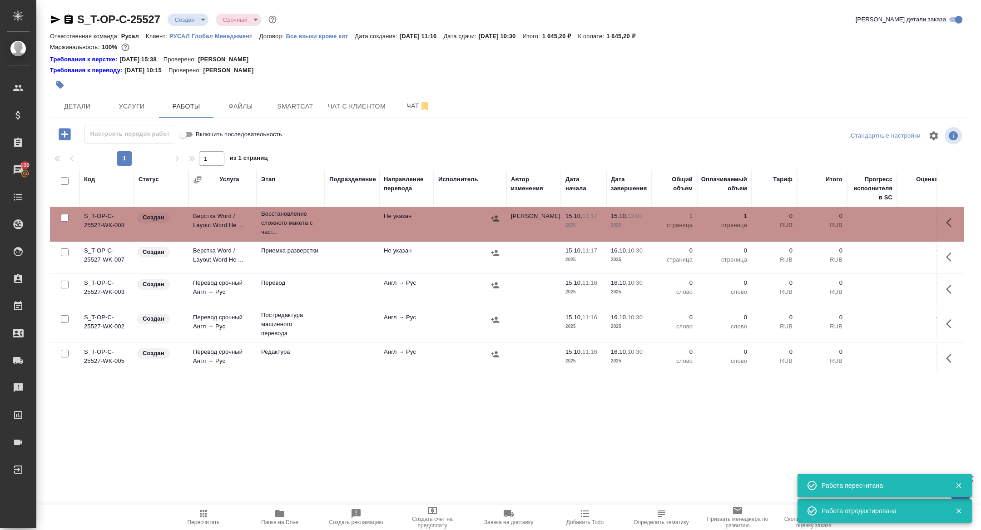
drag, startPoint x: 216, startPoint y: 239, endPoint x: 210, endPoint y: 217, distance: 23.6
click at [216, 238] on tr "S_T-OP-C-25527-WK-008 Создан Верстка Word / Layout Word Не ... Восстановление с…" at bounding box center [564, 223] width 1029 height 37
click at [210, 217] on td "Верстка Word / Layout Word Не ..." at bounding box center [223, 223] width 68 height 32
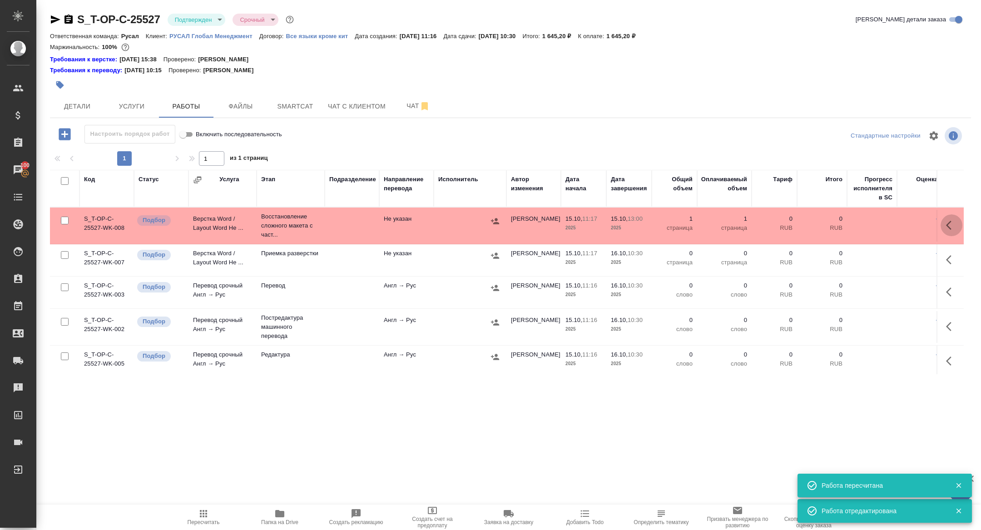
click at [951, 218] on button "button" at bounding box center [952, 225] width 22 height 22
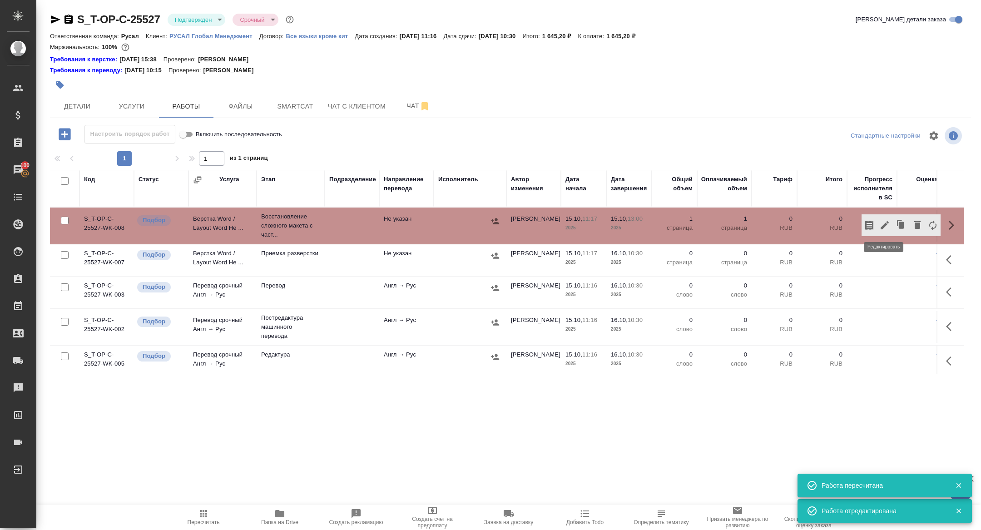
click at [889, 225] on icon "button" at bounding box center [884, 225] width 11 height 11
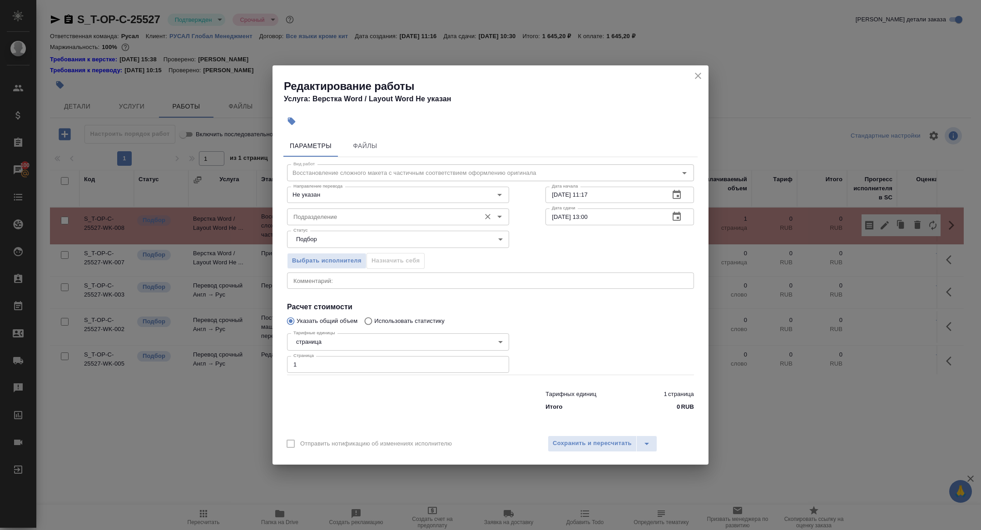
click at [345, 221] on input "Подразделение" at bounding box center [383, 216] width 186 height 11
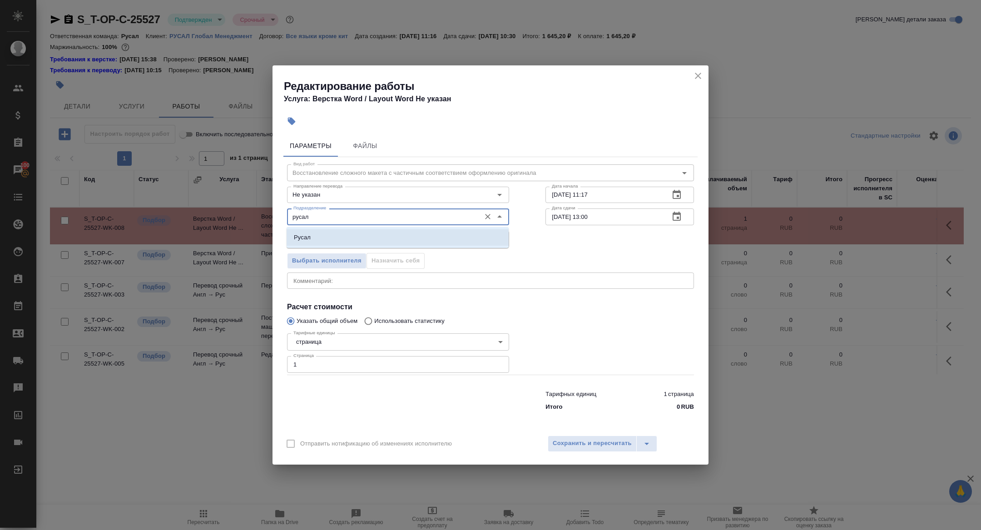
click at [360, 242] on li "Русал" at bounding box center [398, 237] width 222 height 16
type input "Русал"
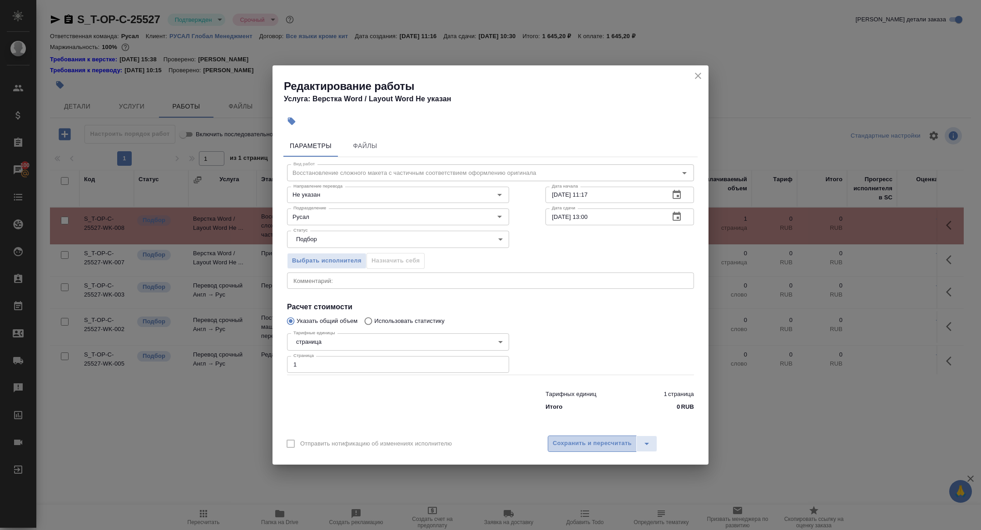
click at [609, 445] on span "Сохранить и пересчитать" at bounding box center [592, 443] width 79 height 10
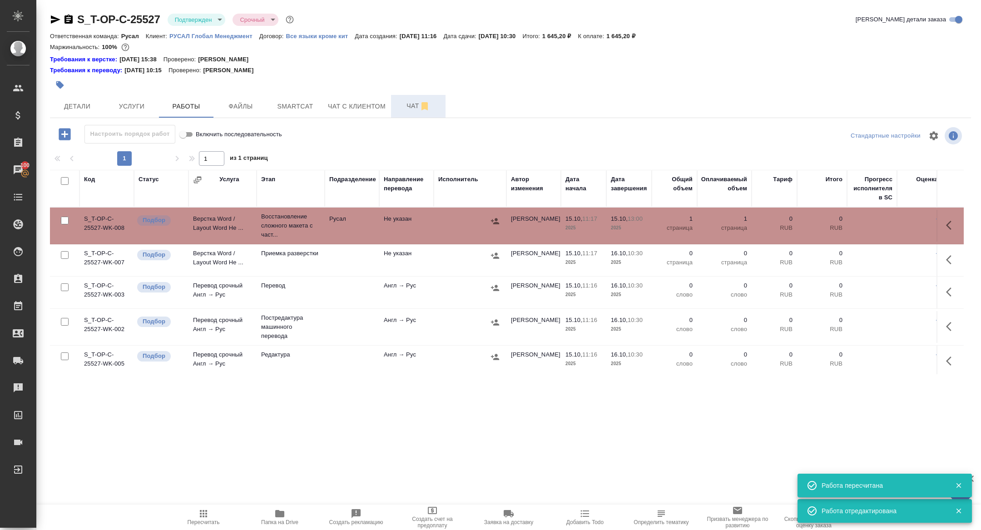
click at [407, 111] on span "Чат" at bounding box center [419, 105] width 44 height 11
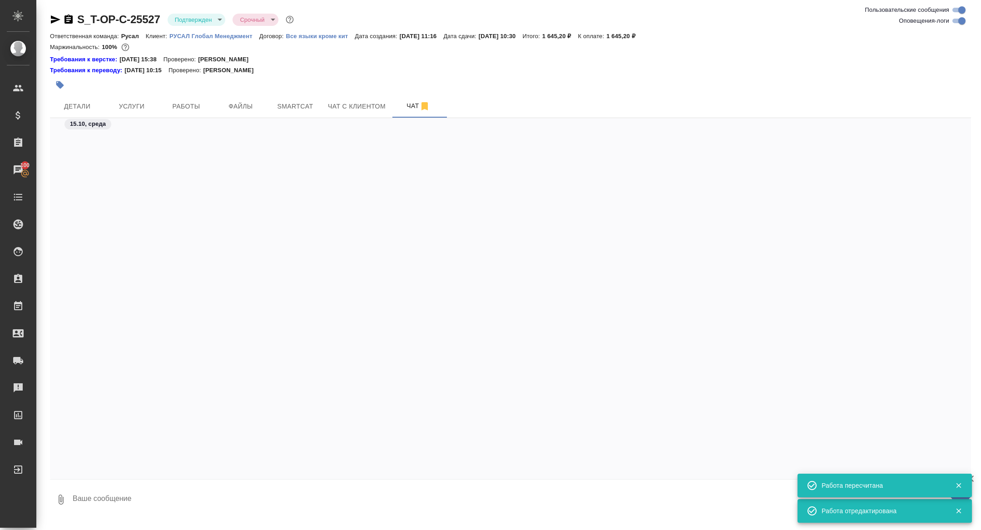
scroll to position [570, 0]
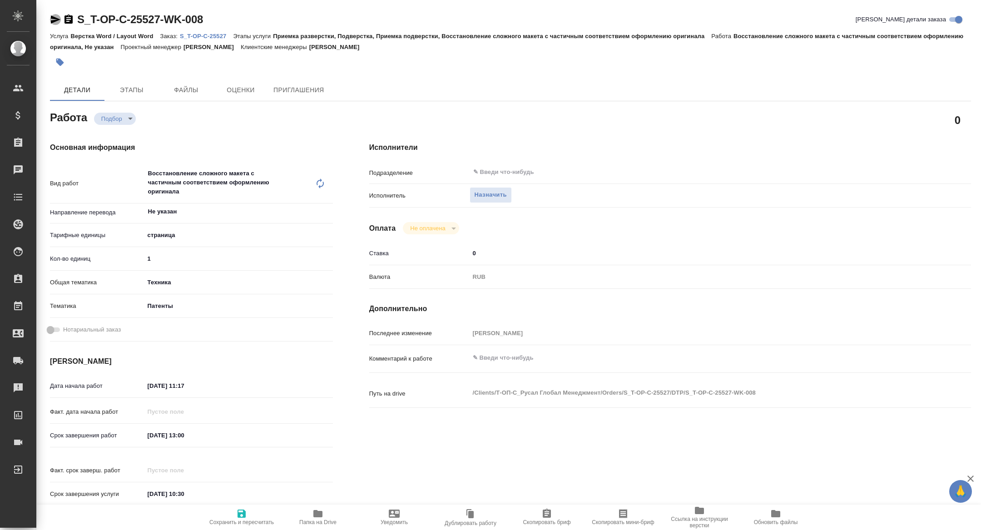
drag, startPoint x: 57, startPoint y: 16, endPoint x: 64, endPoint y: 2, distance: 15.6
click at [57, 16] on icon "button" at bounding box center [55, 19] width 11 height 11
type textarea "x"
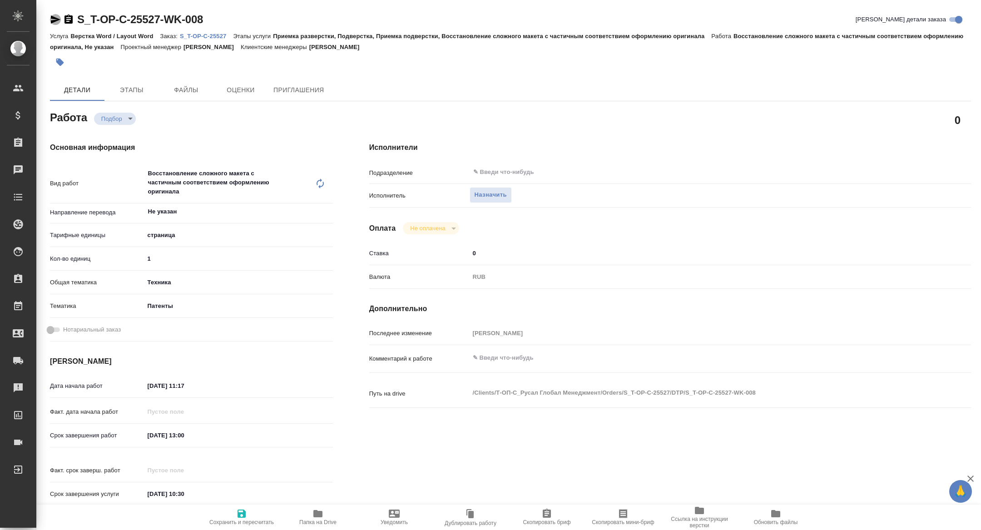
type textarea "x"
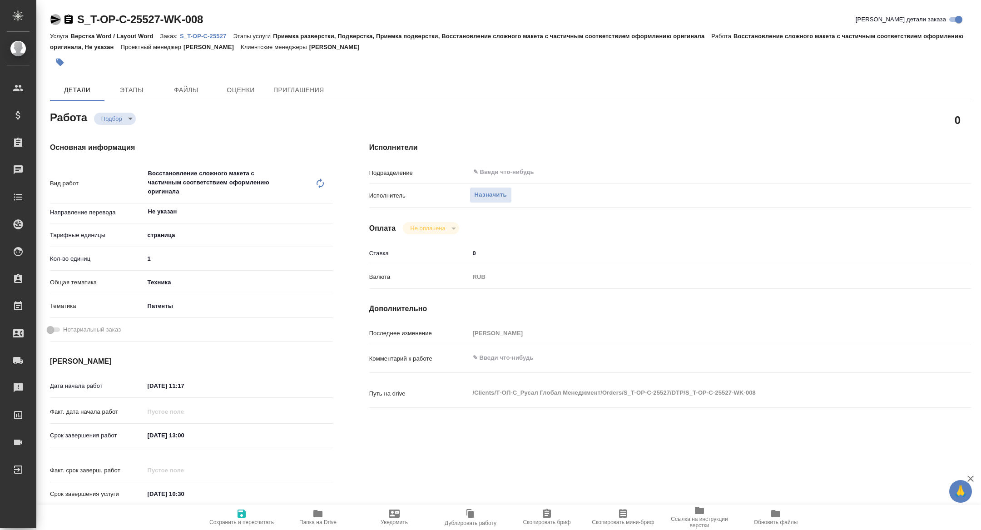
type textarea "x"
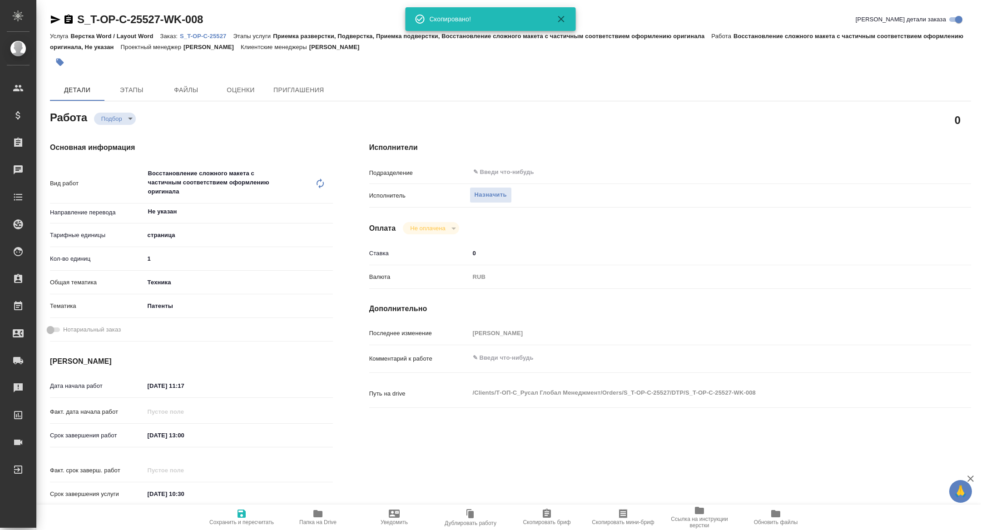
type textarea "x"
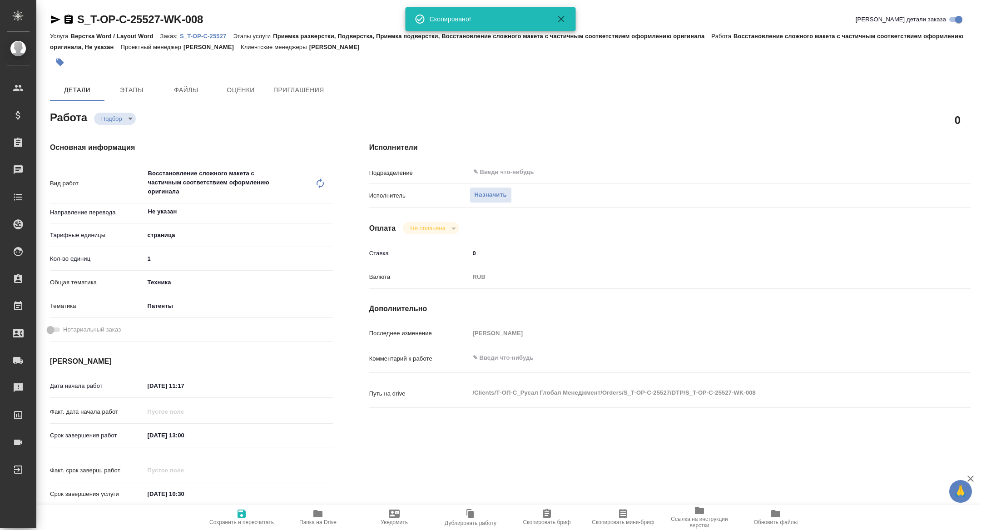
type textarea "x"
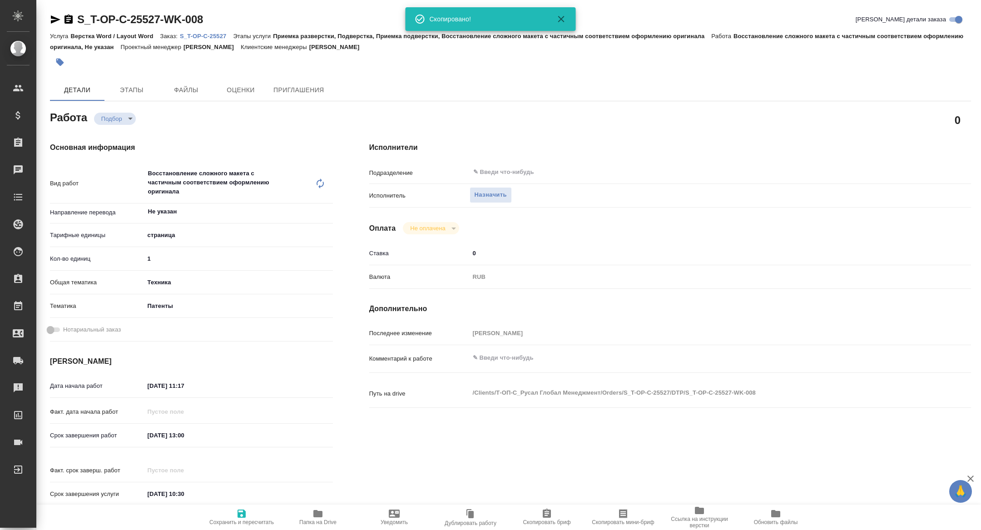
type textarea "x"
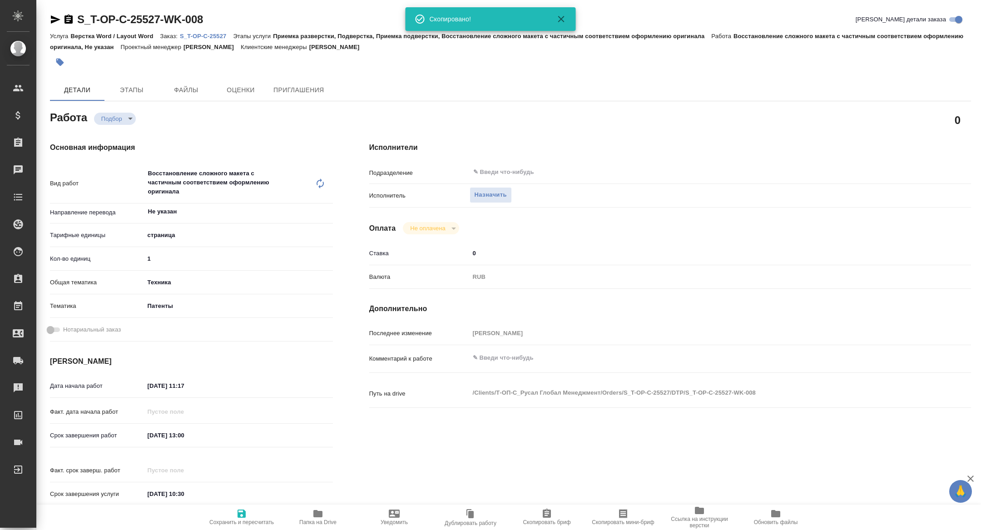
type textarea "x"
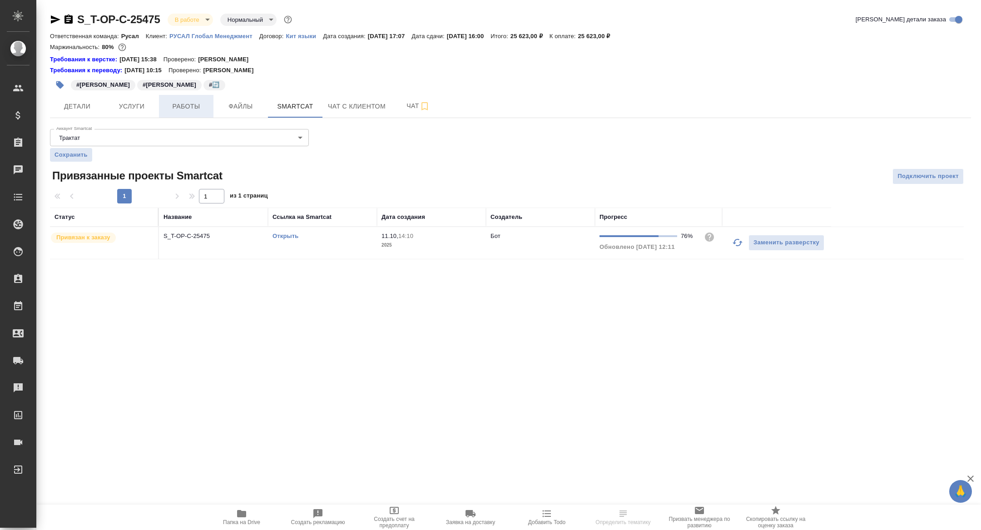
click at [195, 113] on button "Работы" at bounding box center [186, 106] width 55 height 23
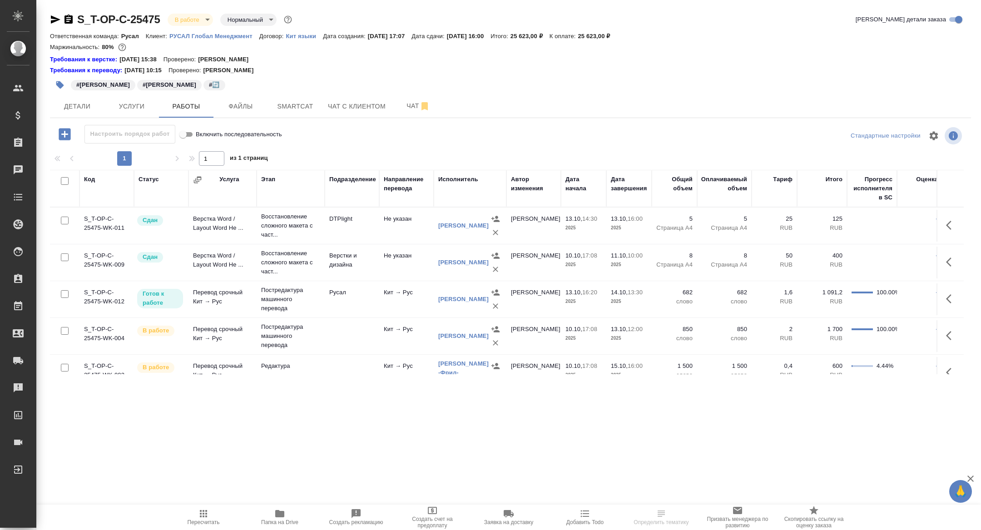
click at [295, 109] on span "Smartcat" at bounding box center [295, 106] width 44 height 11
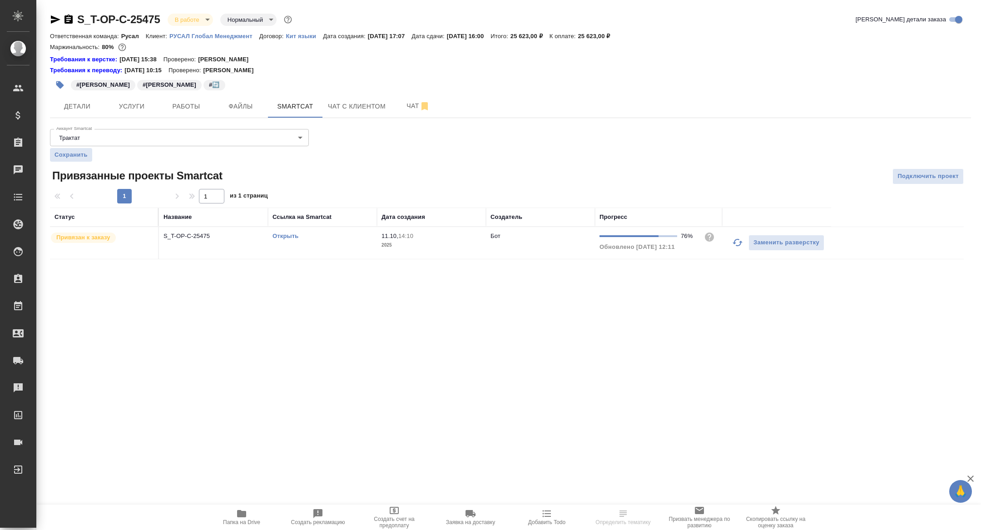
click at [284, 234] on link "Открыть" at bounding box center [286, 236] width 26 height 7
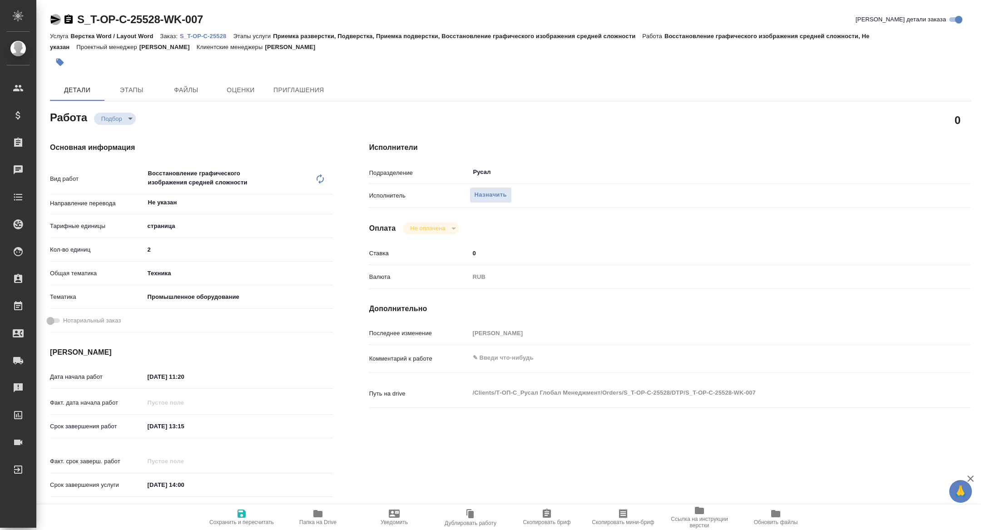
drag, startPoint x: 56, startPoint y: 20, endPoint x: 64, endPoint y: 9, distance: 14.4
click at [57, 19] on icon "button" at bounding box center [56, 19] width 10 height 8
type textarea "x"
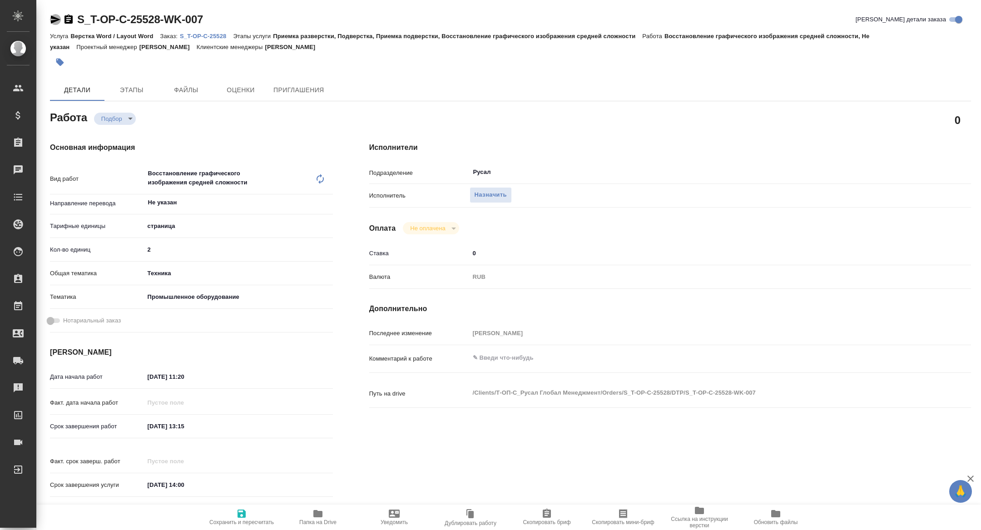
type textarea "x"
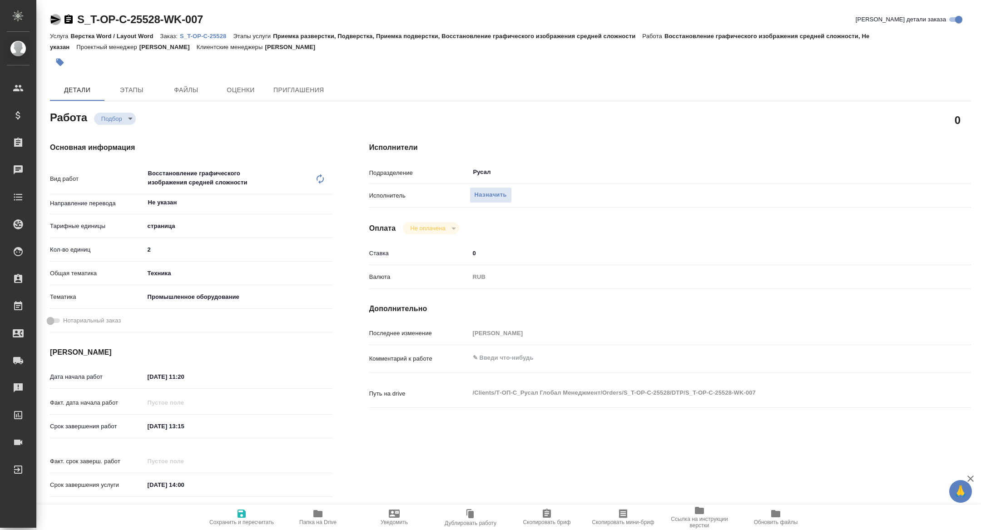
type textarea "x"
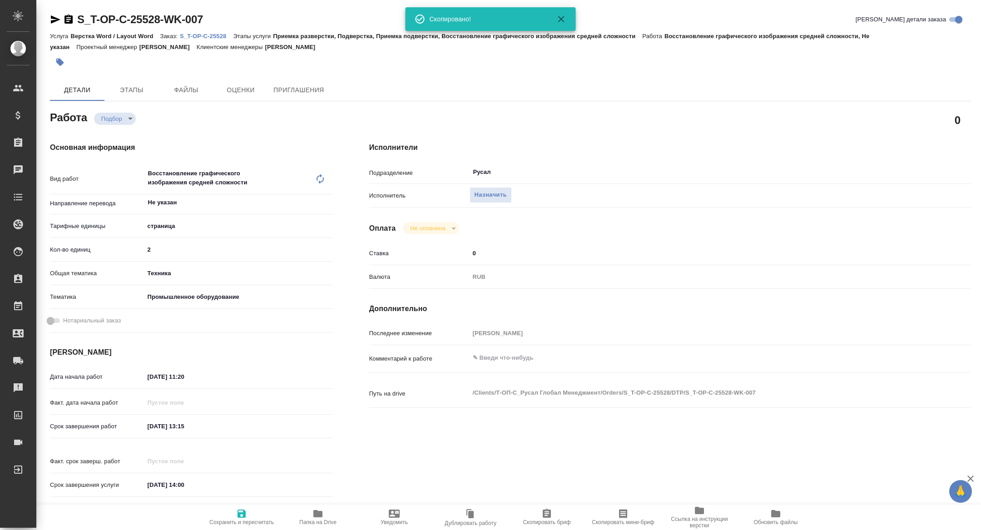
type textarea "x"
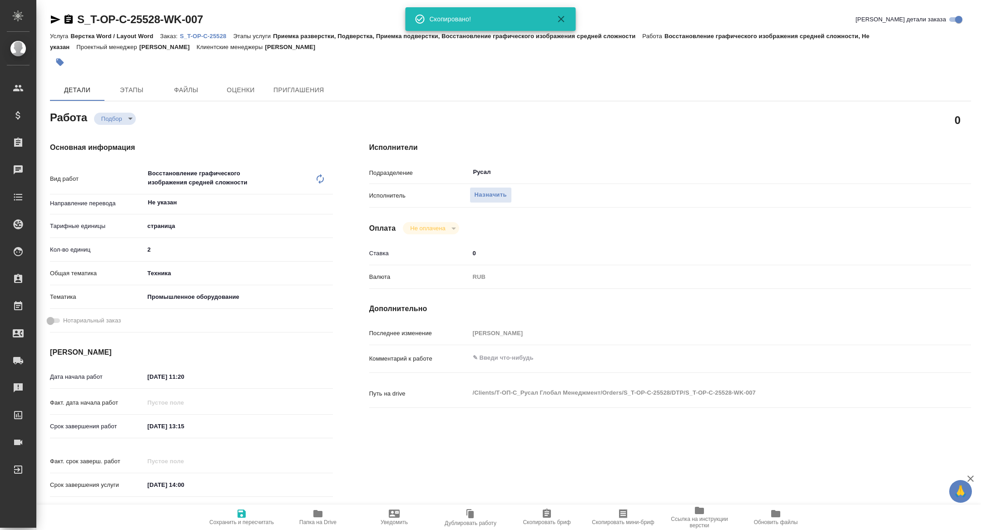
type textarea "x"
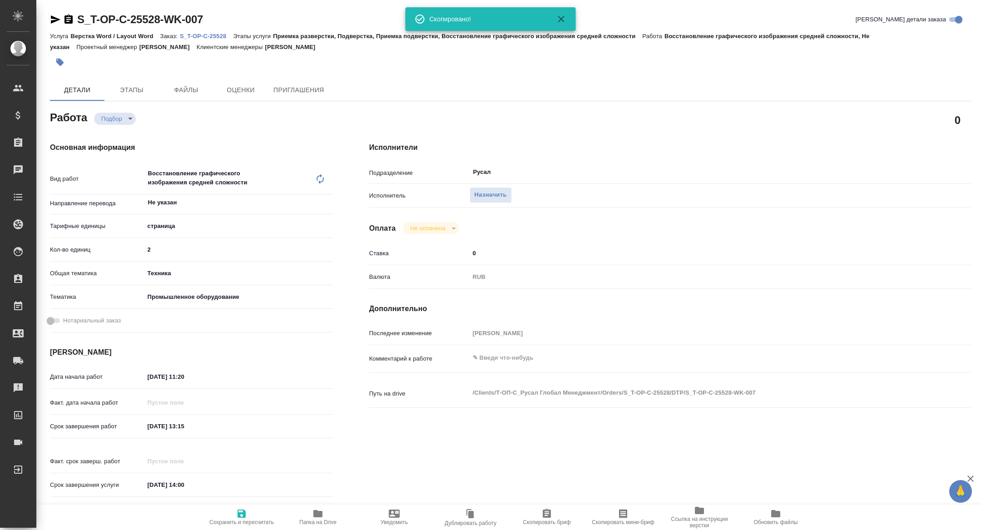
type textarea "x"
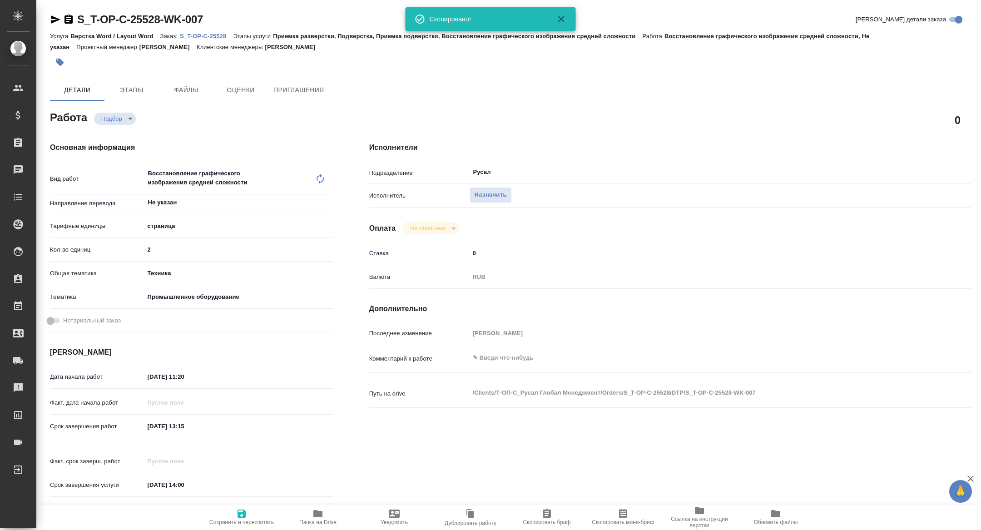
type textarea "x"
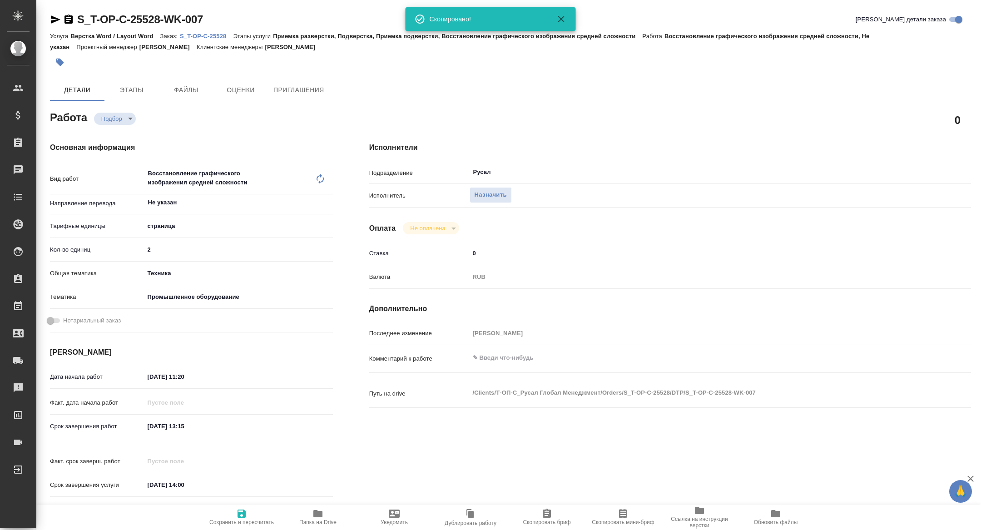
type textarea "x"
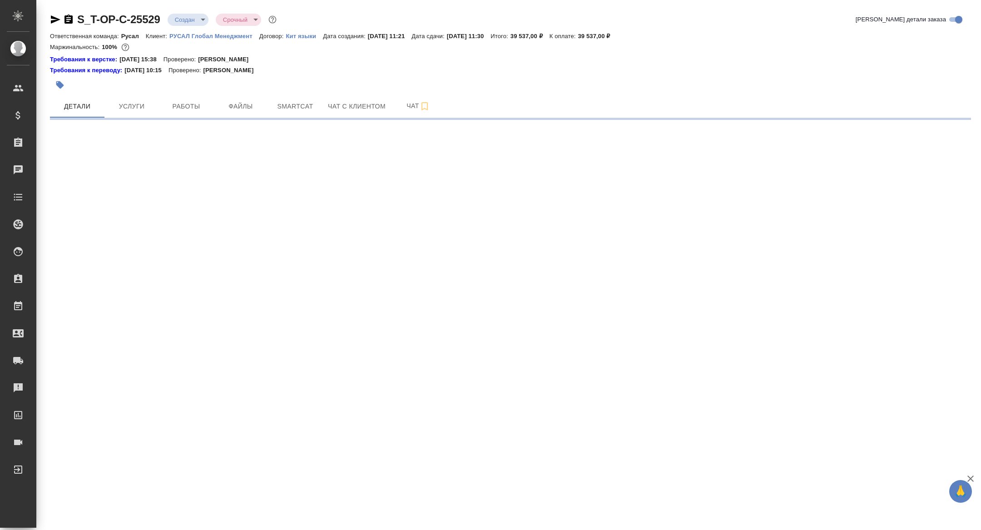
select select "RU"
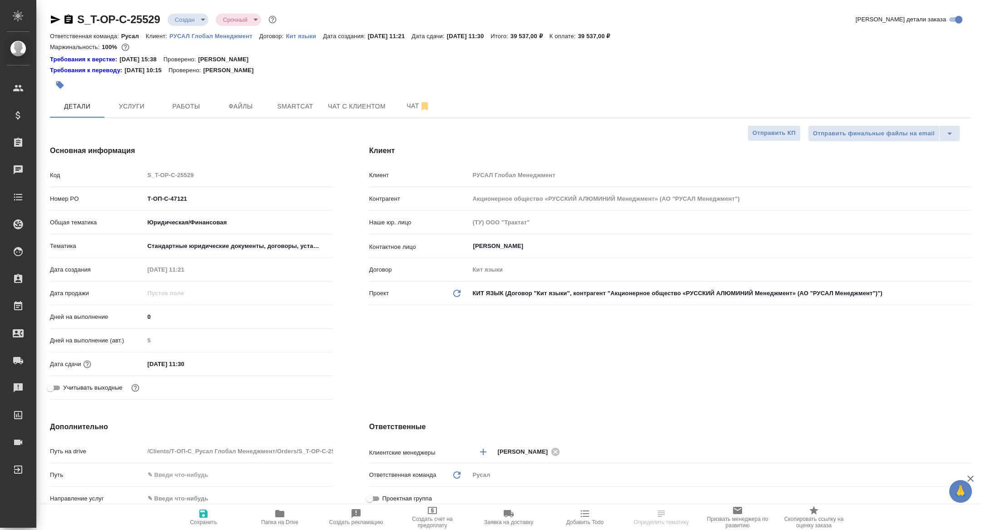
type textarea "x"
click at [191, 102] on span "Работы" at bounding box center [186, 106] width 44 height 11
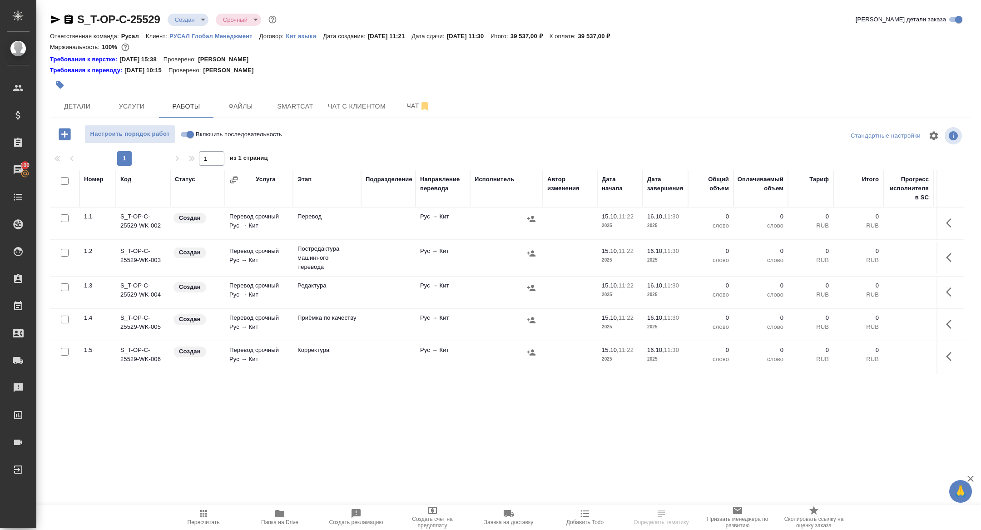
click at [259, 513] on span "Папка на Drive" at bounding box center [279, 516] width 65 height 17
click at [89, 102] on span "Детали" at bounding box center [77, 106] width 44 height 11
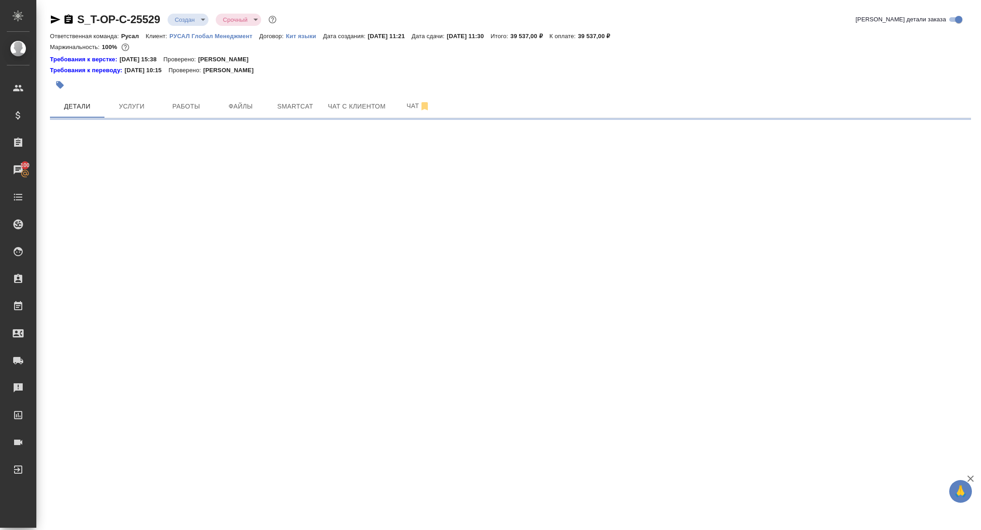
select select "RU"
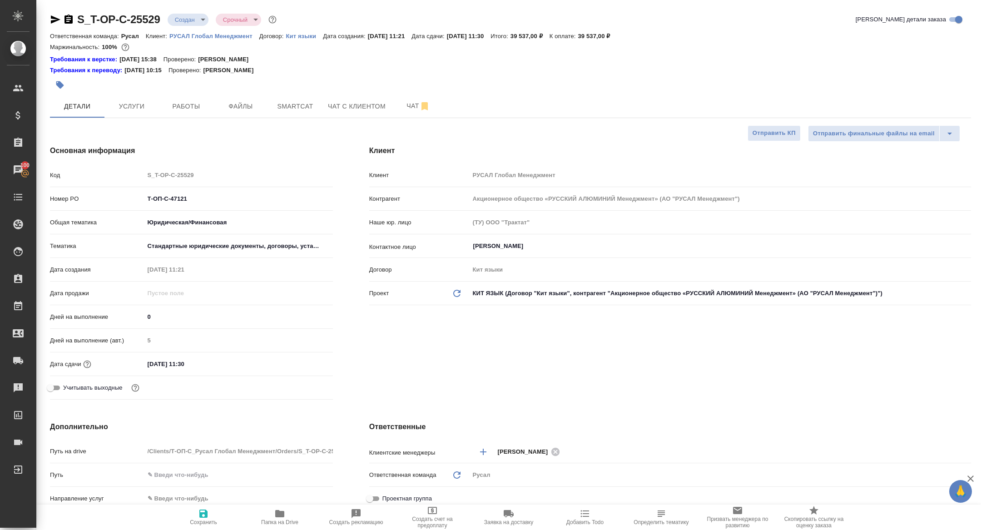
type textarea "x"
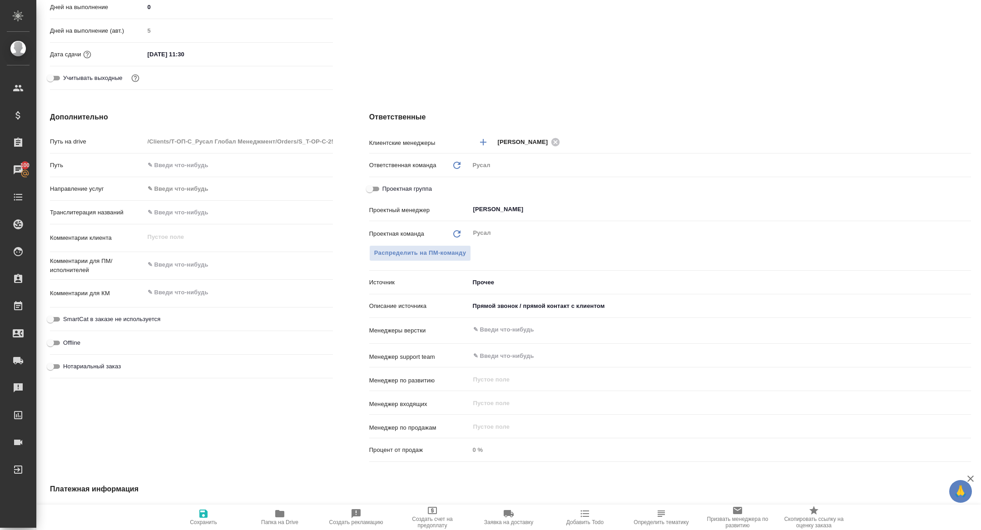
scroll to position [450, 0]
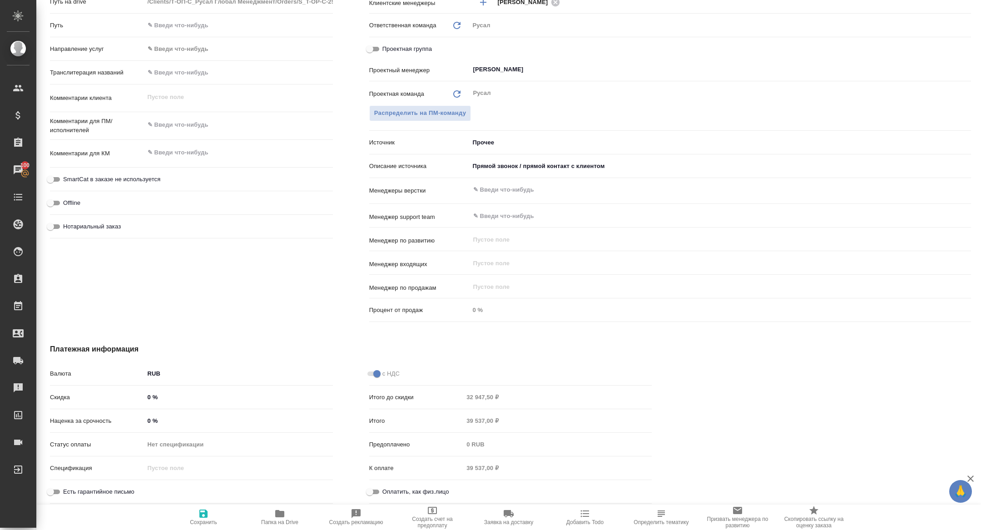
type textarea "x"
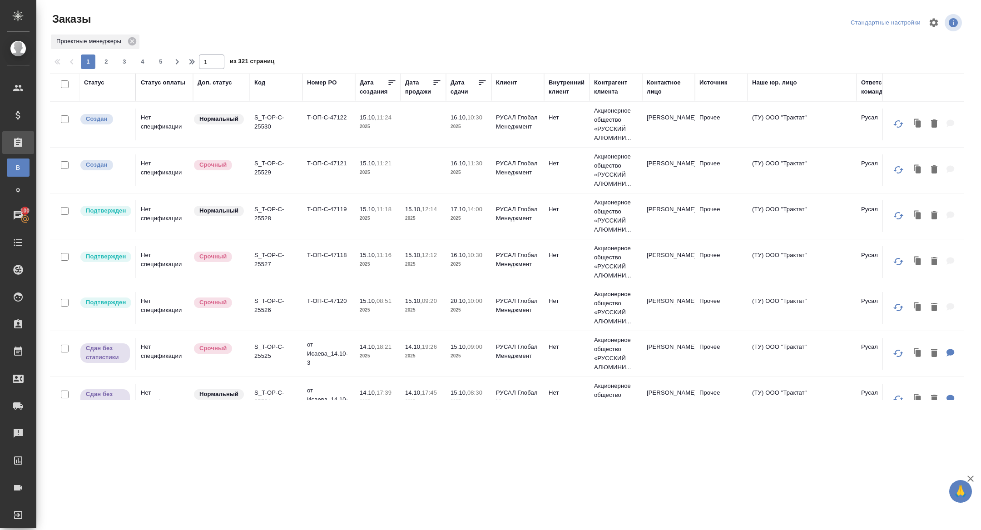
click at [262, 82] on div "Код" at bounding box center [259, 82] width 11 height 9
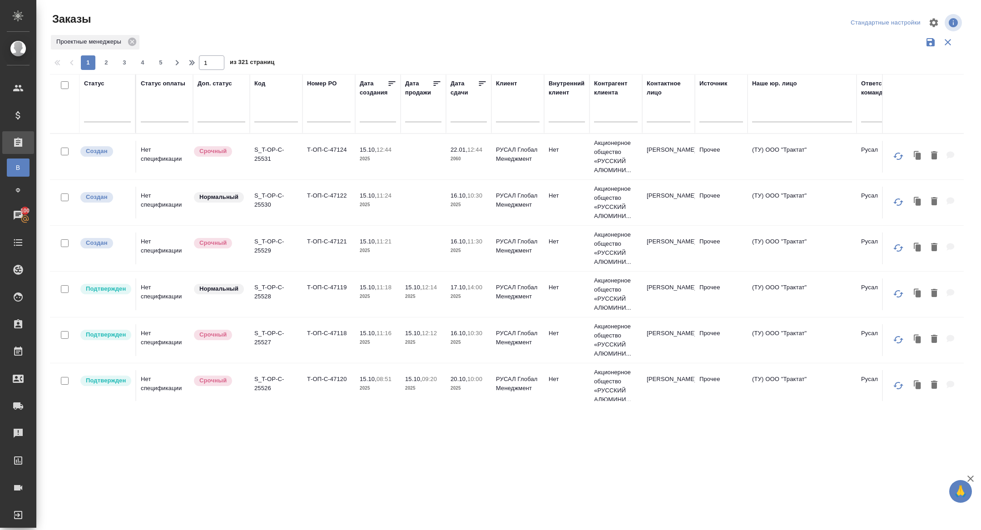
click at [266, 115] on input "text" at bounding box center [276, 115] width 44 height 11
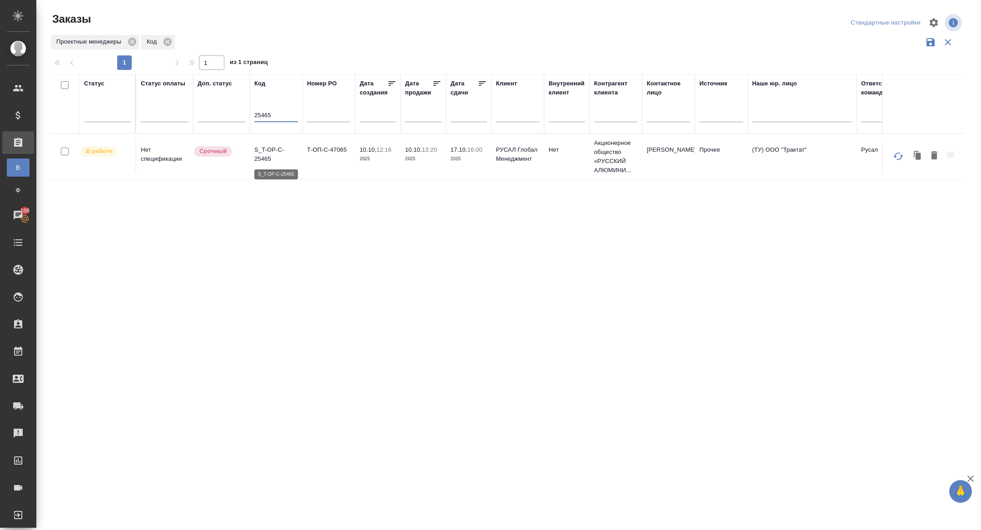
type input "25465"
click at [262, 159] on p "S_T-OP-C-25465" at bounding box center [276, 154] width 44 height 18
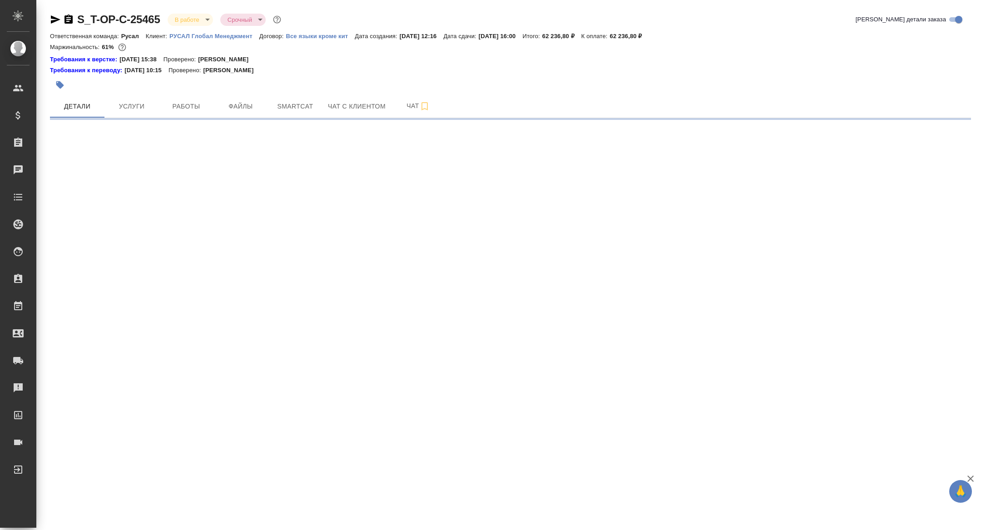
select select "RU"
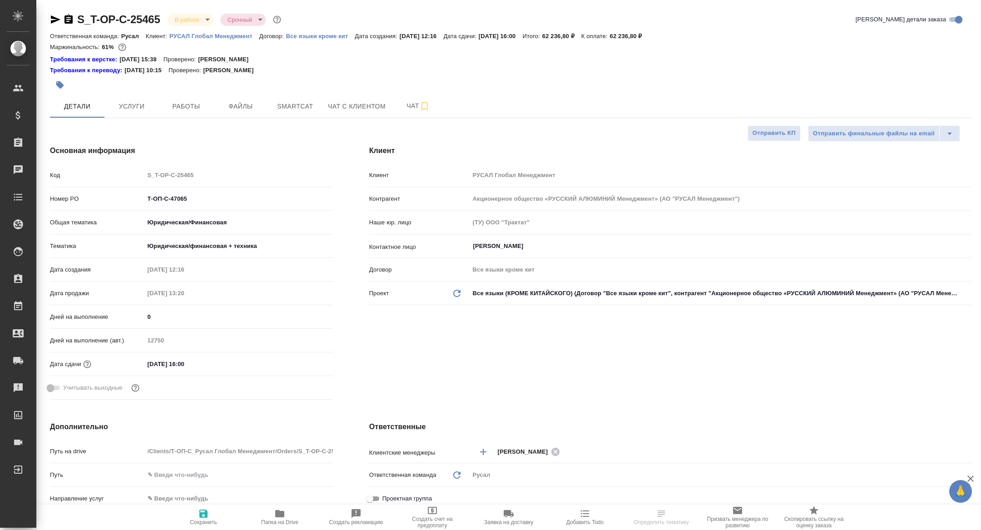
type textarea "x"
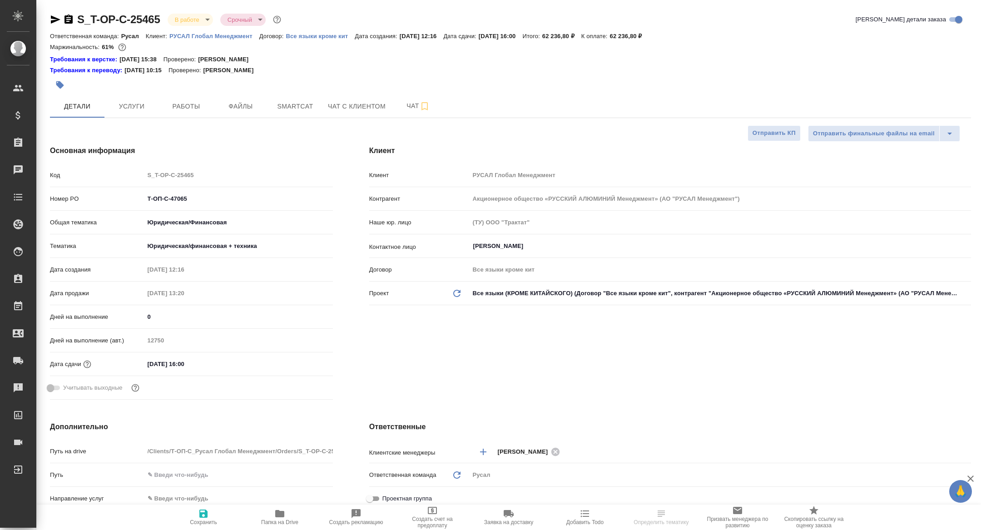
type textarea "x"
click at [293, 108] on span "Smartcat" at bounding box center [295, 106] width 44 height 11
type textarea "x"
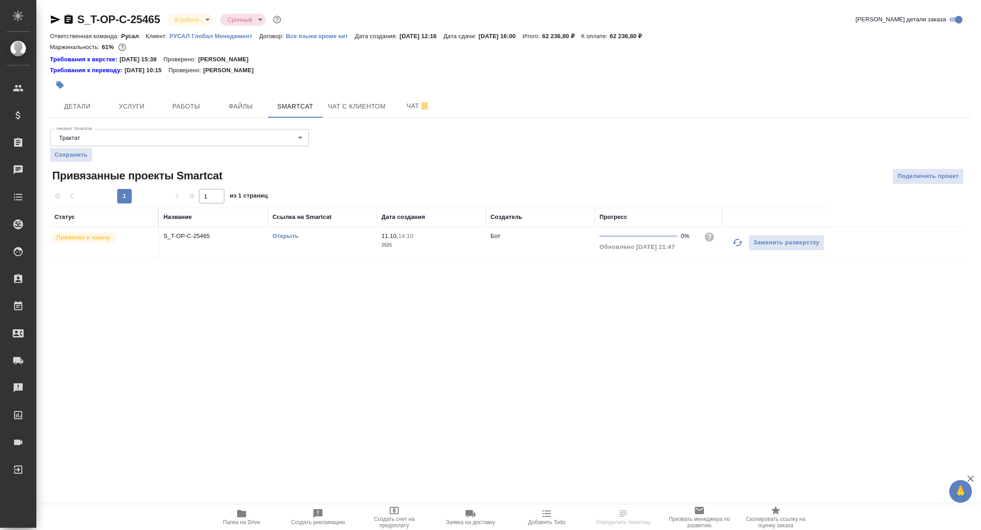
click at [282, 236] on link "Открыть" at bounding box center [286, 236] width 26 height 7
